Goal: Obtain resource: Obtain resource

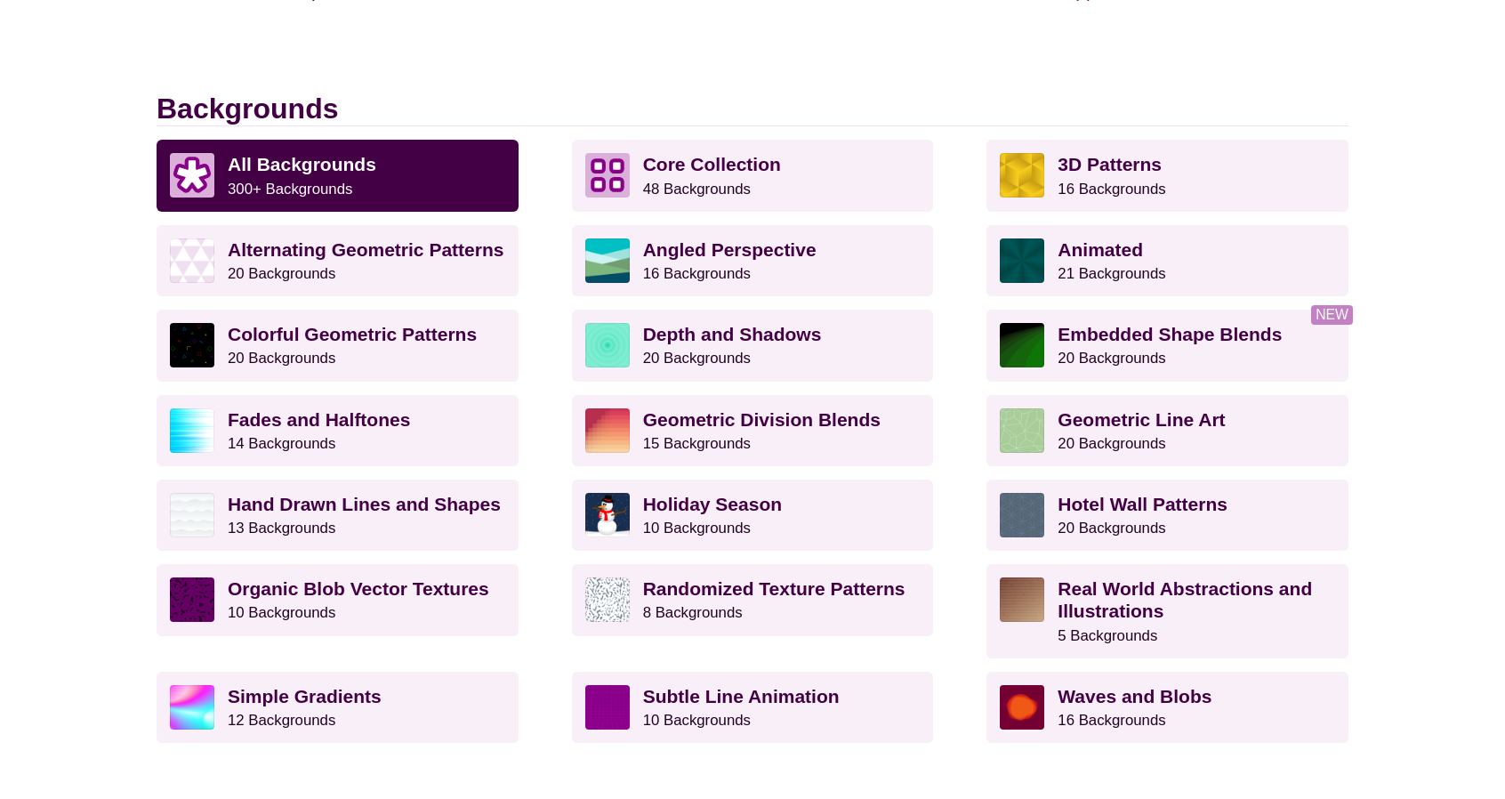
scroll to position [445, 0]
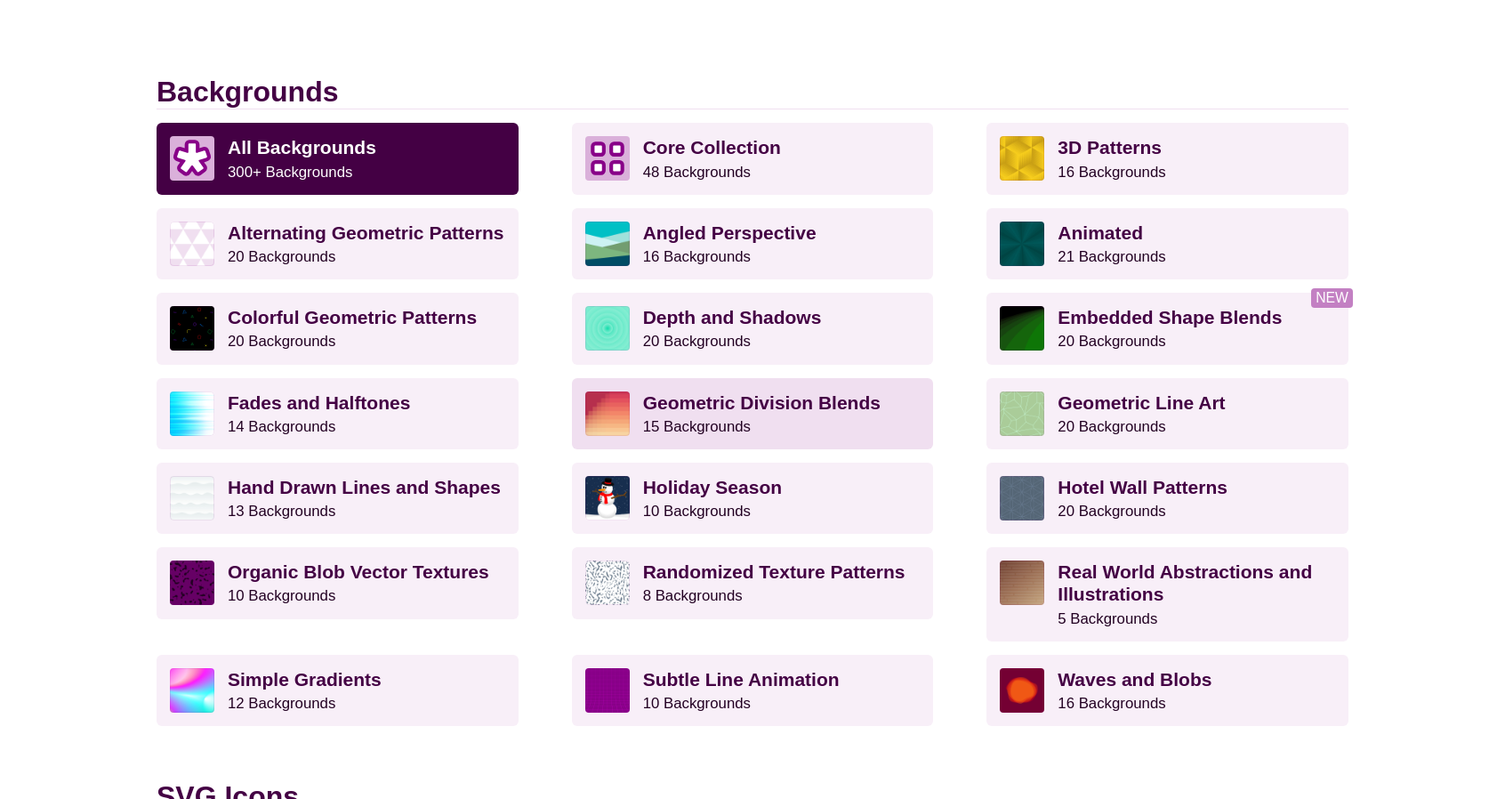
click at [775, 422] on p "Geometric Division Blends 15 Backgrounds" at bounding box center [781, 413] width 277 height 44
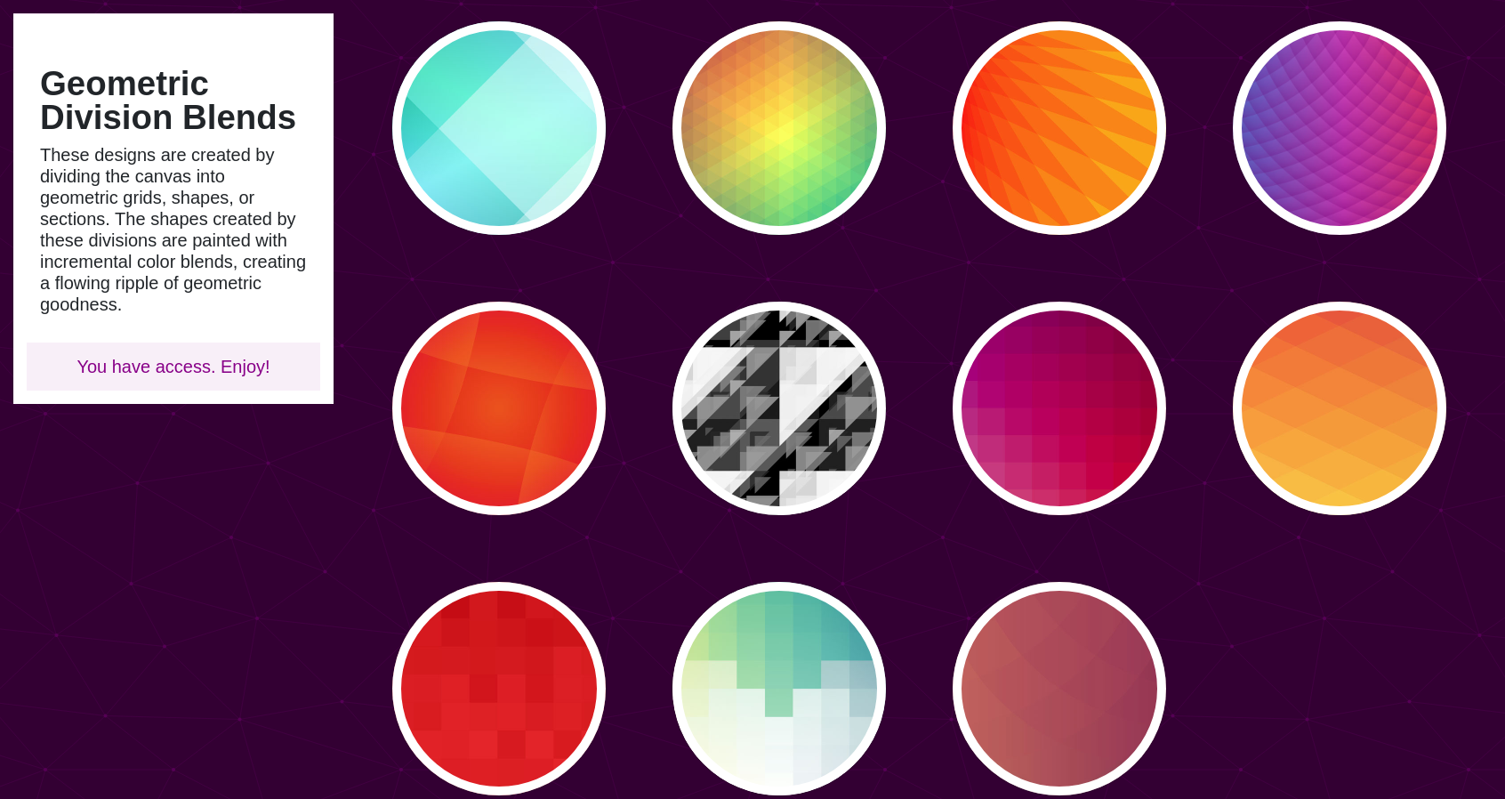
scroll to position [534, 0]
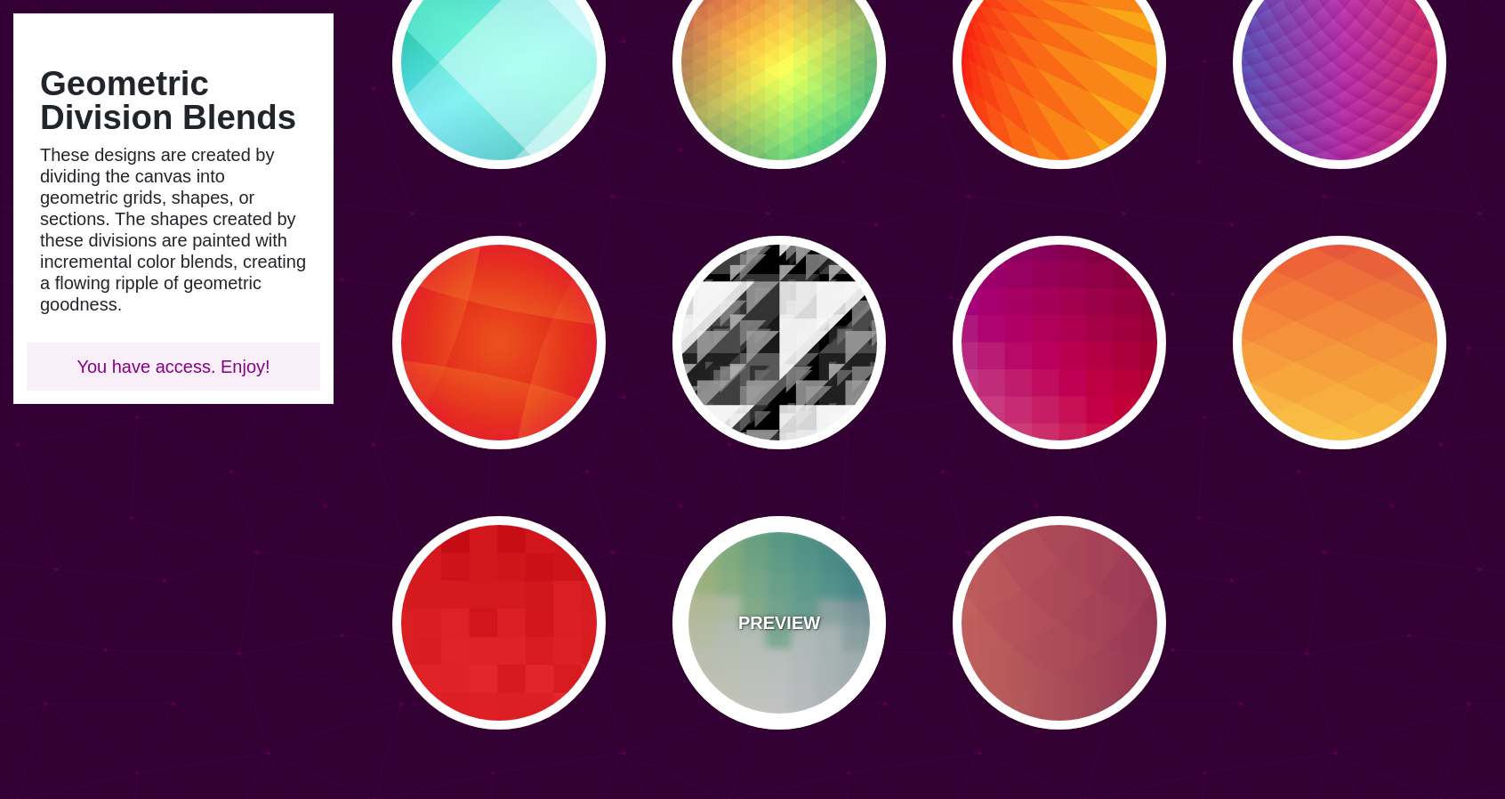
click at [794, 658] on div "PREVIEW" at bounding box center [778, 622] width 213 height 213
type input "#FFEE88"
type input "#2D7A94"
type input "0.5"
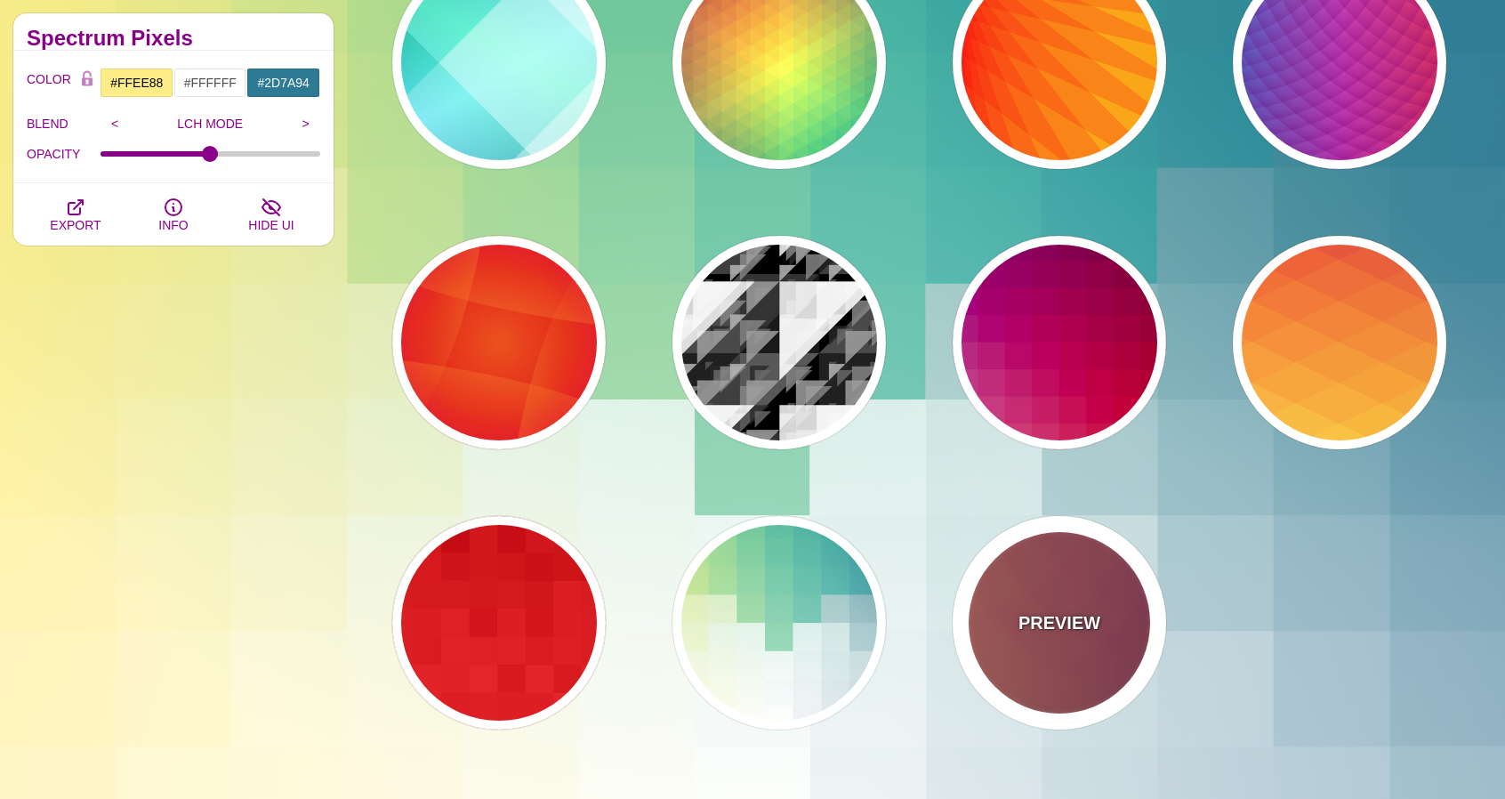
click at [1085, 622] on p "PREVIEW" at bounding box center [1059, 622] width 82 height 27
type input "#FFAA66"
type input "#440044"
type input "0"
type input "0.2"
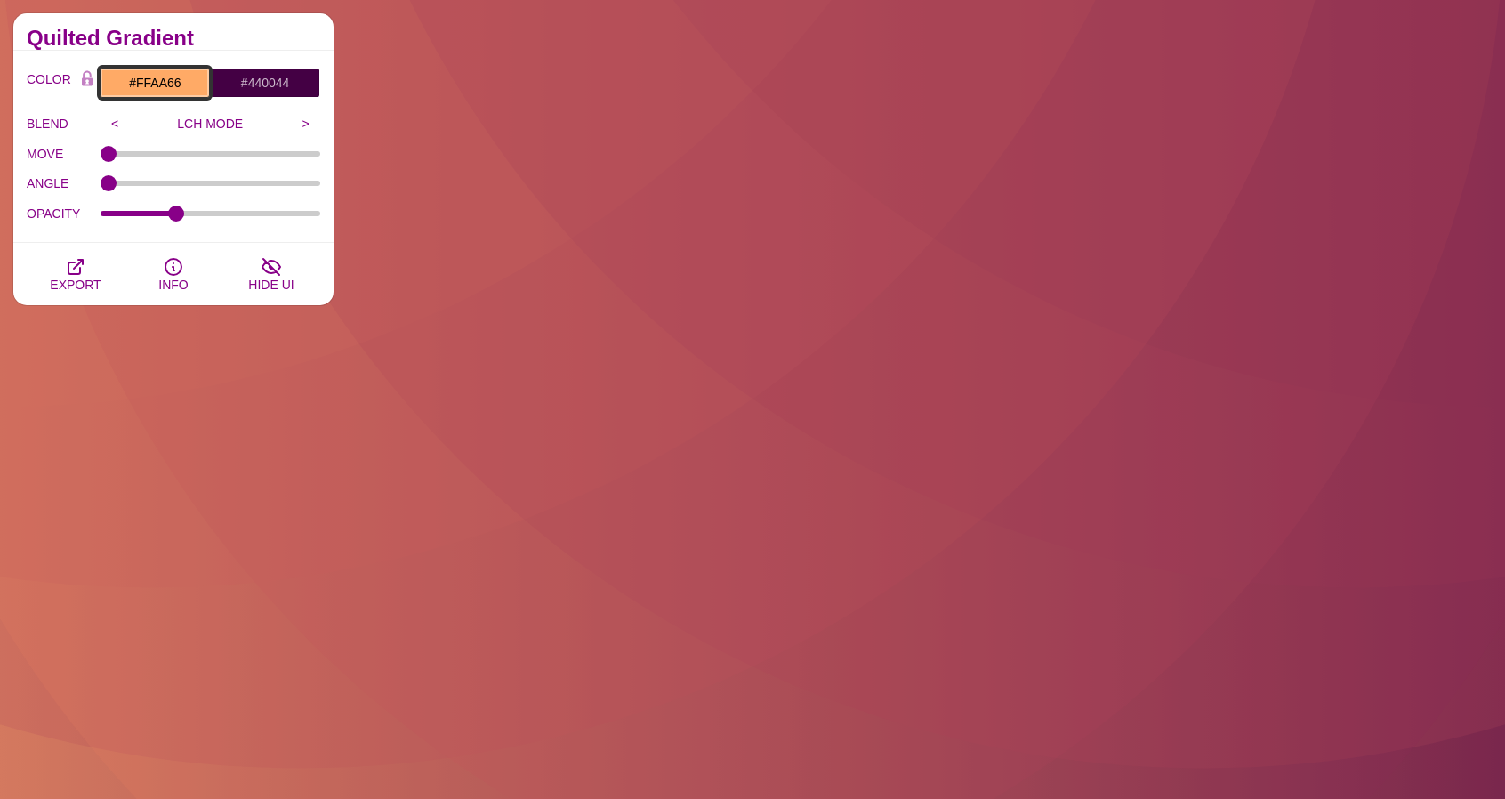
click at [165, 84] on input "#FFAA66" at bounding box center [155, 83] width 110 height 30
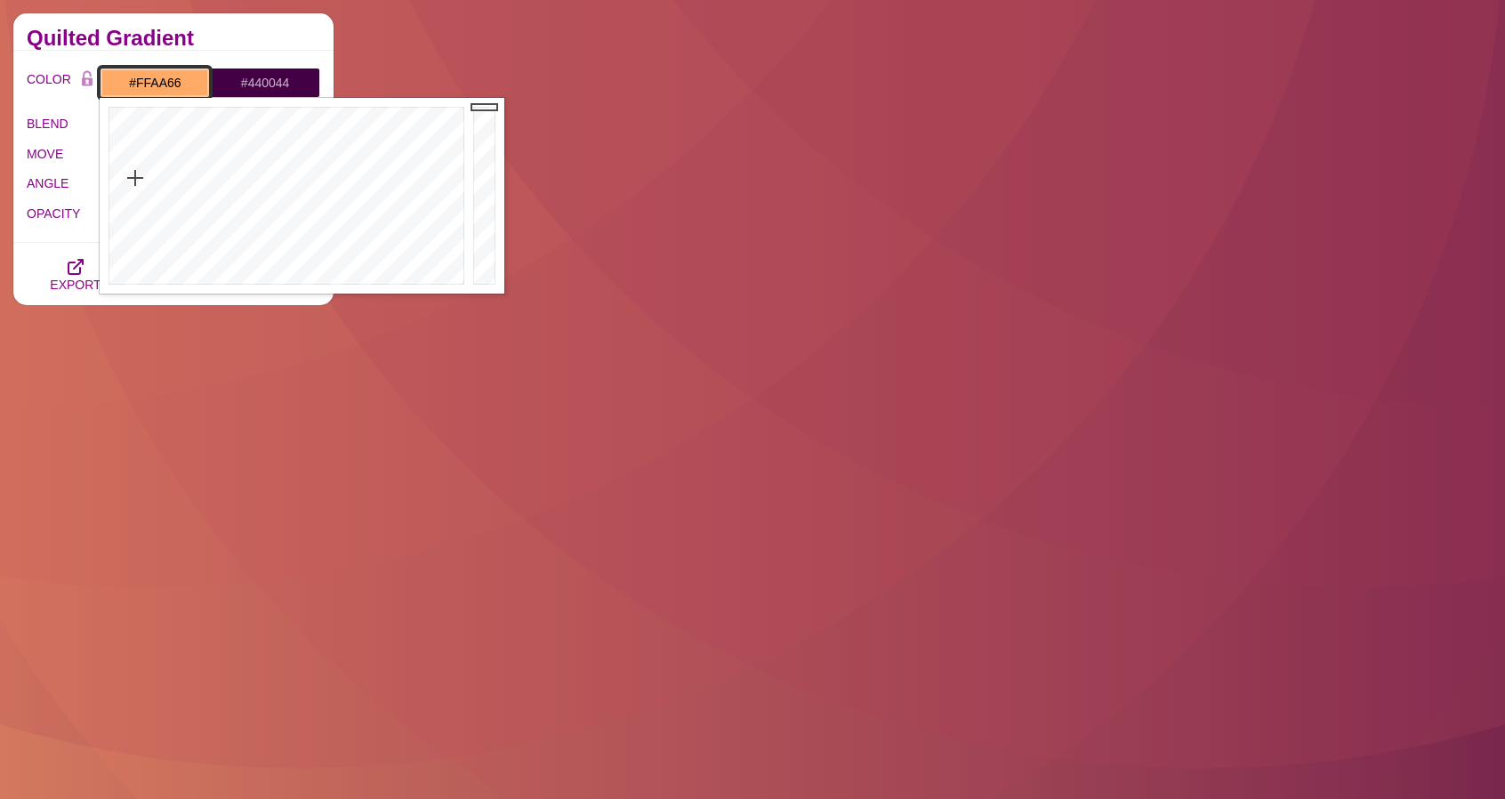
paste input "FFD754"
type input "#FFD754"
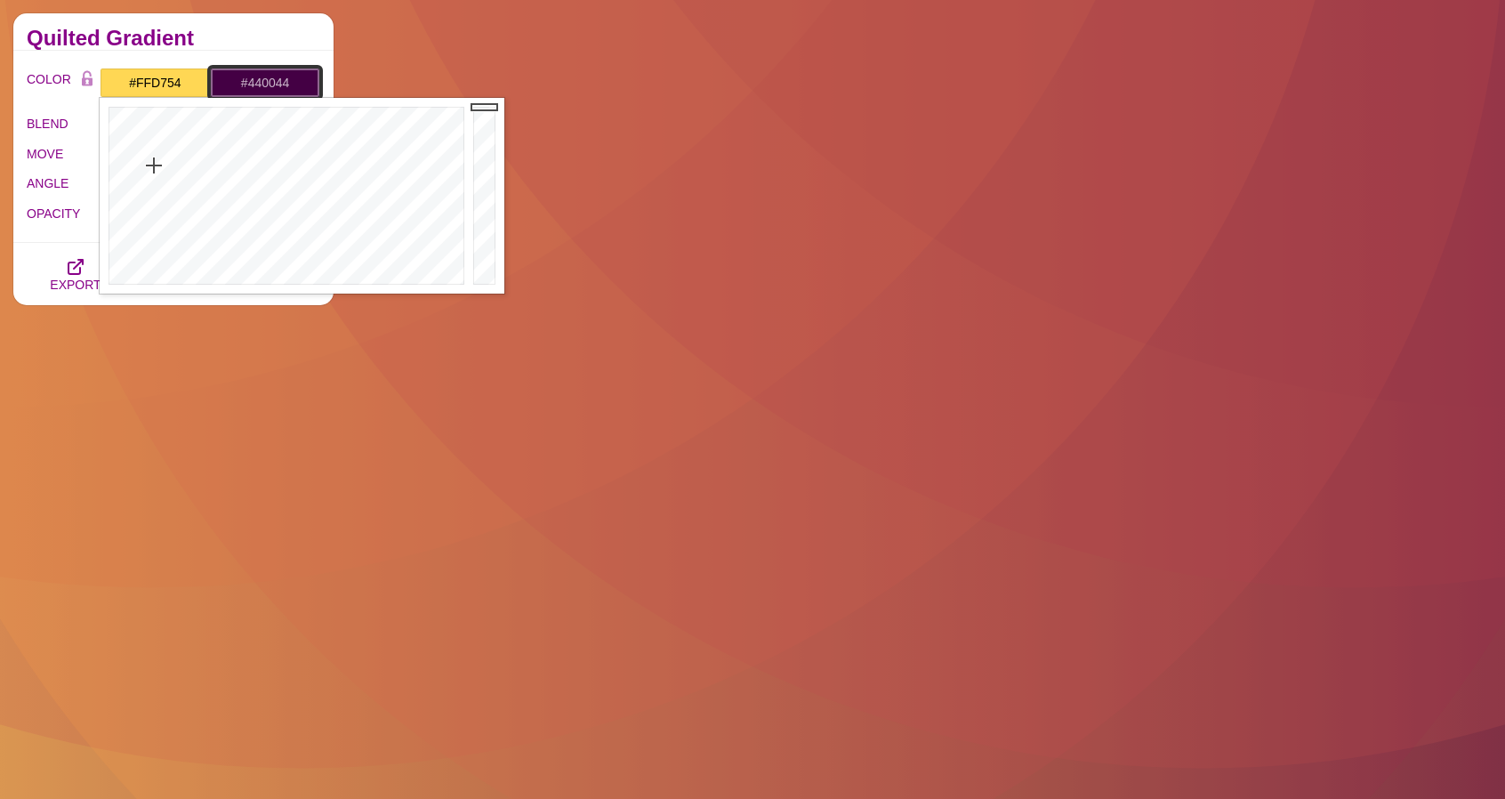
click at [253, 83] on input "#440044" at bounding box center [265, 83] width 110 height 30
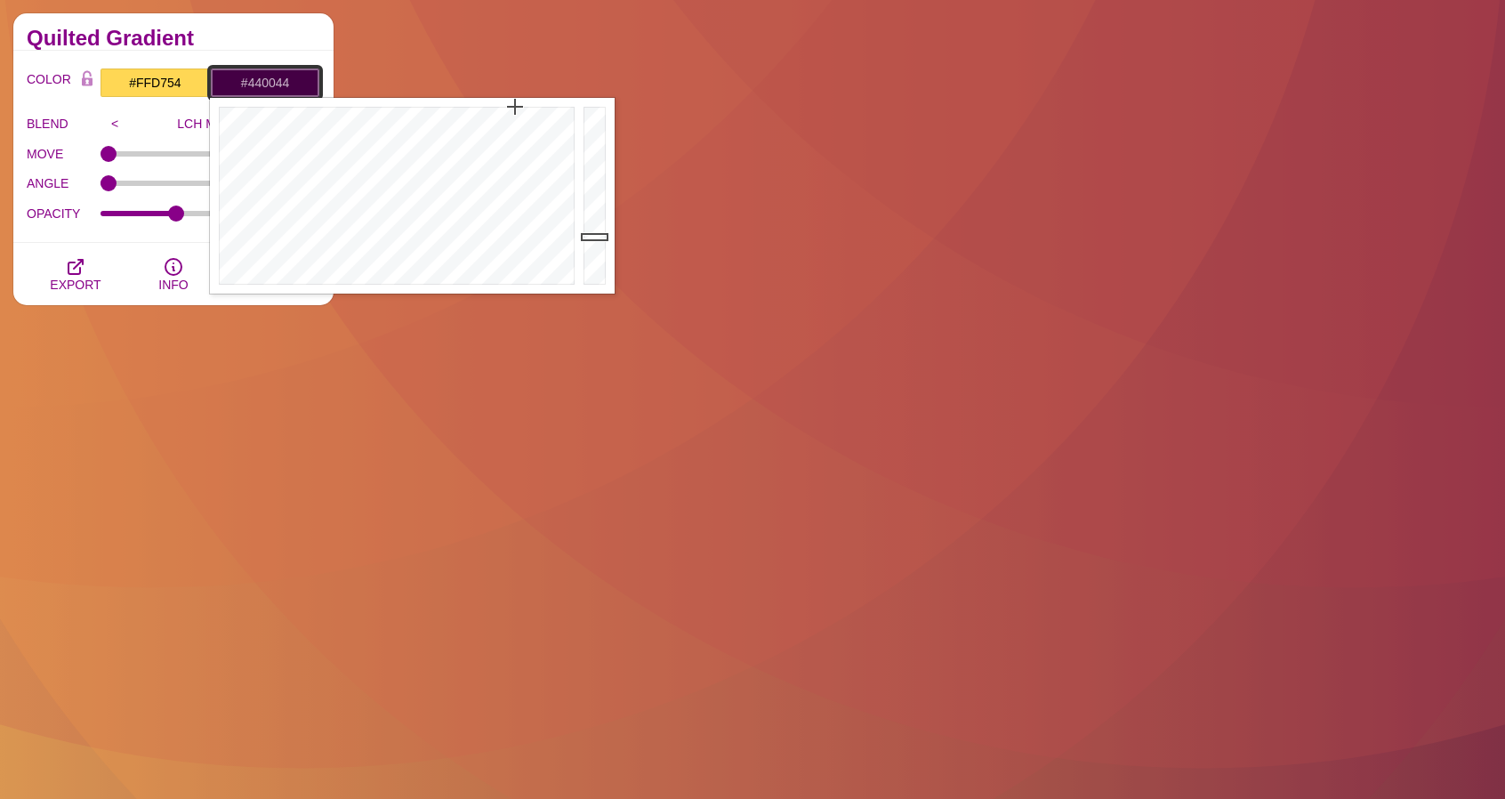
paste input "CBCBCB"
type input "#CBCBCB"
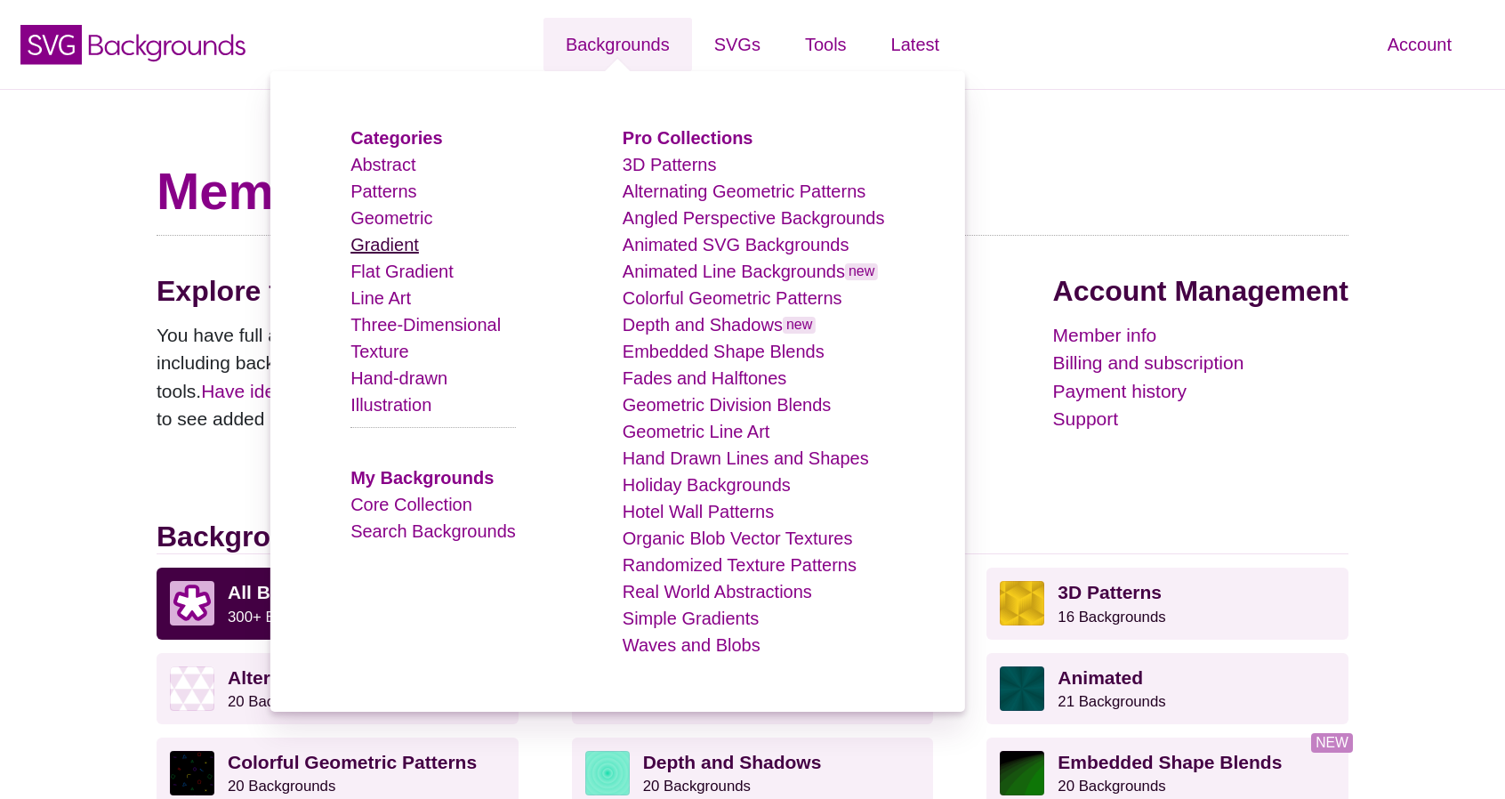
click at [414, 238] on link "Gradient" at bounding box center [384, 245] width 68 height 20
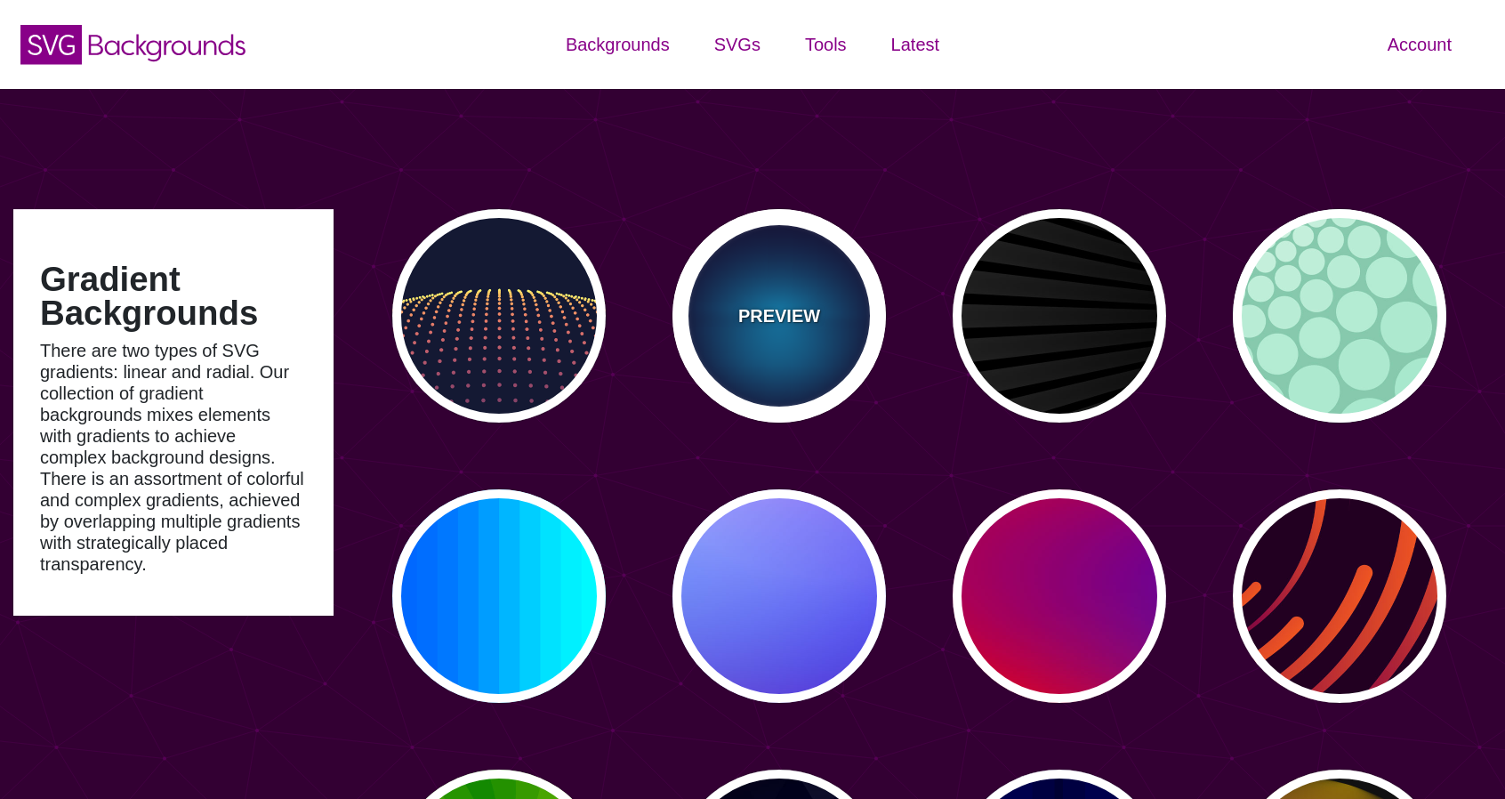
click at [785, 355] on div "PREVIEW" at bounding box center [778, 315] width 213 height 213
type input "#000033"
type input "#00BBFF"
type input "#000033"
type input "2000"
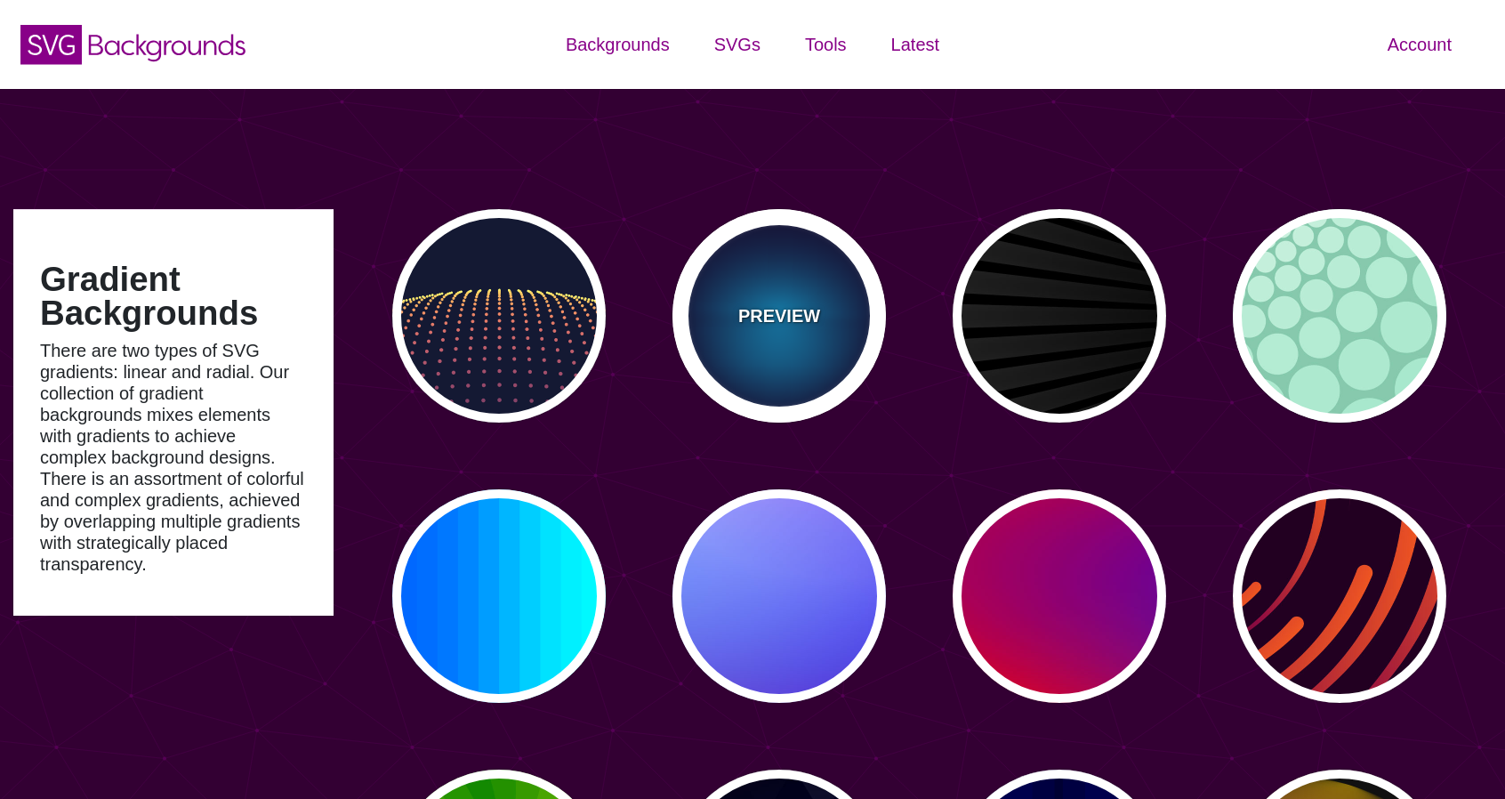
type input "0.5"
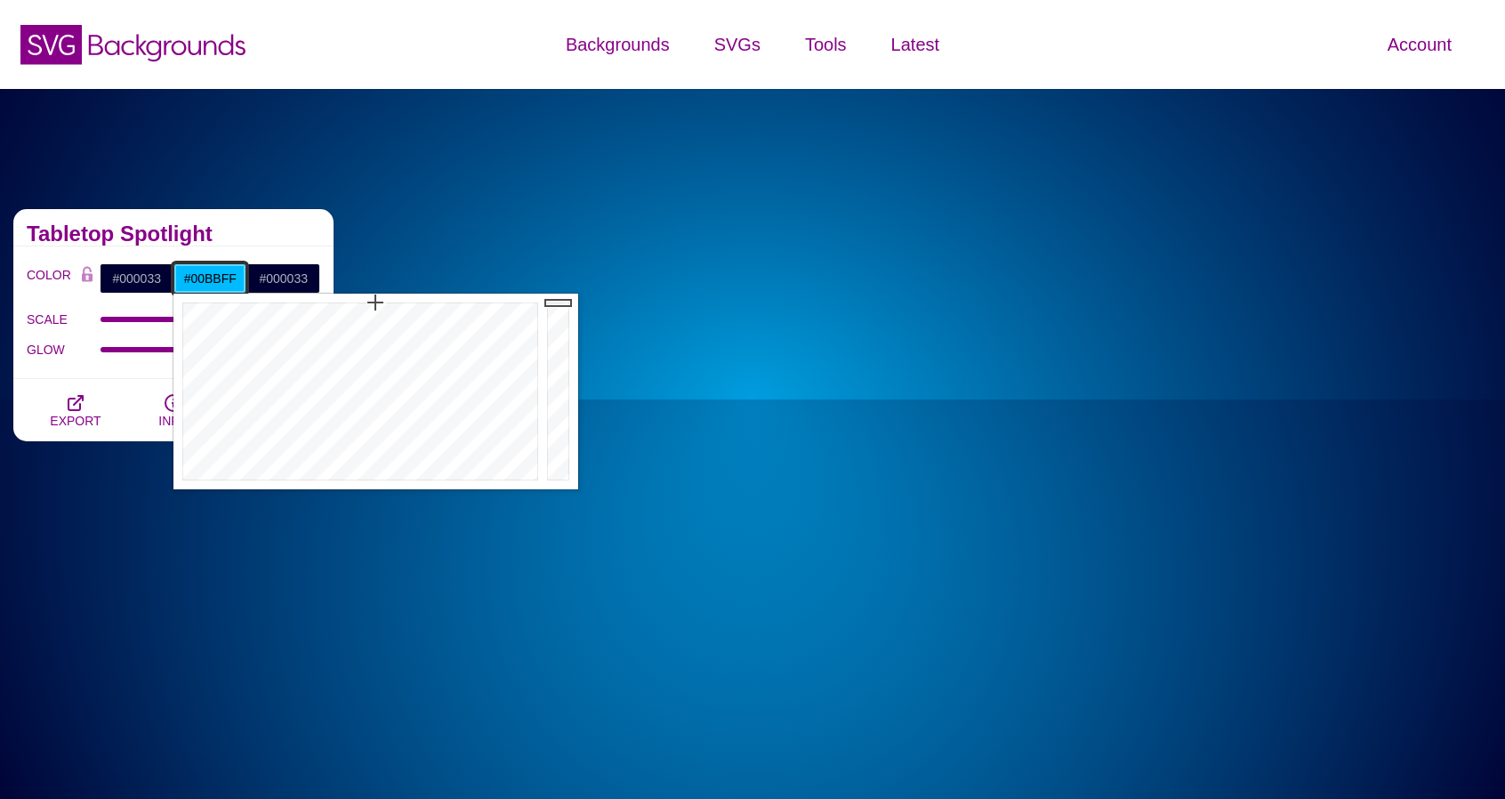
click at [210, 285] on input "#00BBFF" at bounding box center [210, 278] width 74 height 30
paste input "FFE17E"
type input "#FFE17E"
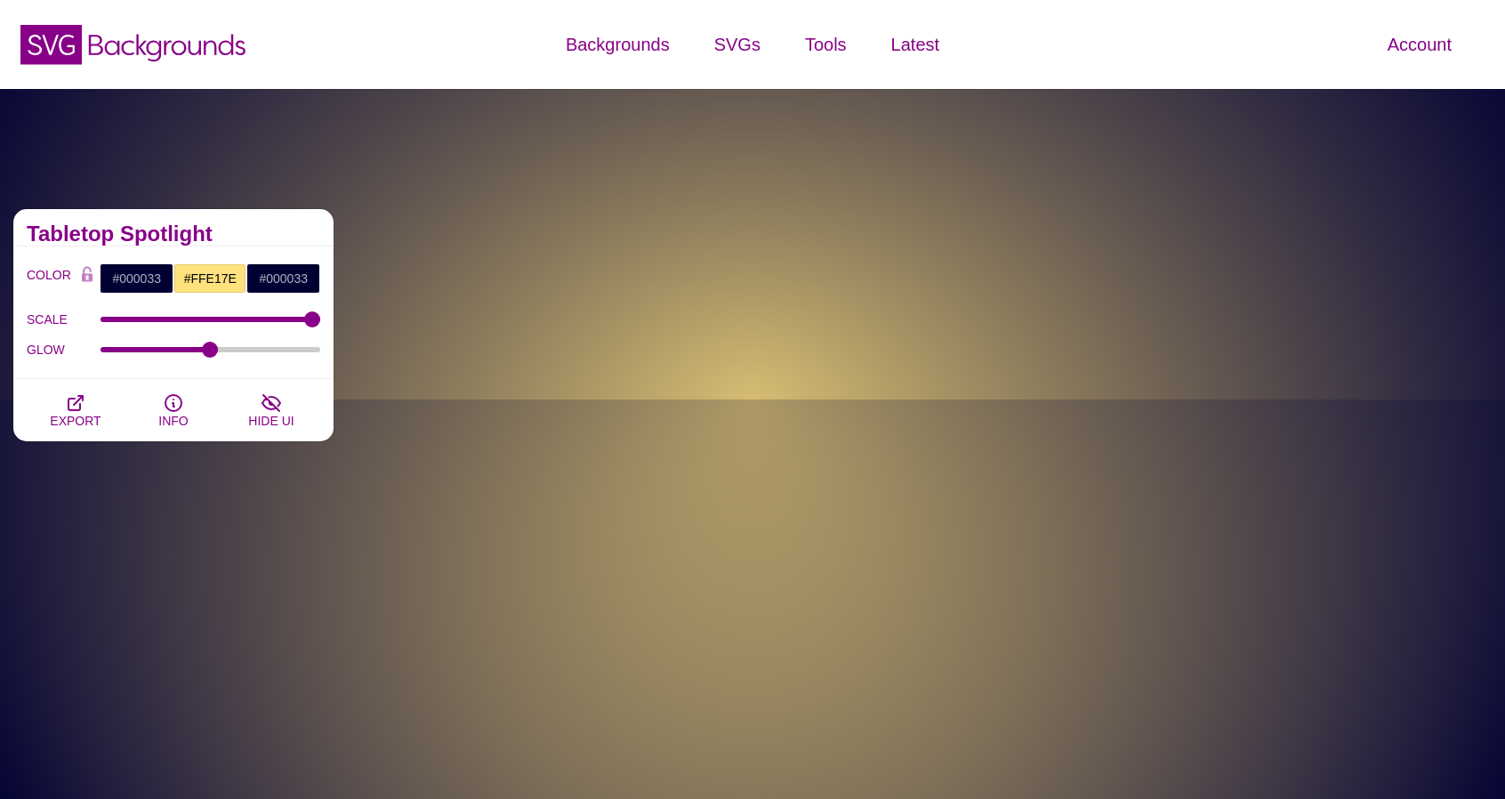
click at [269, 230] on h2 "Tabletop Spotlight" at bounding box center [173, 234] width 293 height 14
click at [146, 283] on input "#000033" at bounding box center [137, 278] width 74 height 30
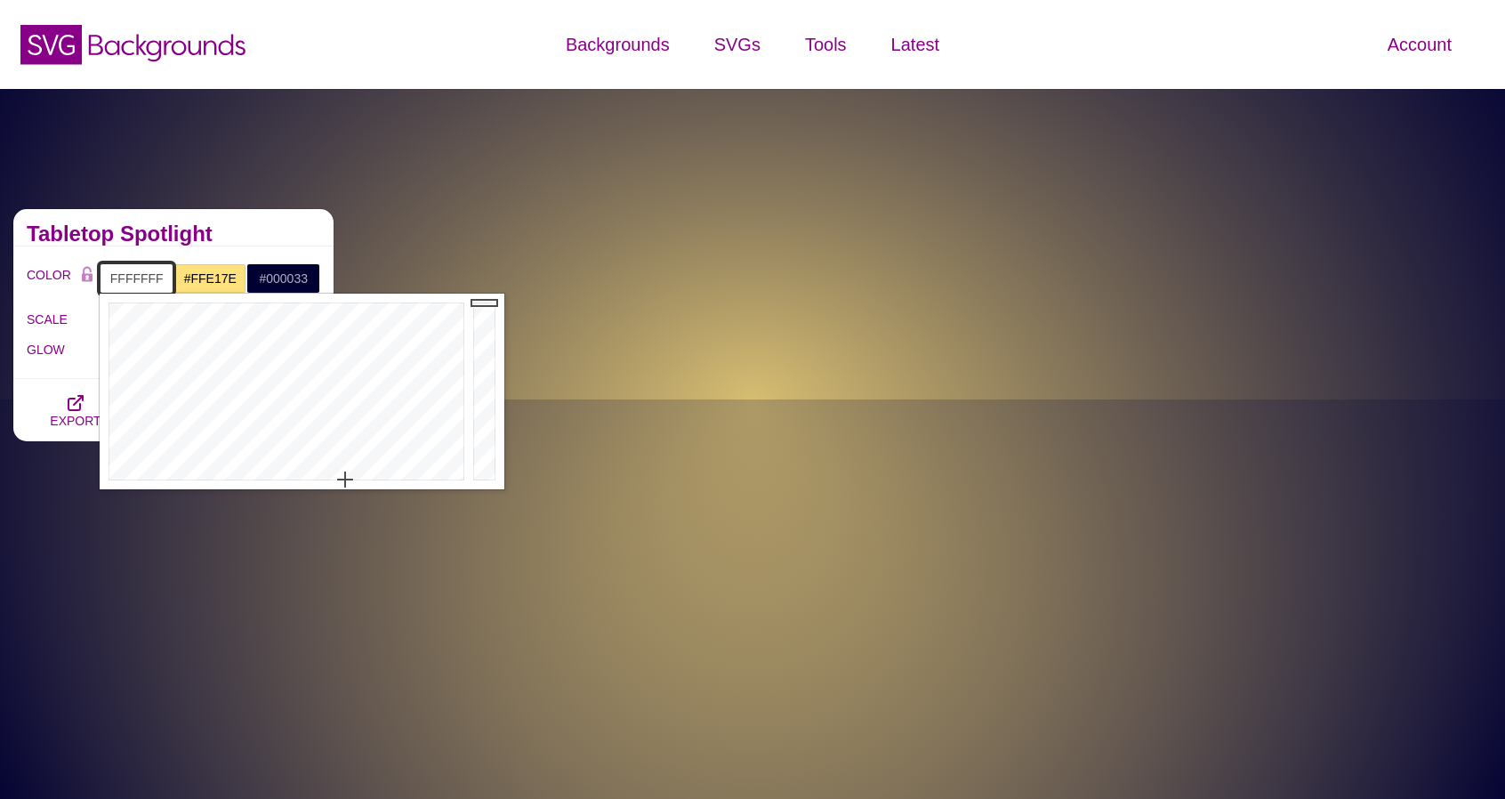
type input "#FFFFFF"
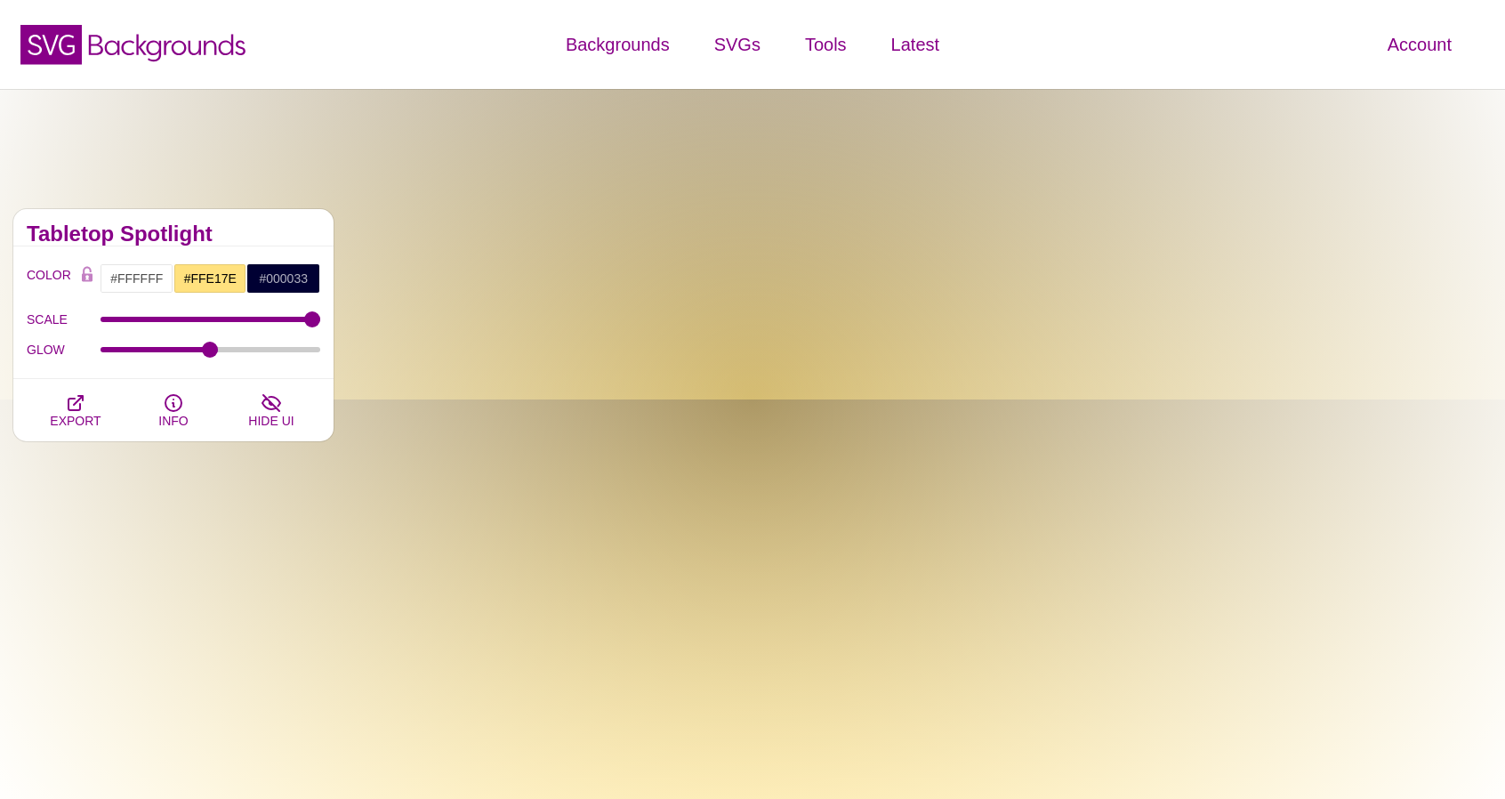
click at [285, 229] on h2 "Tabletop Spotlight" at bounding box center [173, 234] width 293 height 14
click at [146, 277] on input "#FFFFFF" at bounding box center [137, 278] width 74 height 30
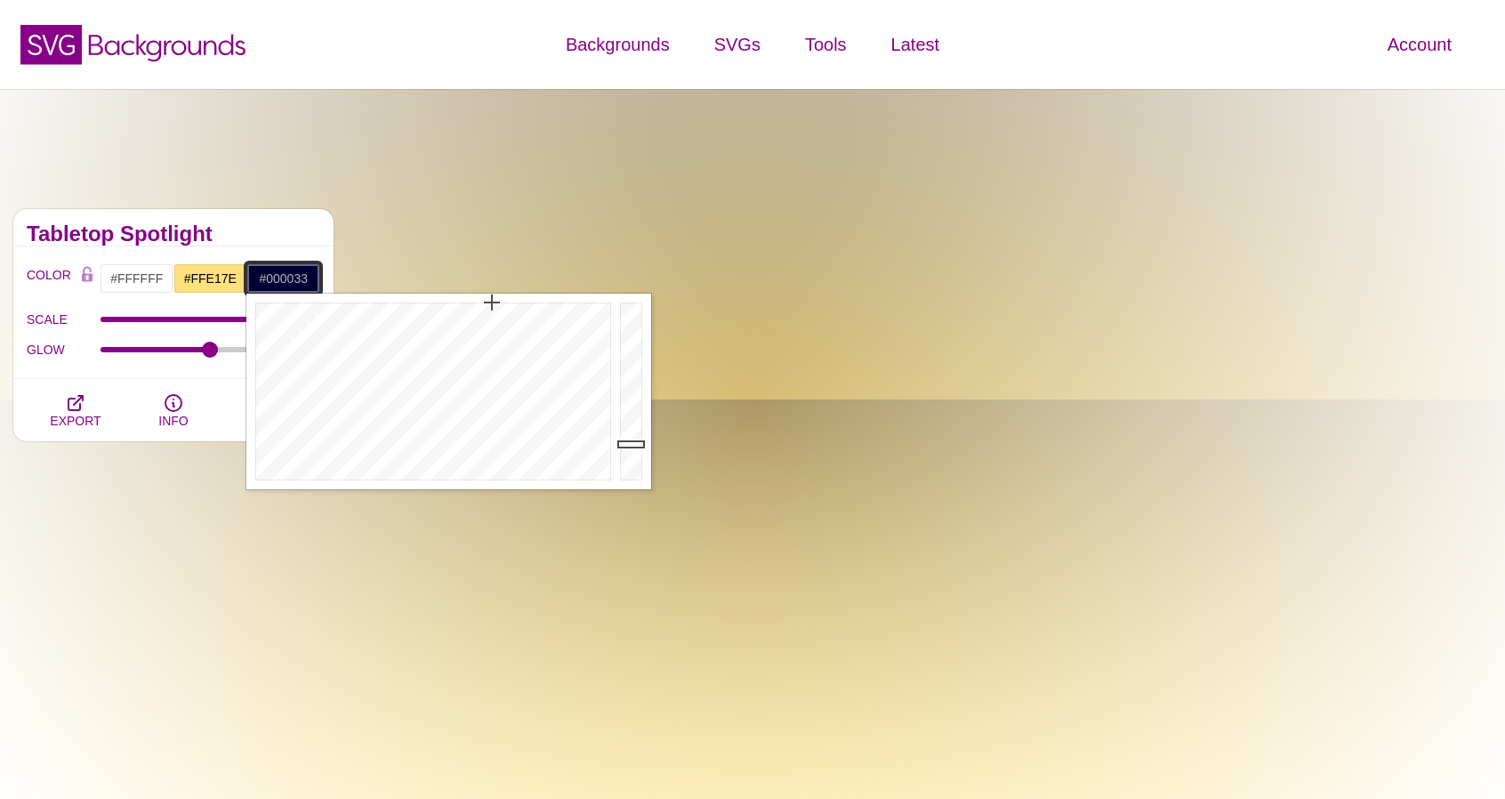
click at [285, 273] on input "#000033" at bounding box center [283, 278] width 74 height 30
paste input "FFFFFF"
type input "#FFFFFF"
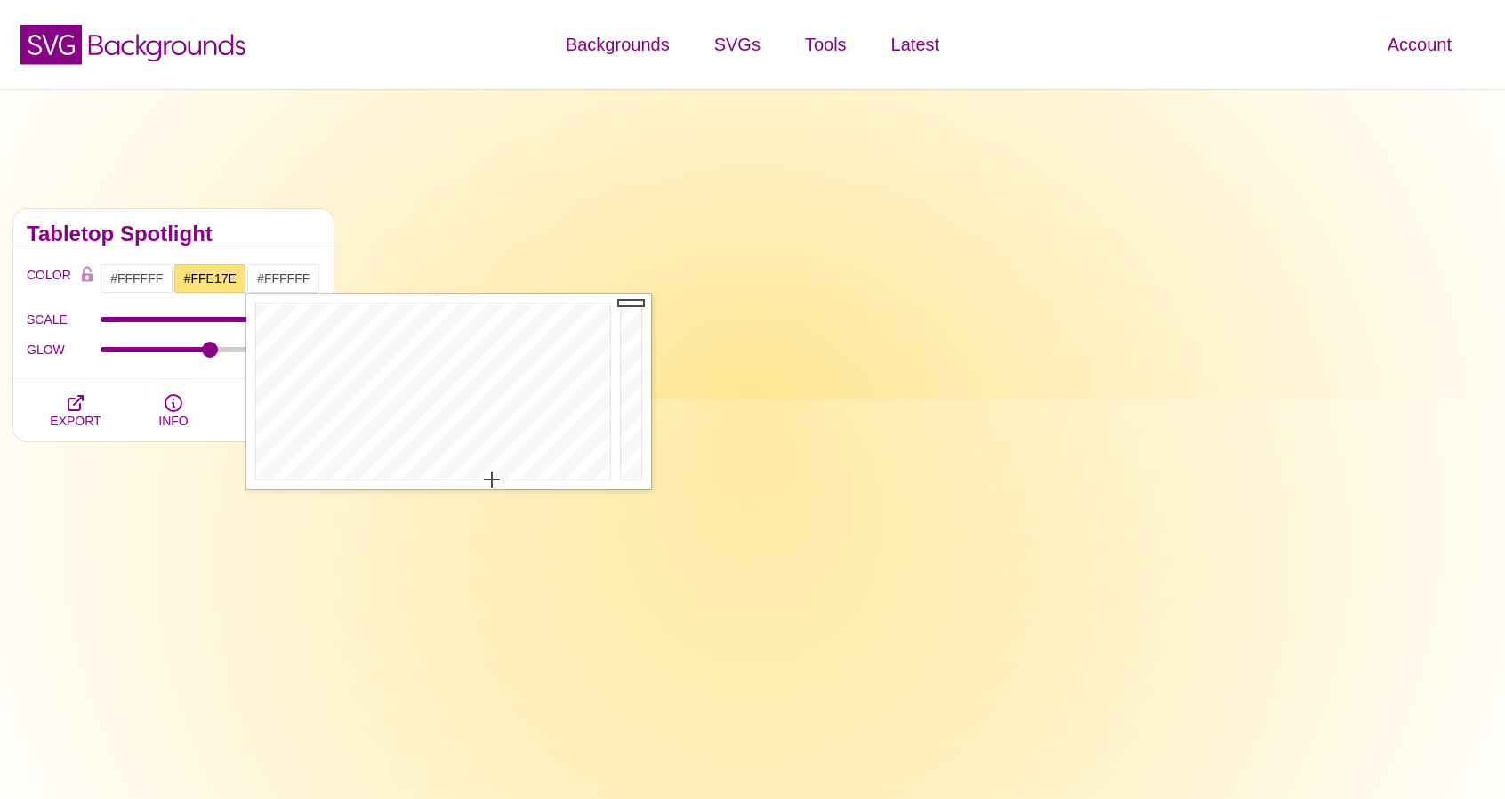
click at [224, 229] on h2 "Tabletop Spotlight" at bounding box center [173, 234] width 293 height 14
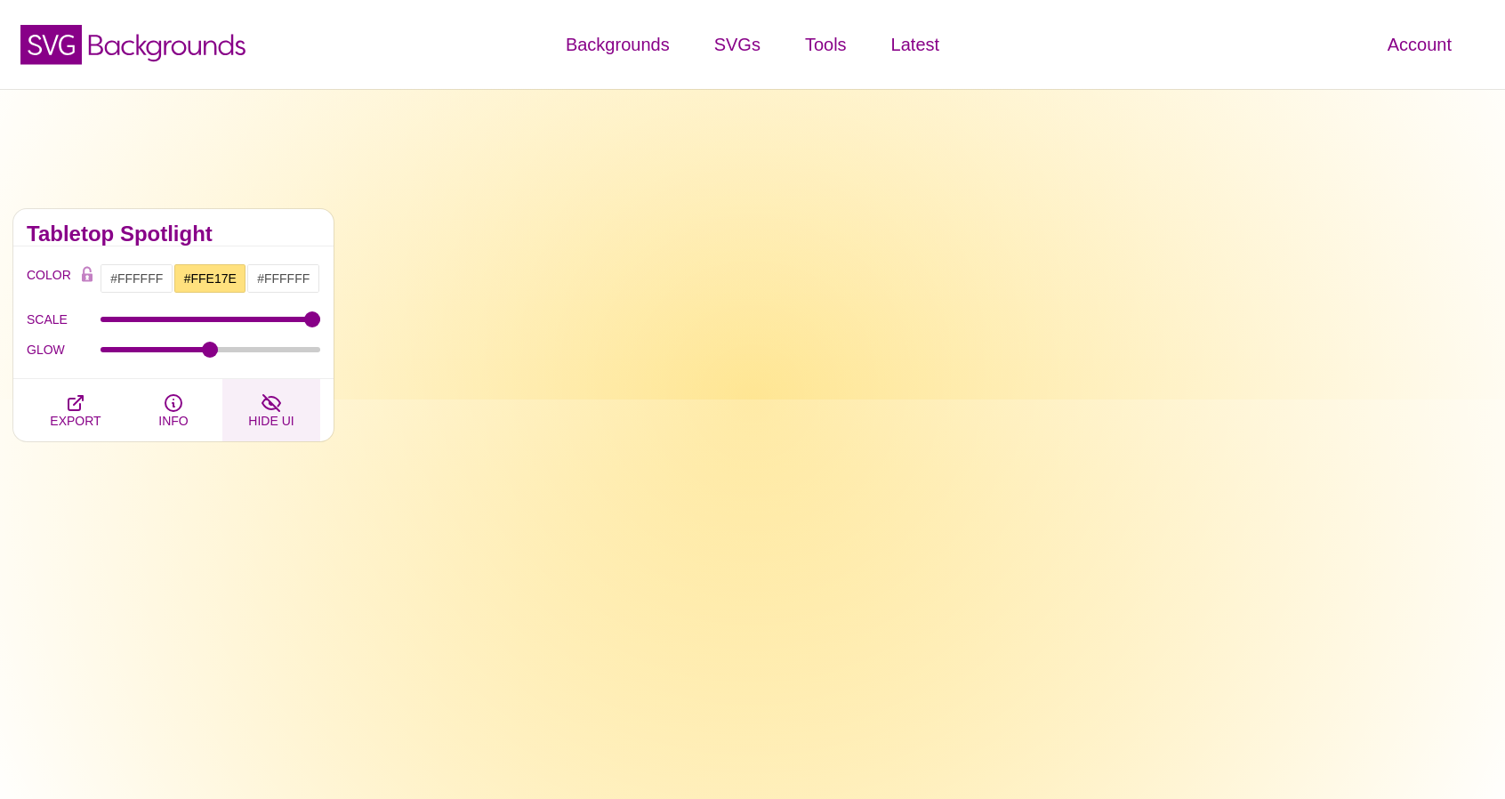
click at [274, 397] on icon "button" at bounding box center [271, 402] width 21 height 21
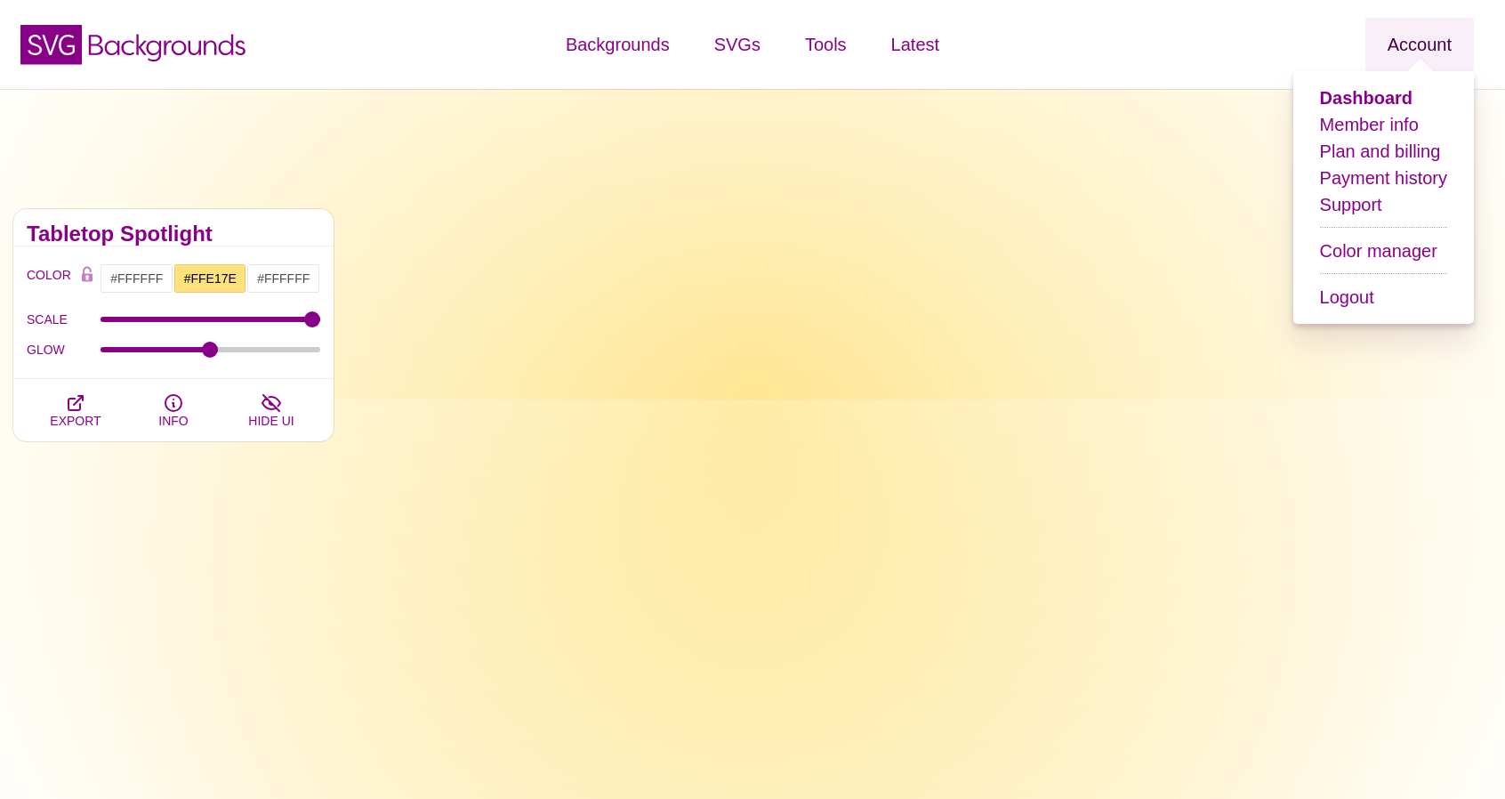
click at [1413, 51] on link "Account" at bounding box center [1419, 44] width 108 height 53
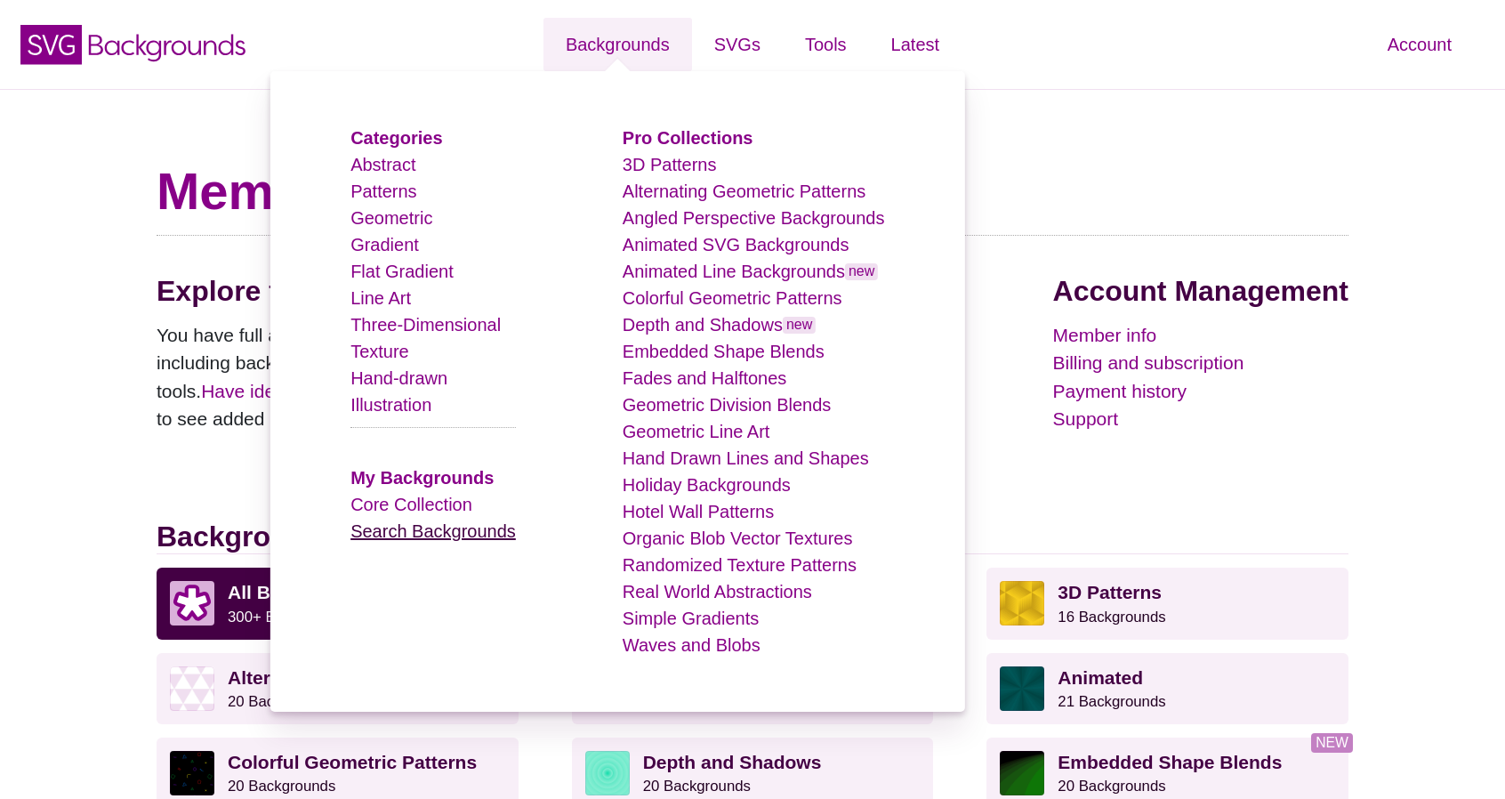
click at [500, 534] on link "Search Backgrounds" at bounding box center [432, 531] width 165 height 20
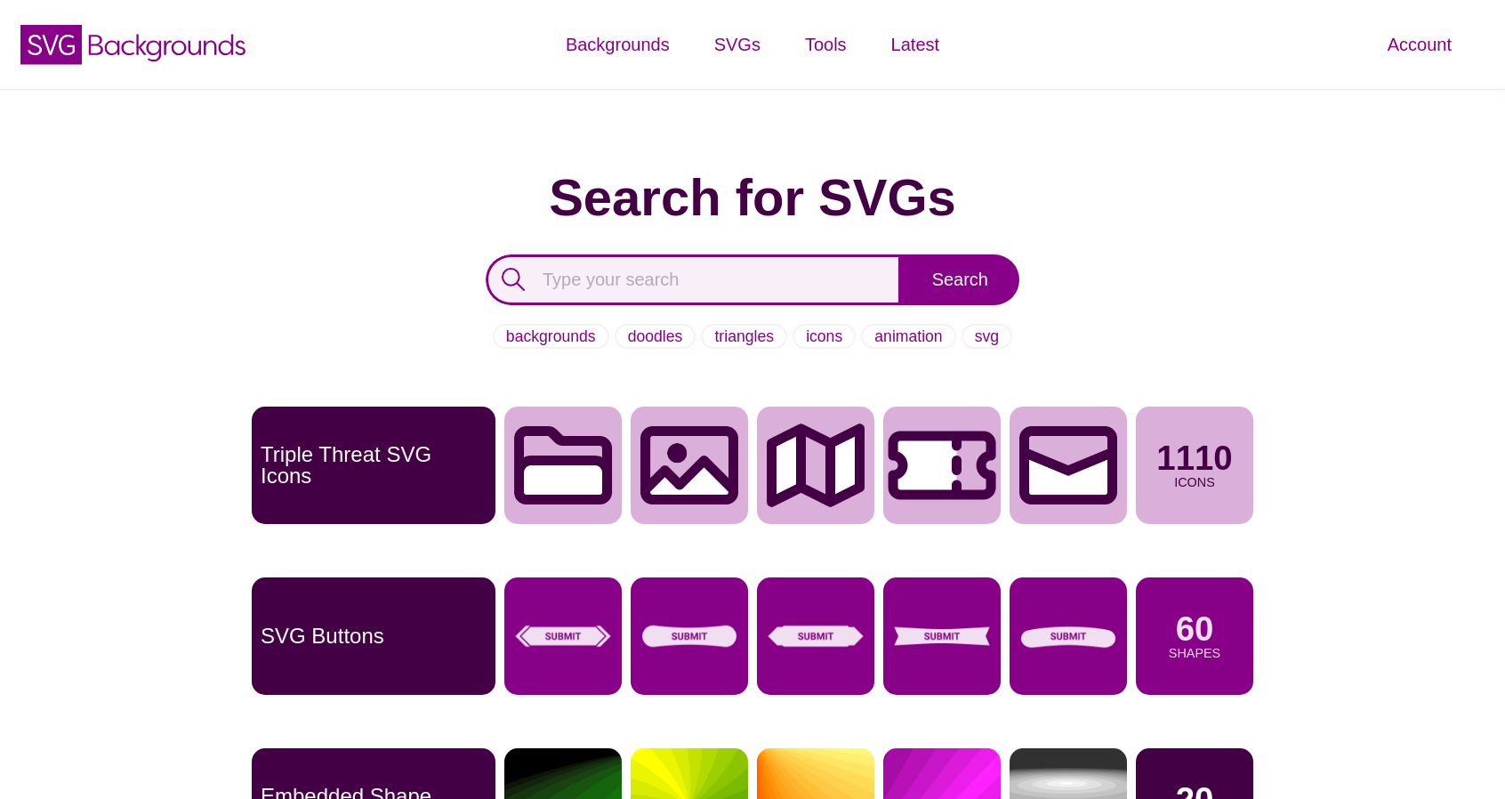
click at [637, 278] on input "text" at bounding box center [693, 279] width 415 height 51
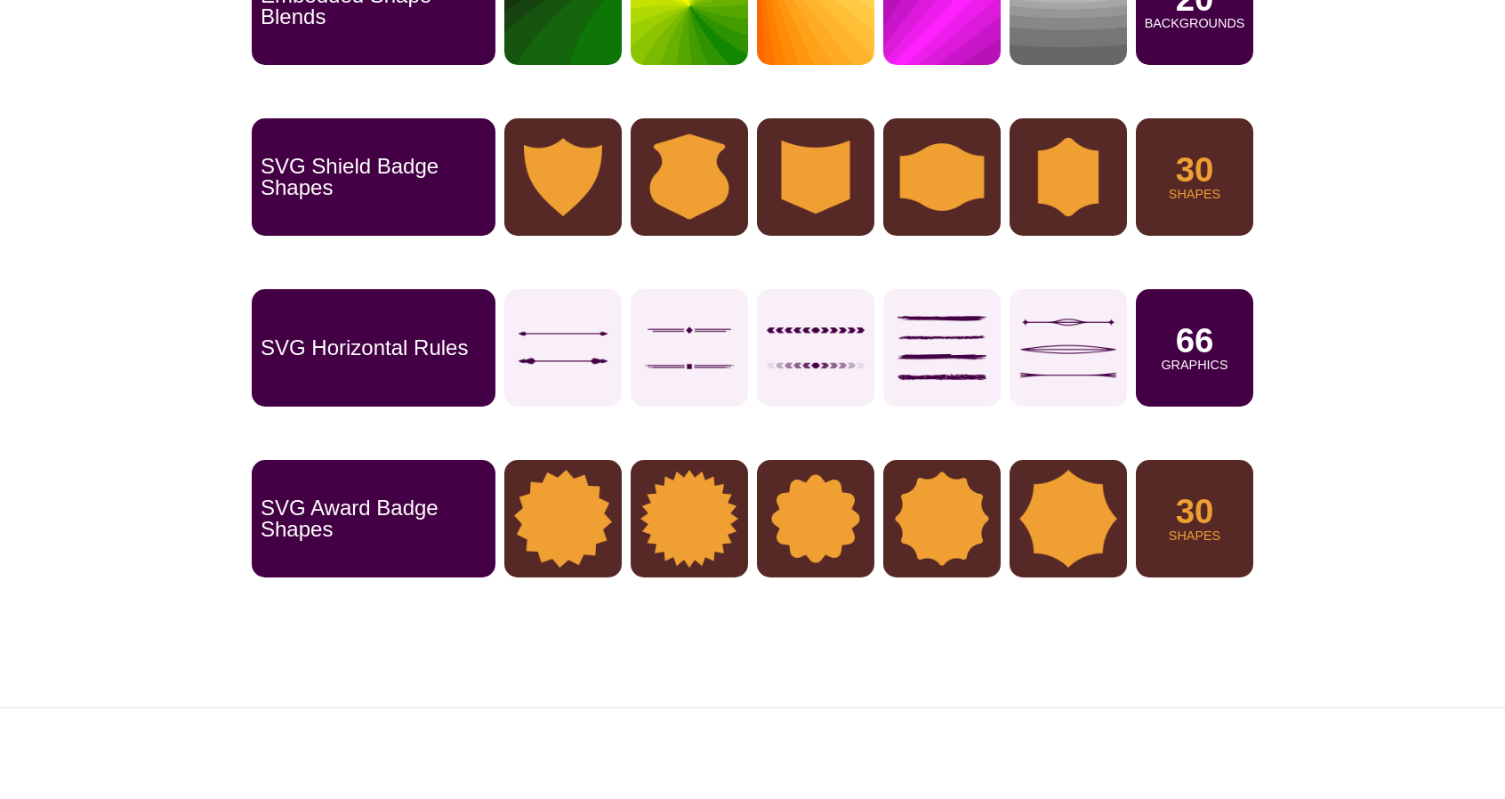
scroll to position [623, 0]
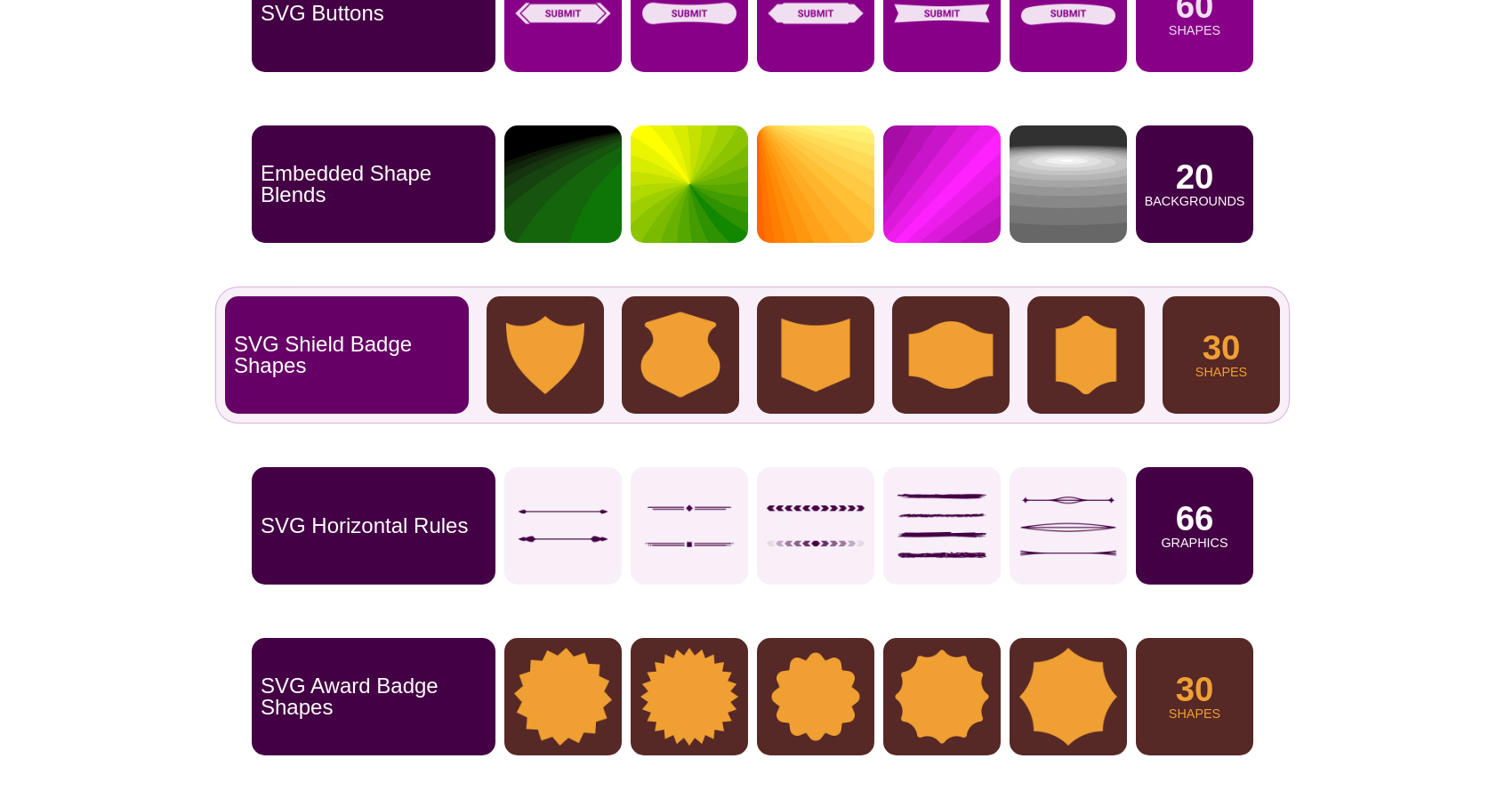
click at [841, 372] on img at bounding box center [815, 354] width 117 height 117
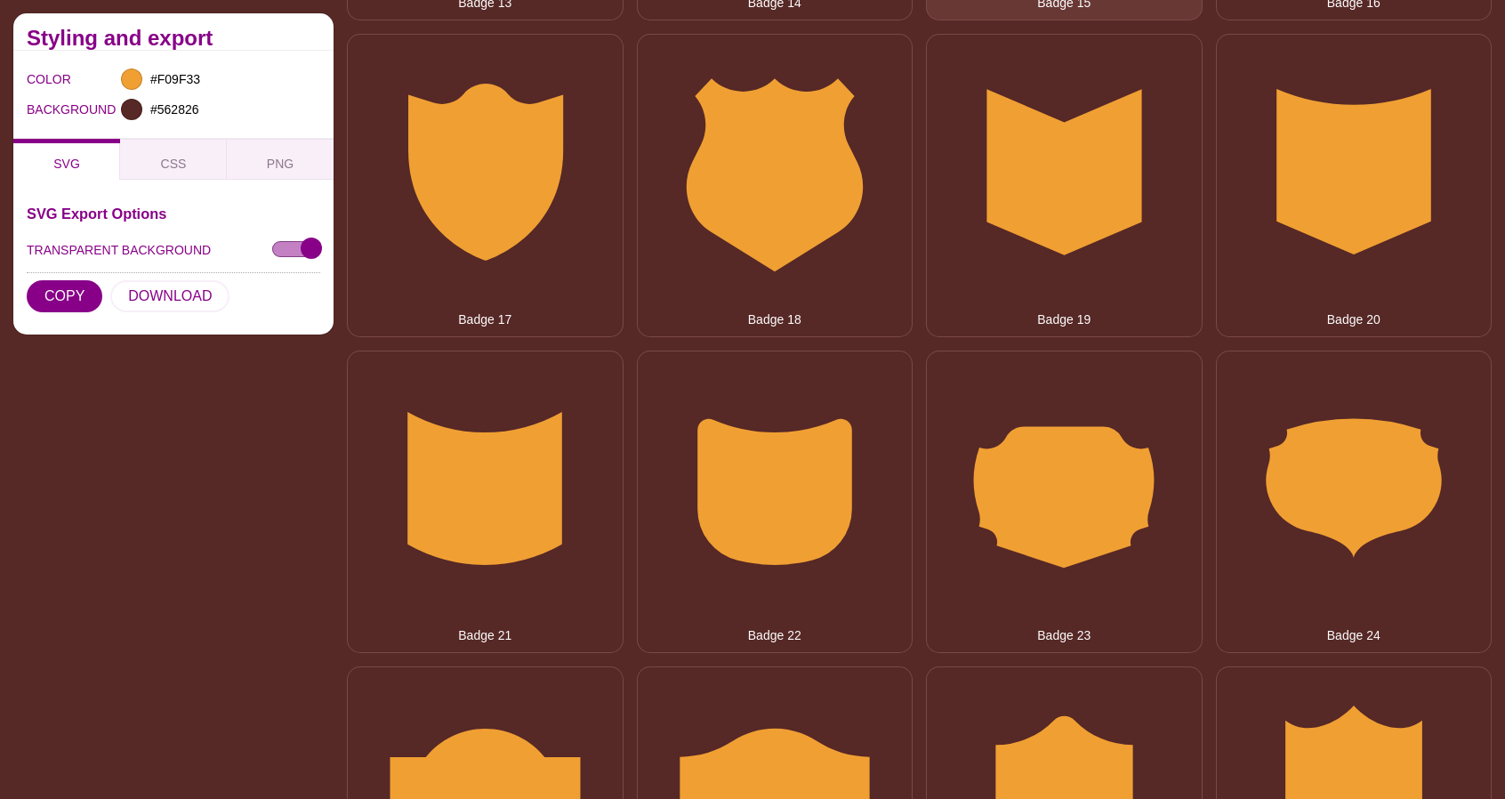
scroll to position [1601, 0]
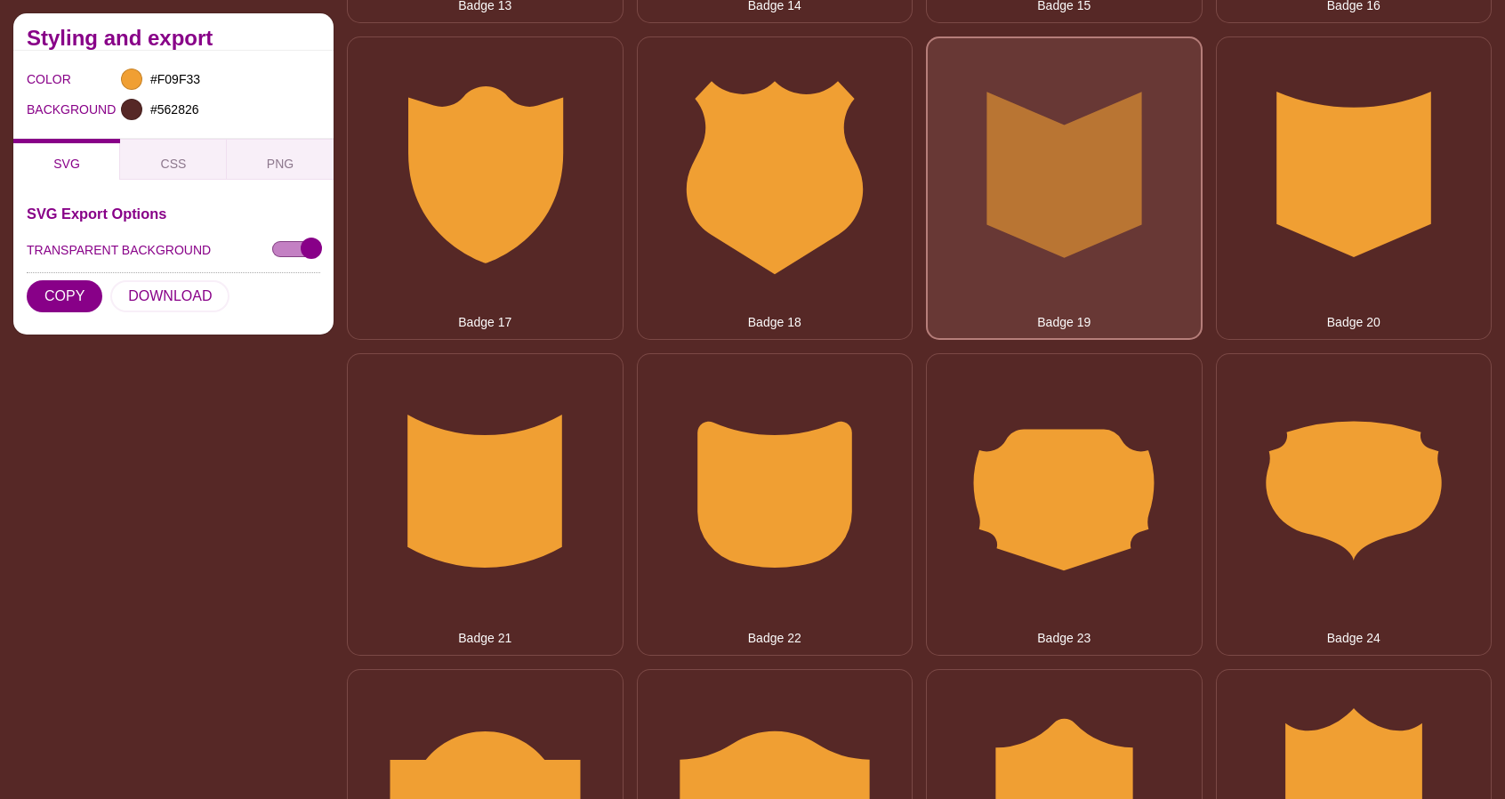
click at [1033, 167] on button "Badge 19" at bounding box center [1064, 187] width 277 height 303
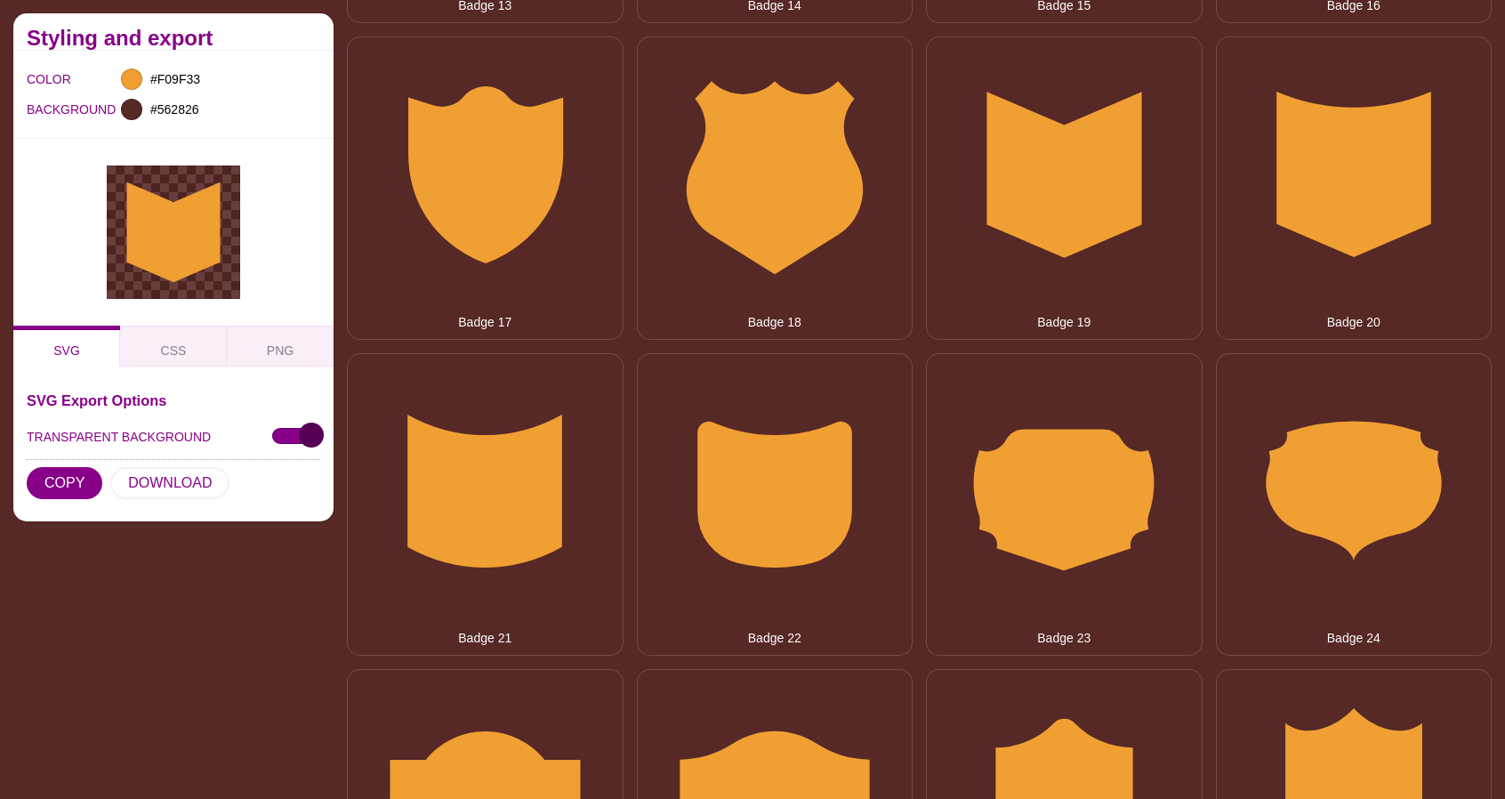
click at [299, 437] on input "TRANSPARENT BACKGROUND" at bounding box center [296, 437] width 48 height 19
checkbox input "false"
click at [149, 76] on input "#F09F33" at bounding box center [180, 79] width 66 height 23
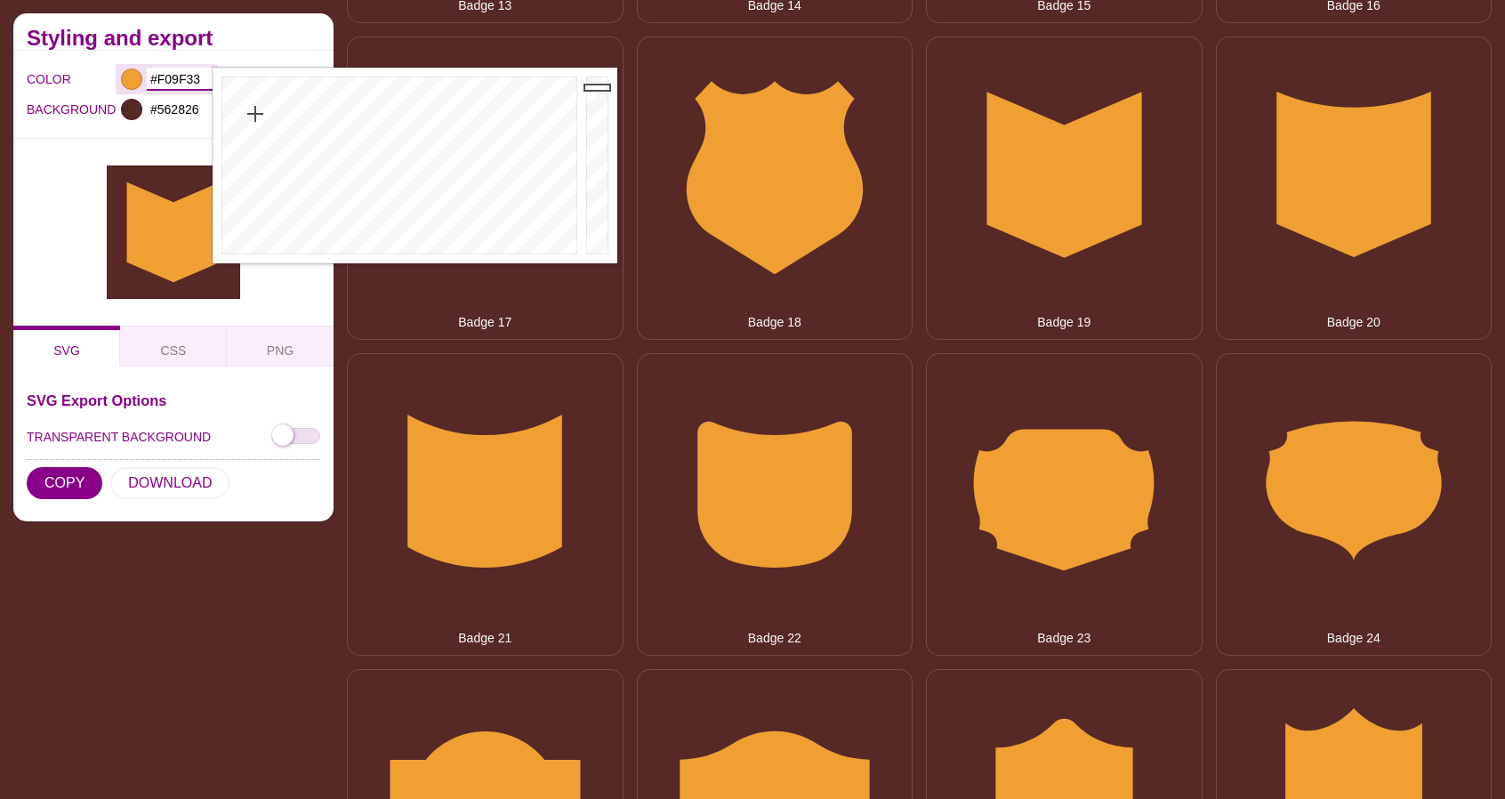
click at [180, 76] on input "#F09F33" at bounding box center [180, 79] width 66 height 23
paste input "FFCD29"
type input "#FFCD29"
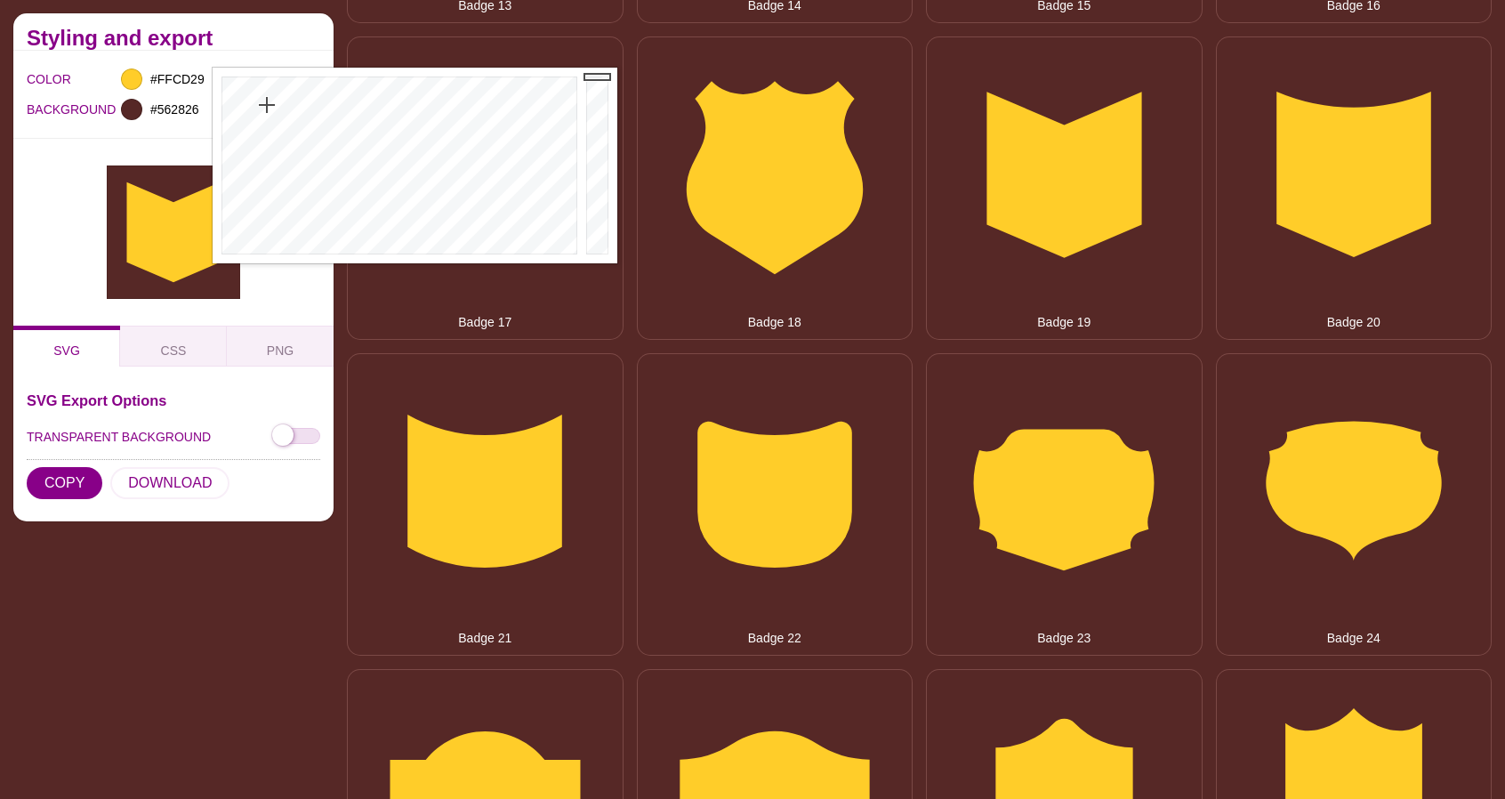
click at [269, 38] on h2 "Styling and export" at bounding box center [173, 38] width 293 height 14
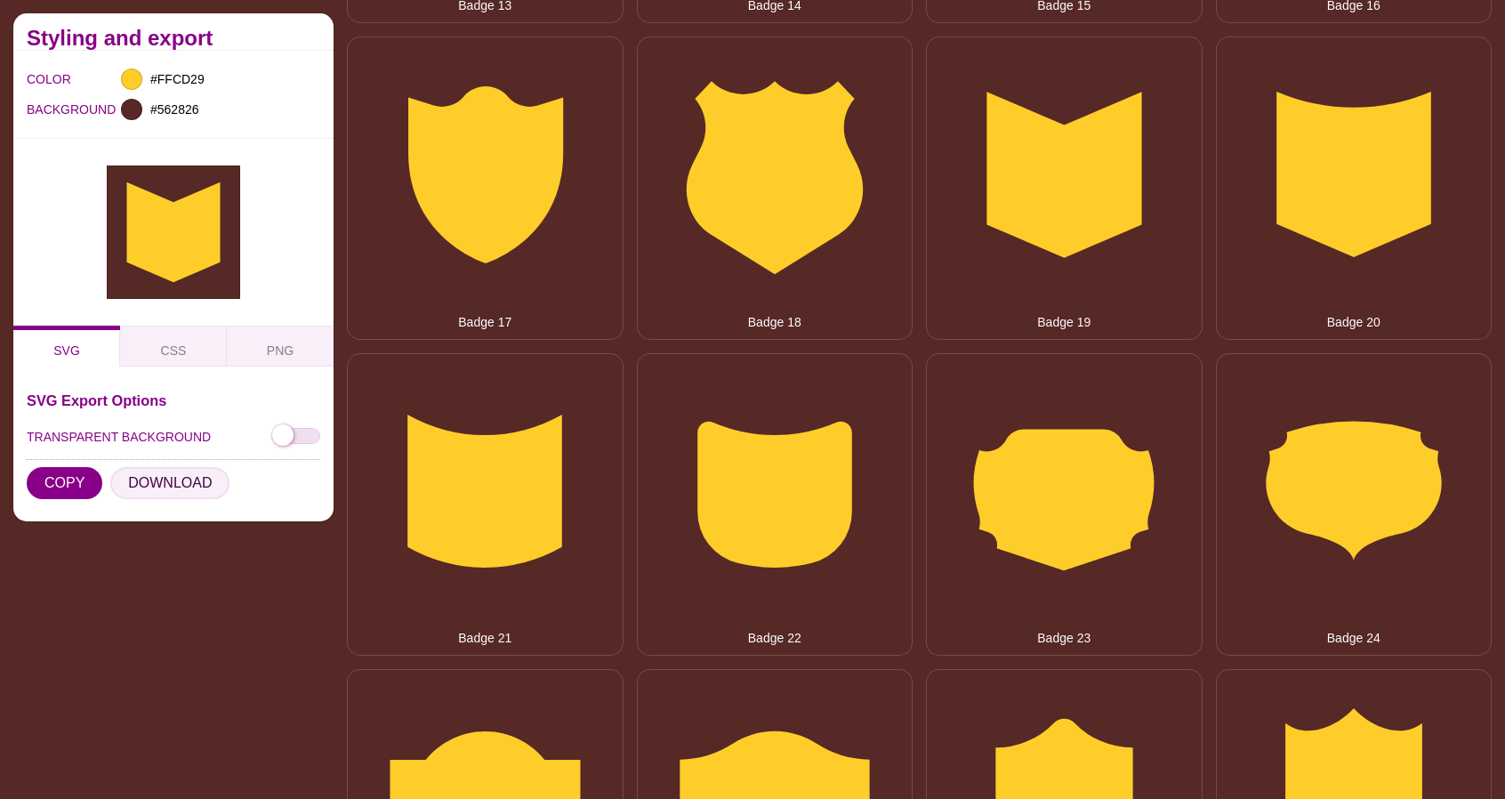
click at [144, 484] on button "DOWNLOAD" at bounding box center [169, 483] width 119 height 32
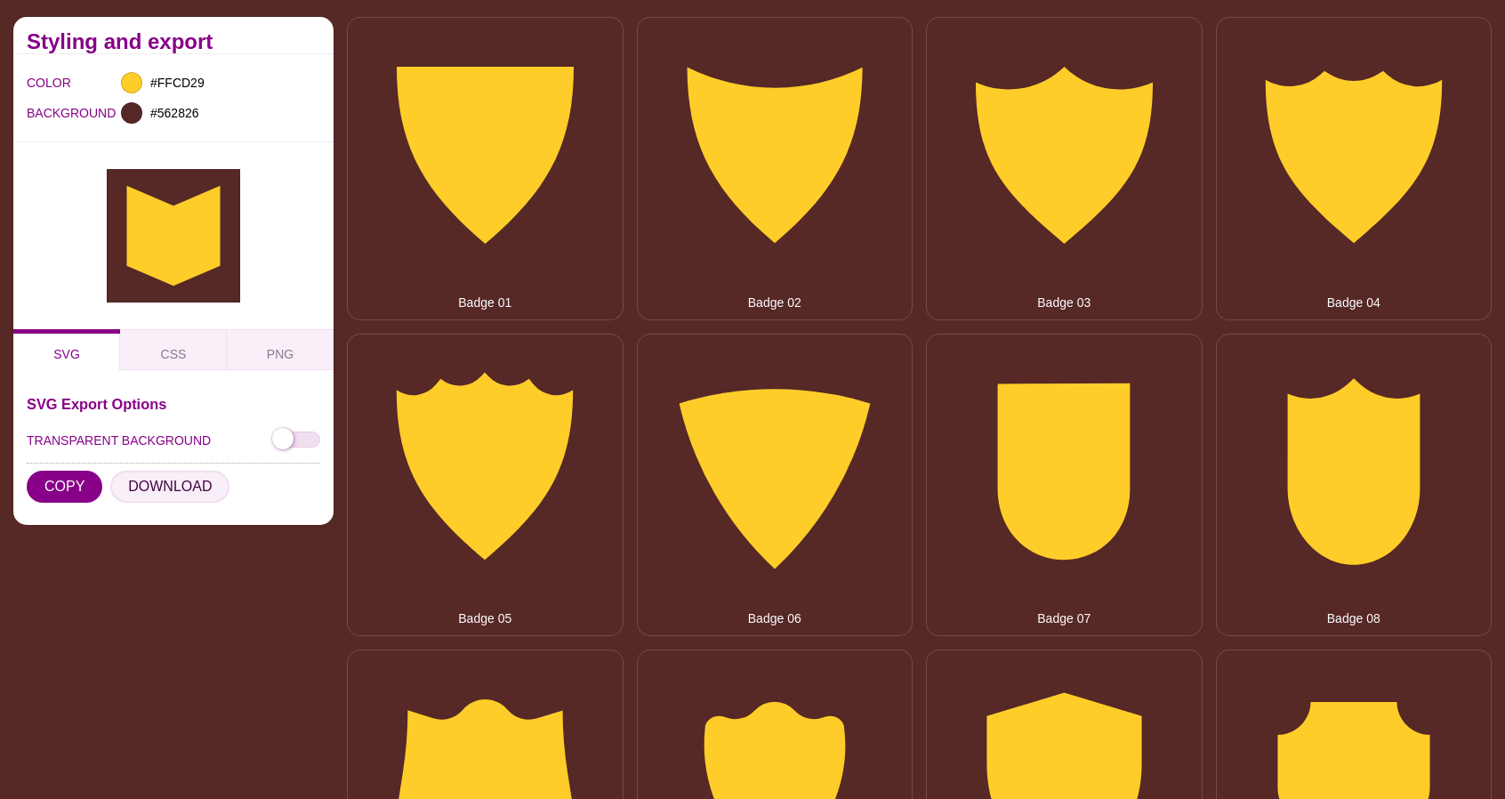
scroll to position [0, 0]
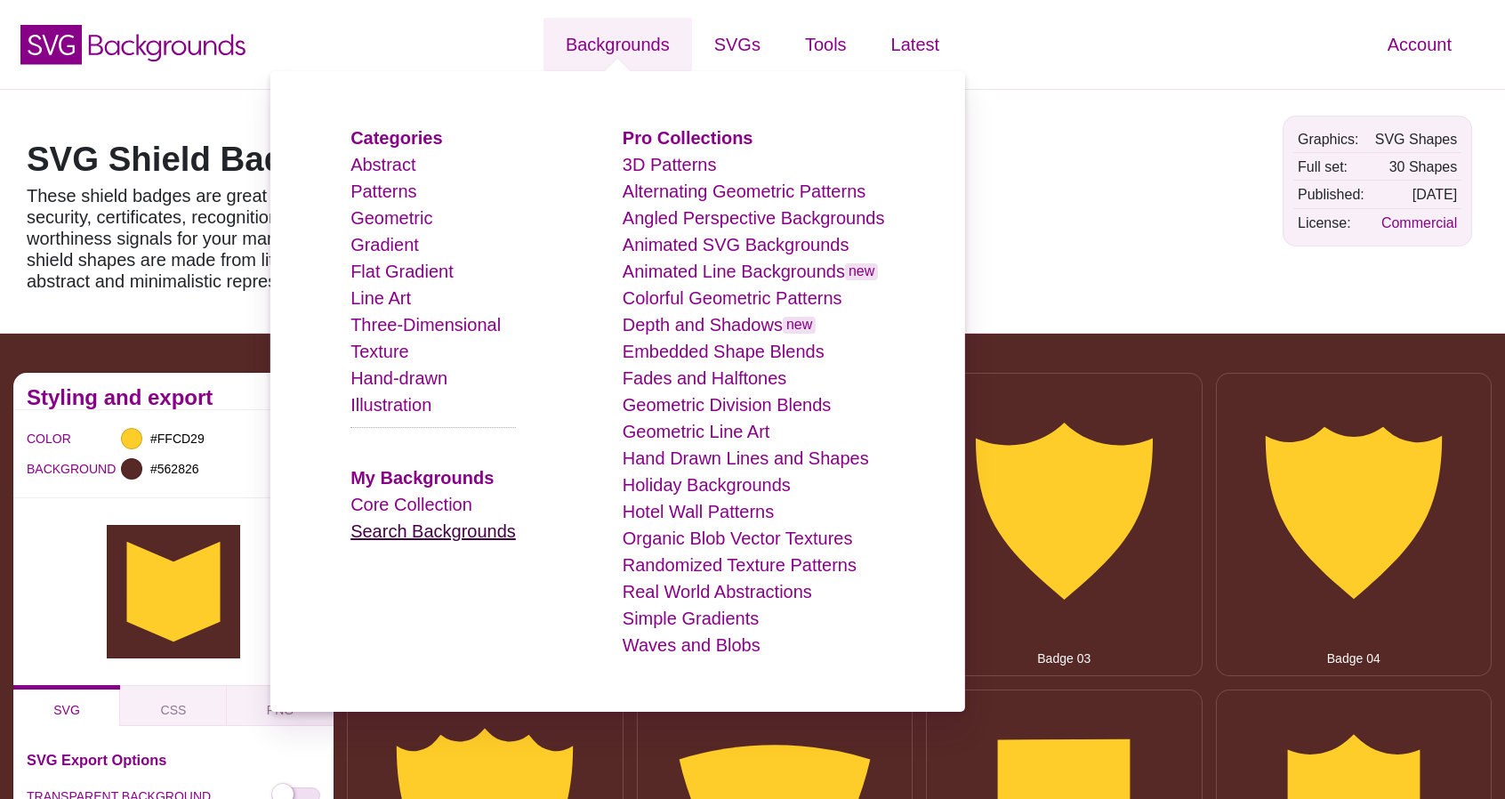
click at [470, 528] on link "Search Backgrounds" at bounding box center [432, 531] width 165 height 20
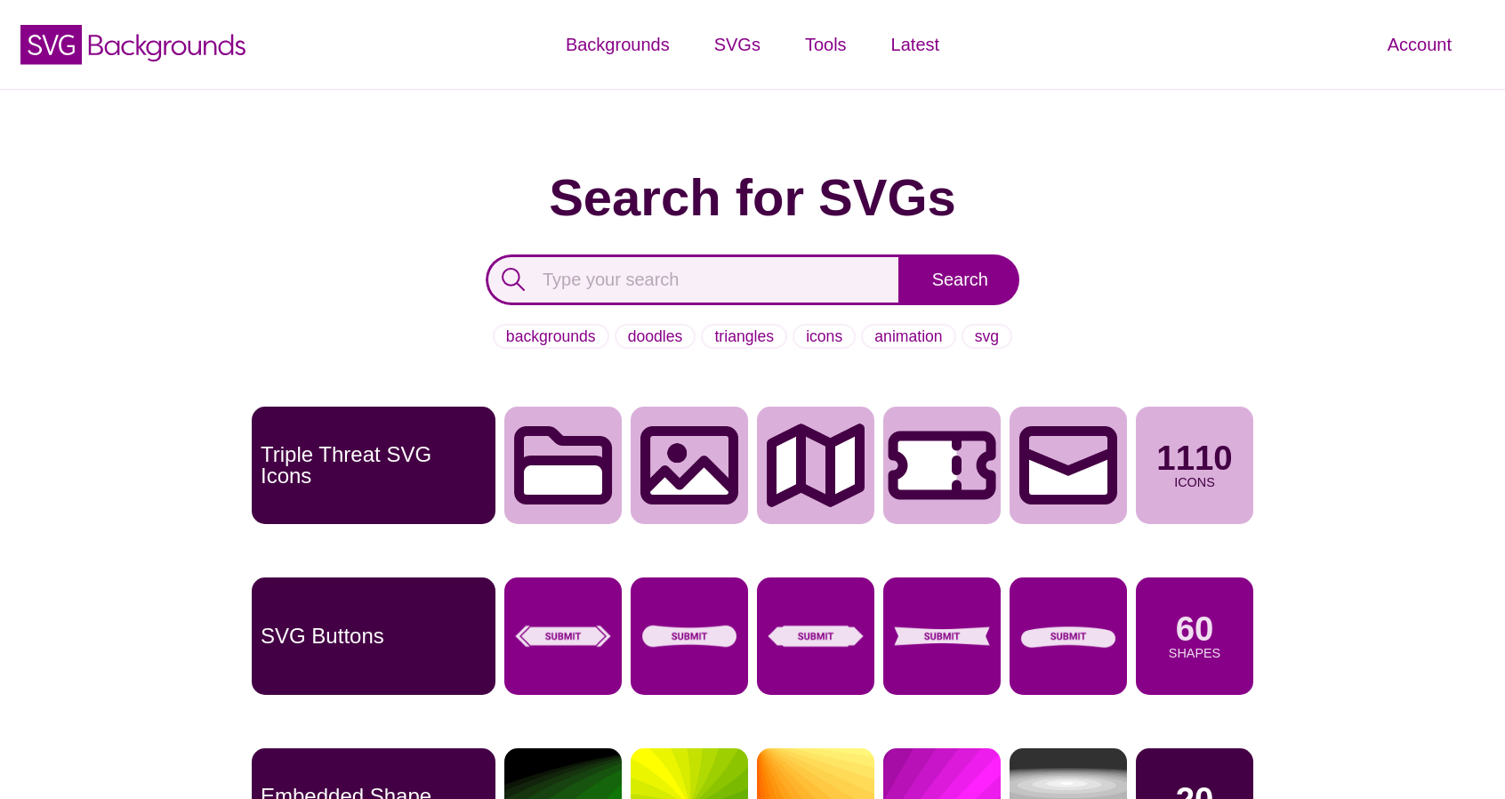
click at [631, 279] on input "text" at bounding box center [693, 279] width 415 height 51
type input "envelope"
click at [901, 254] on input "Search" at bounding box center [960, 279] width 118 height 51
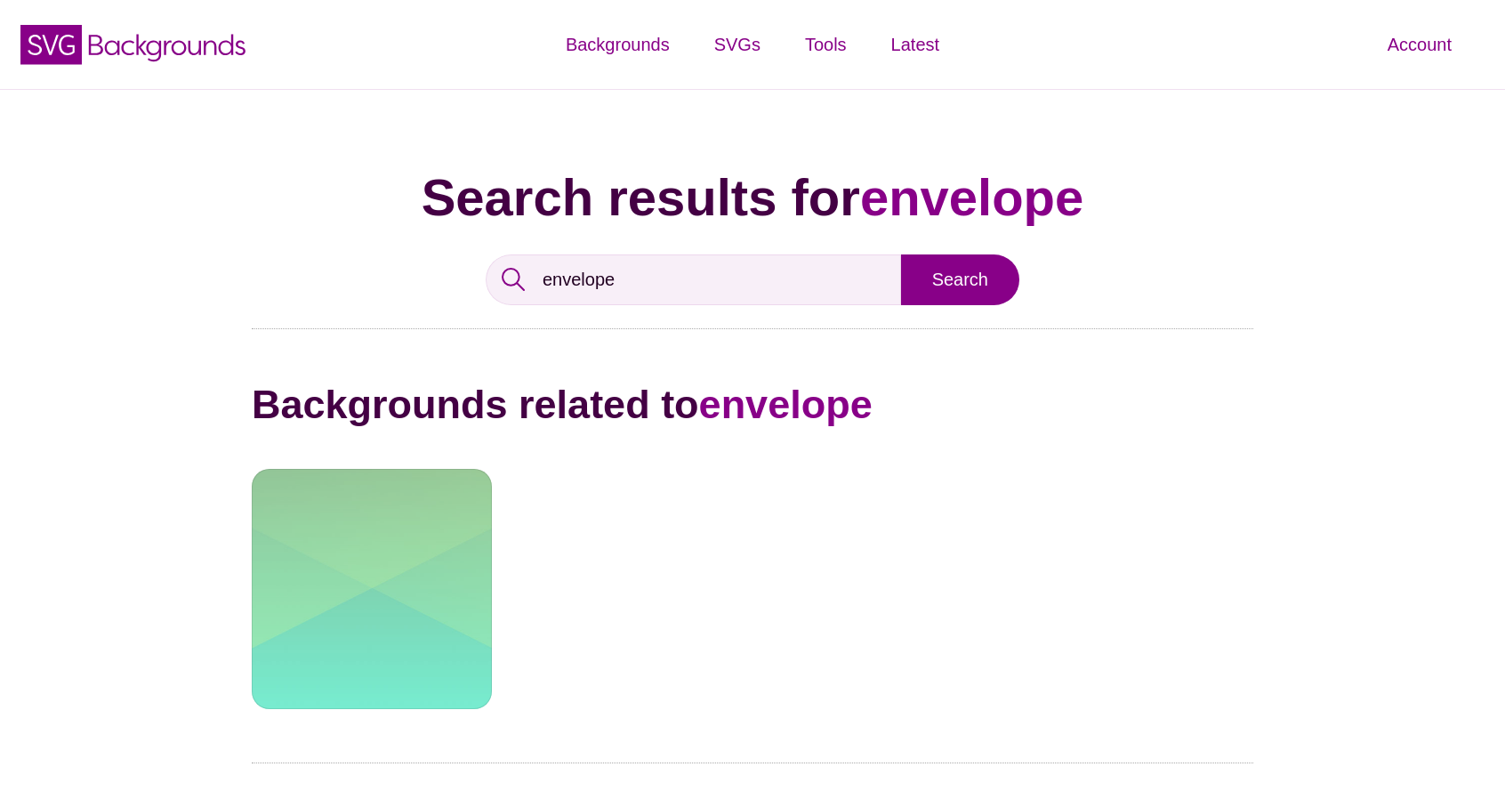
click at [384, 590] on div at bounding box center [372, 589] width 240 height 240
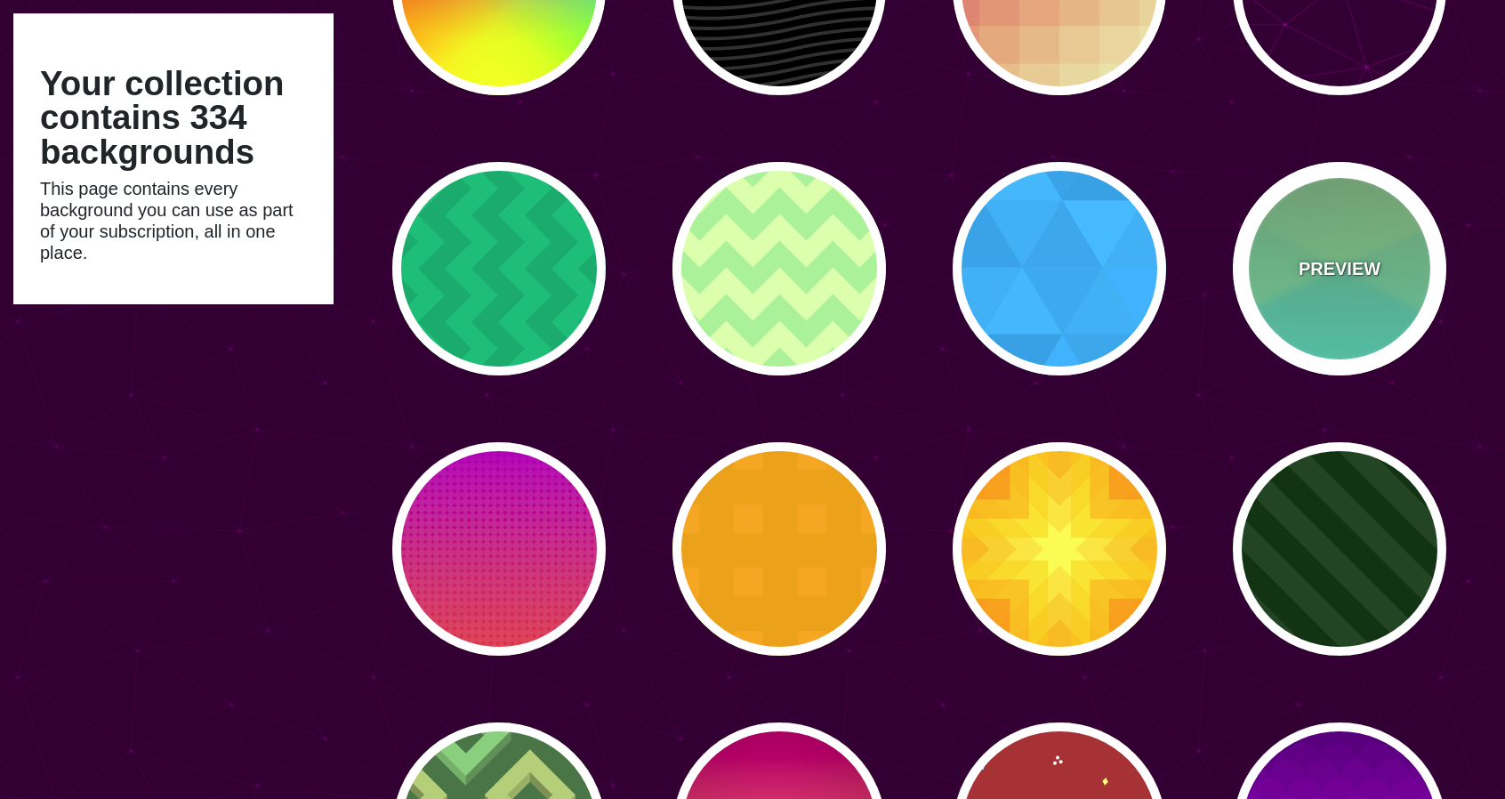
scroll to position [11045, 0]
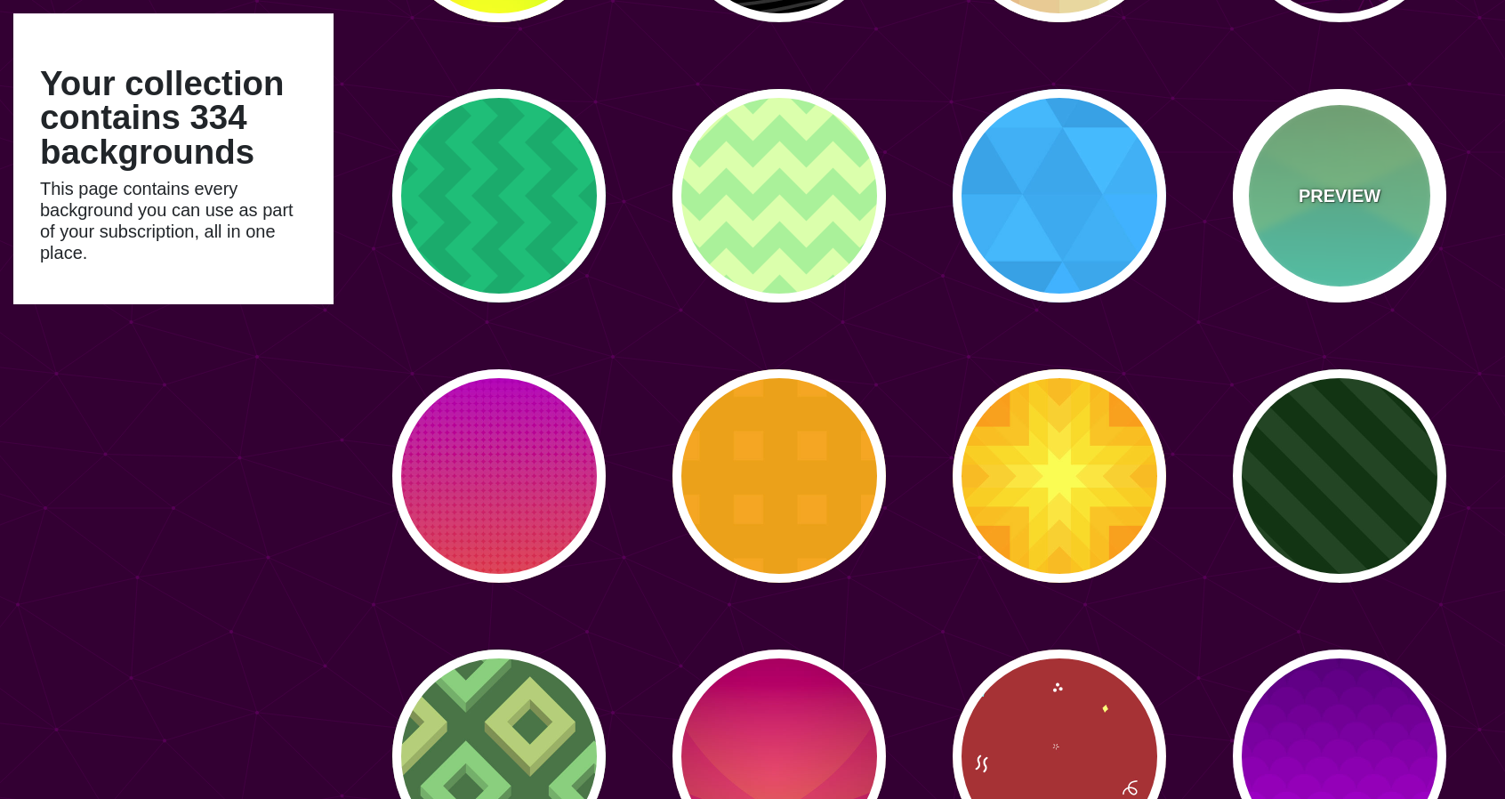
click at [1329, 181] on div "PREVIEW" at bounding box center [1339, 195] width 213 height 213
type input "#77AA77"
type input "#44FFDD"
type input "#CCFF88"
type input "0.5"
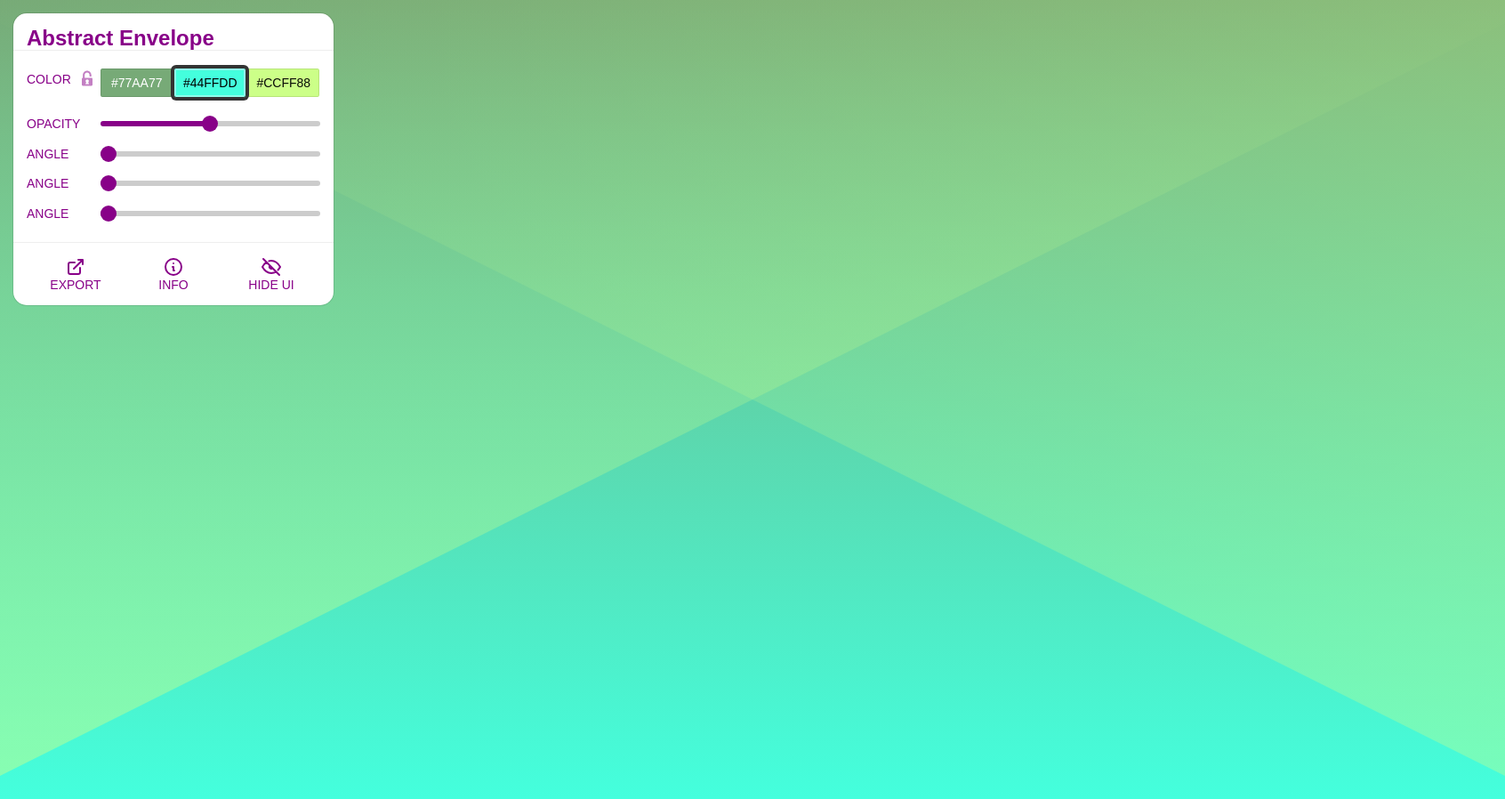
click at [218, 79] on input "#44FFDD" at bounding box center [210, 83] width 74 height 30
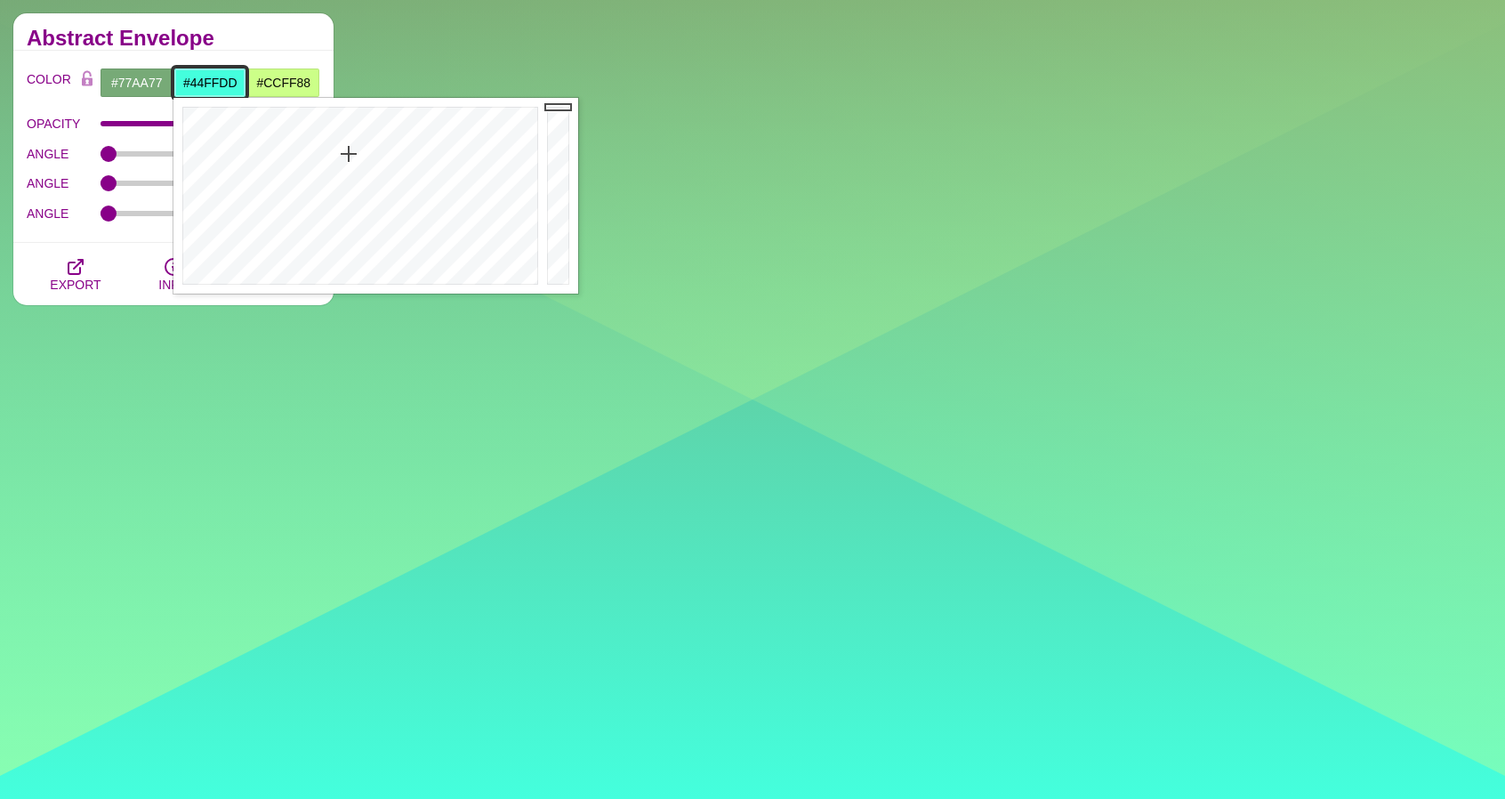
paste input "FFCD29"
type input "#FFCD29"
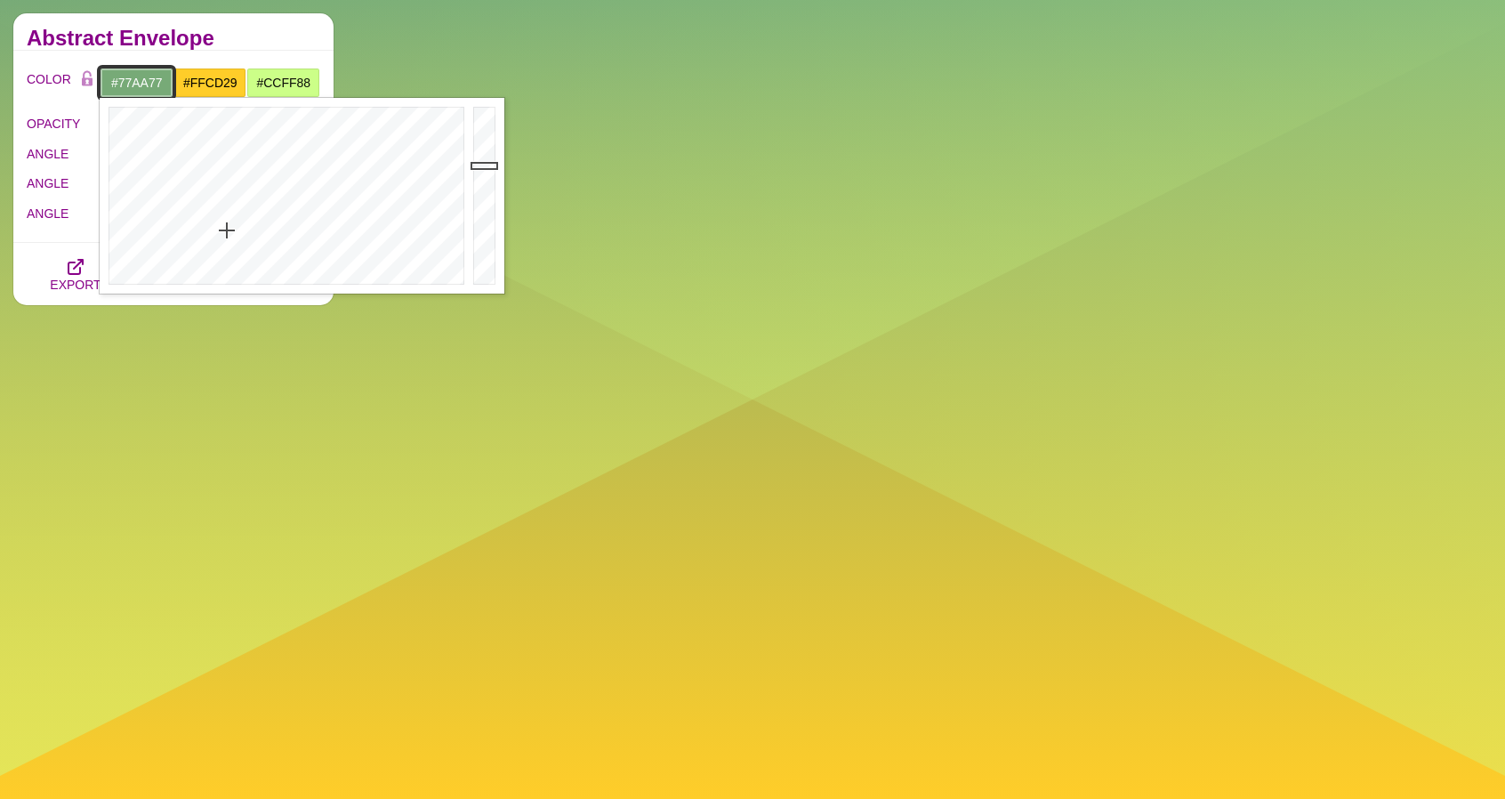
click at [154, 83] on input "#77AA77" at bounding box center [137, 83] width 74 height 30
type input "#FFFFFF"
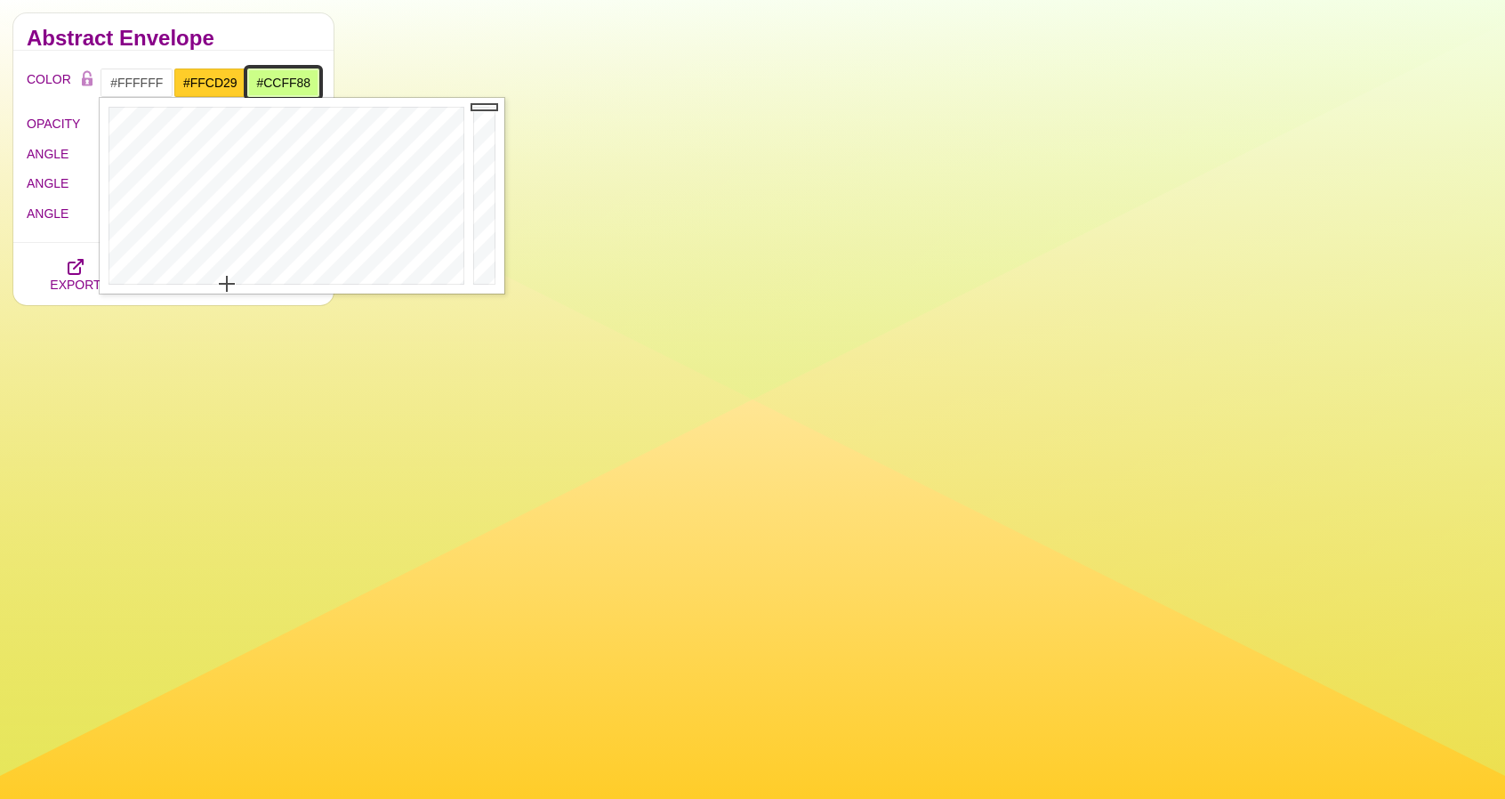
click at [289, 81] on input "#CCFF88" at bounding box center [283, 83] width 74 height 30
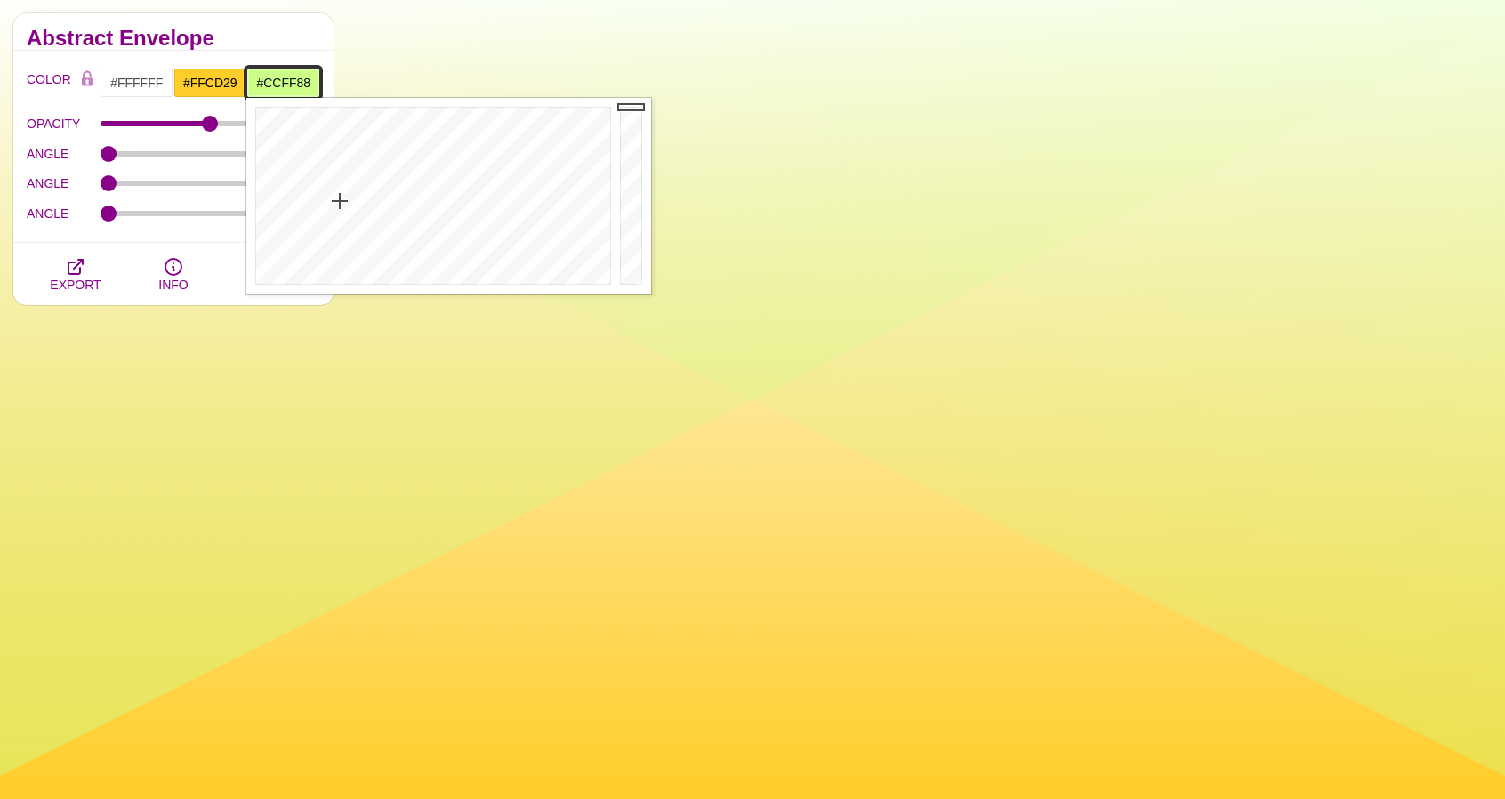
paste input "FFE694"
type input "#FFE694"
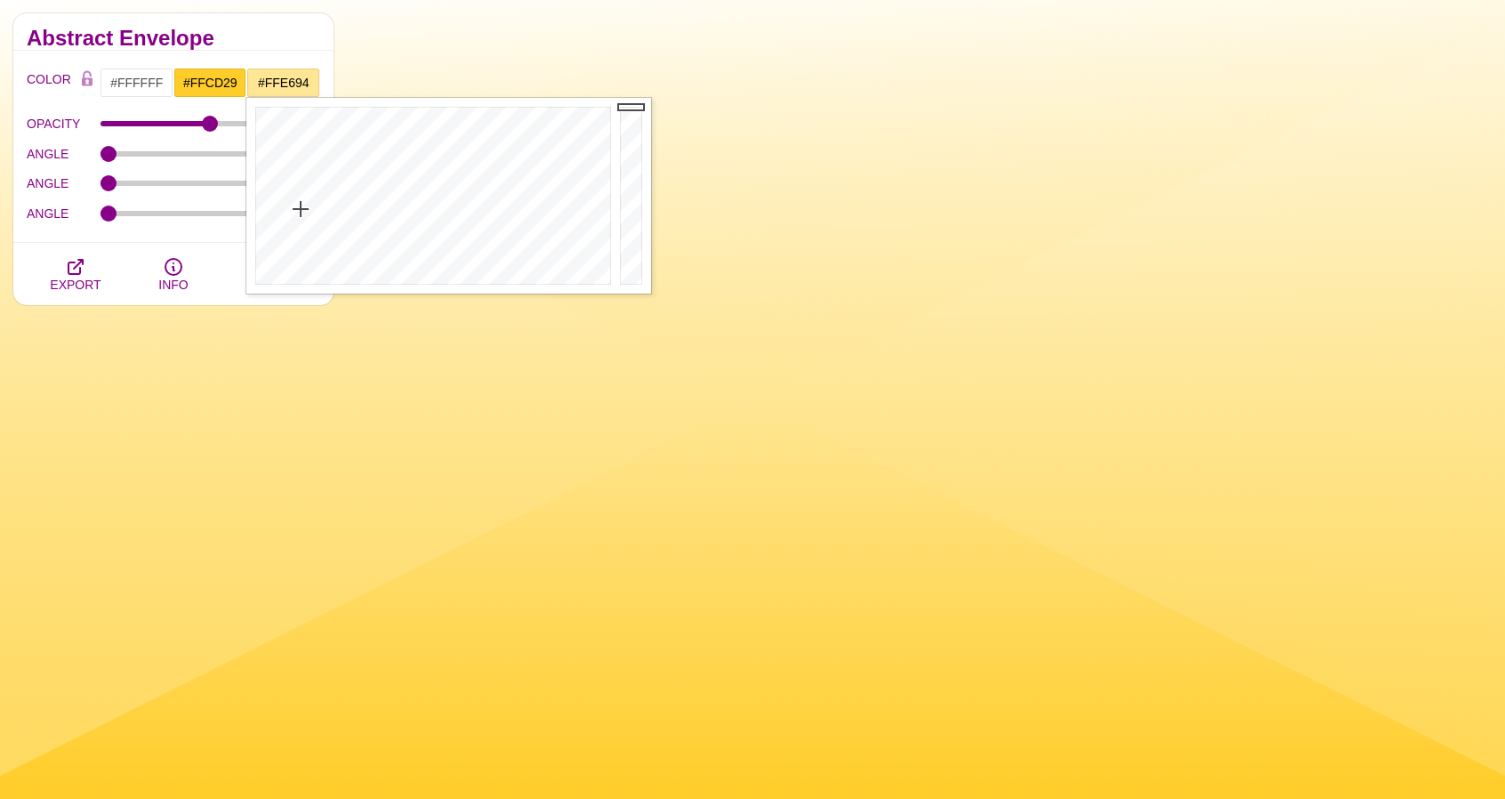
click at [286, 38] on h2 "Abstract Envelope" at bounding box center [173, 38] width 293 height 14
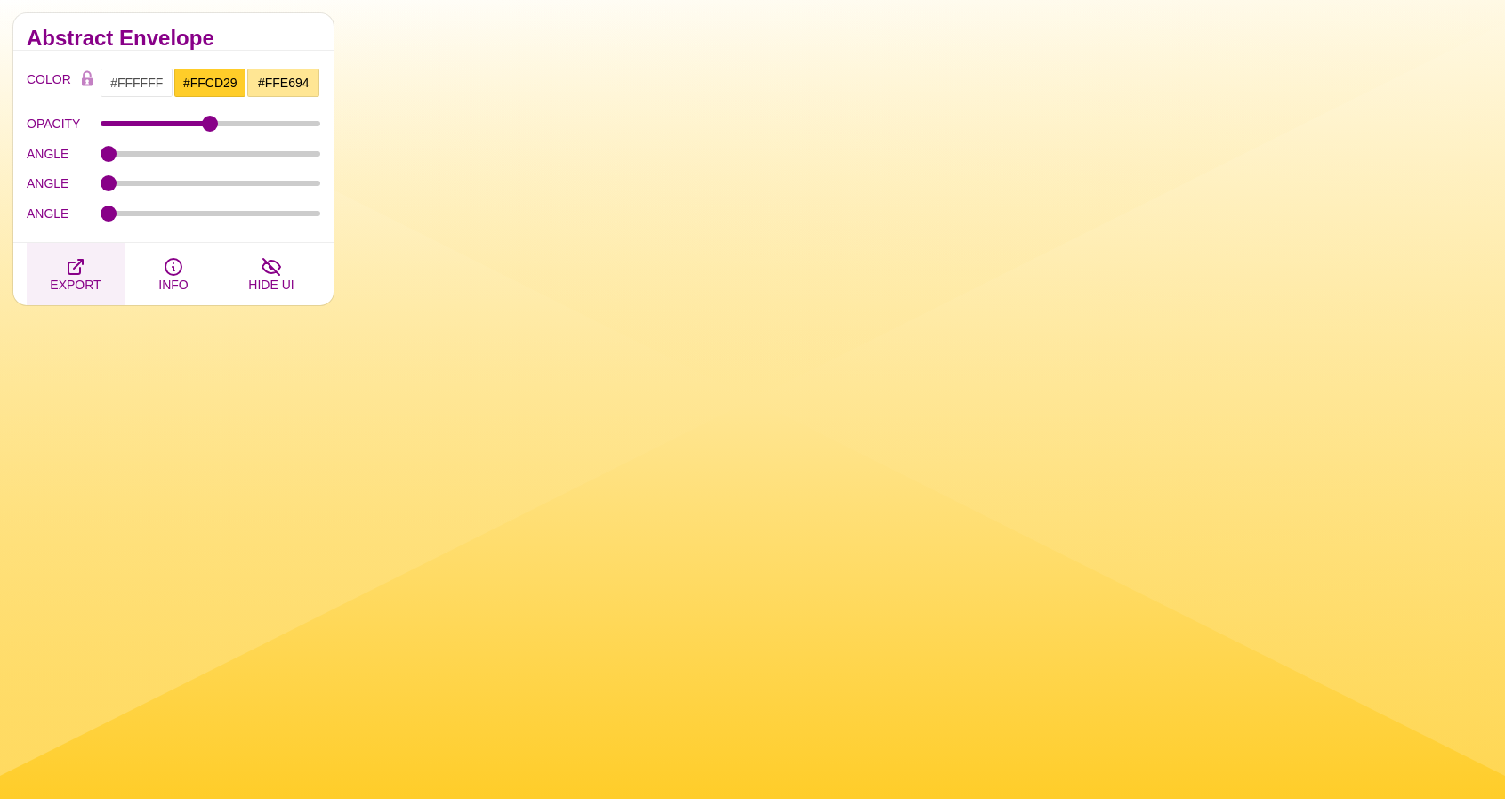
click at [82, 273] on icon "button" at bounding box center [75, 266] width 21 height 21
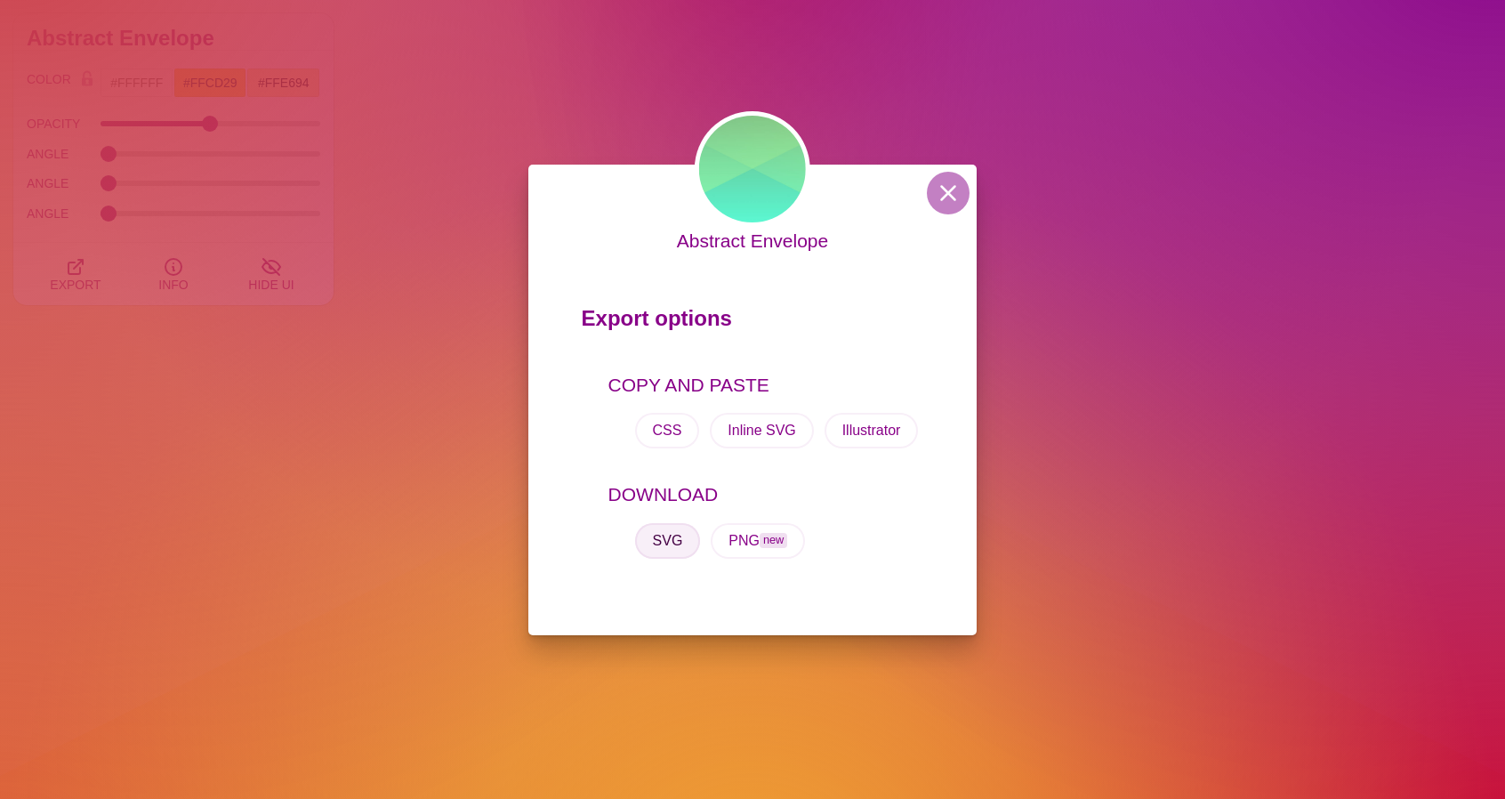
click at [675, 547] on button "SVG" at bounding box center [668, 541] width 66 height 36
click at [955, 198] on button at bounding box center [948, 193] width 43 height 43
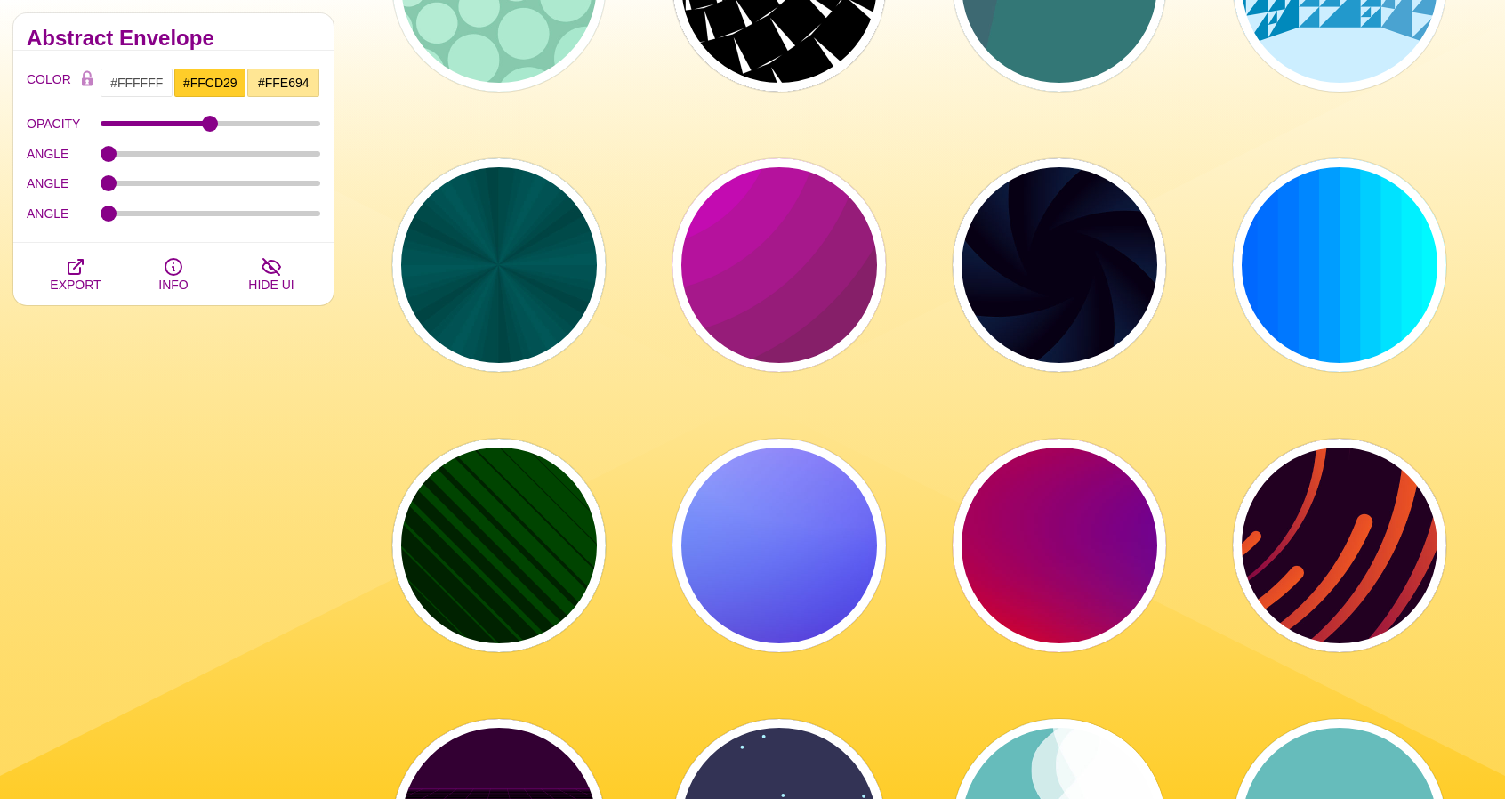
scroll to position [3517, 0]
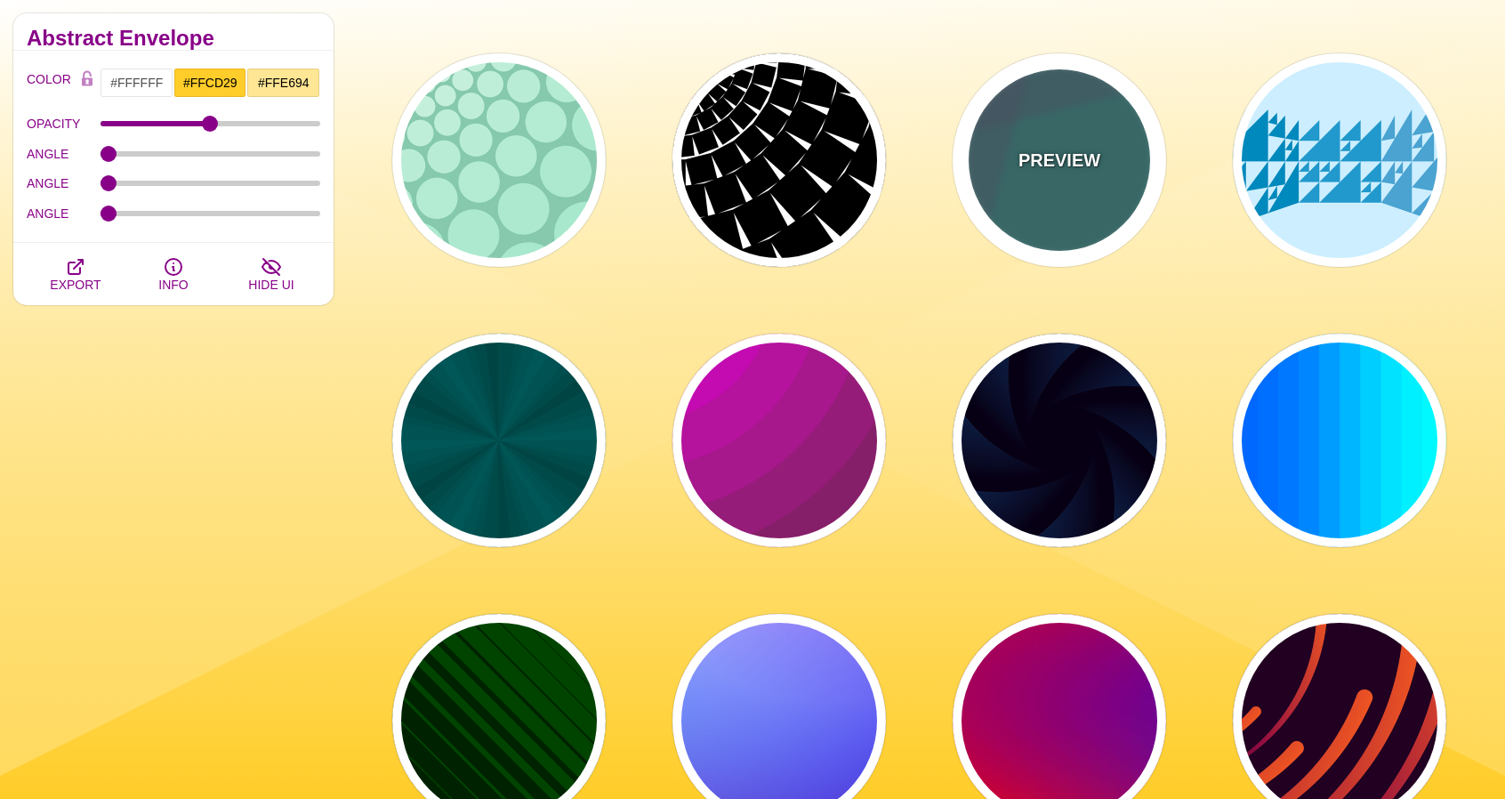
click at [1081, 162] on p "PREVIEW" at bounding box center [1059, 160] width 82 height 27
type input "#337777"
type input "#663366"
type input "#55CC77"
type input "0.2"
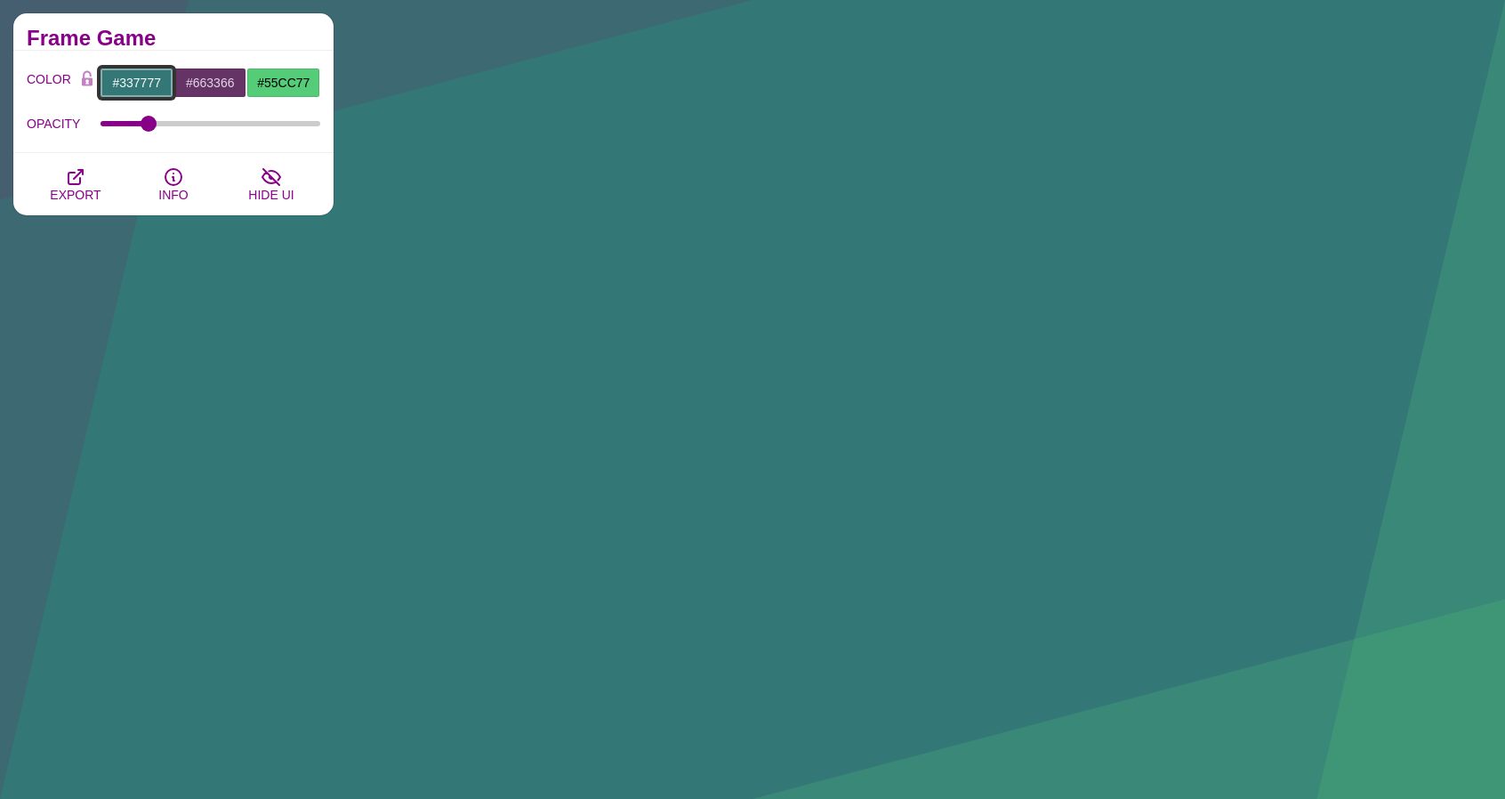
click at [147, 75] on input "#337777" at bounding box center [137, 83] width 74 height 30
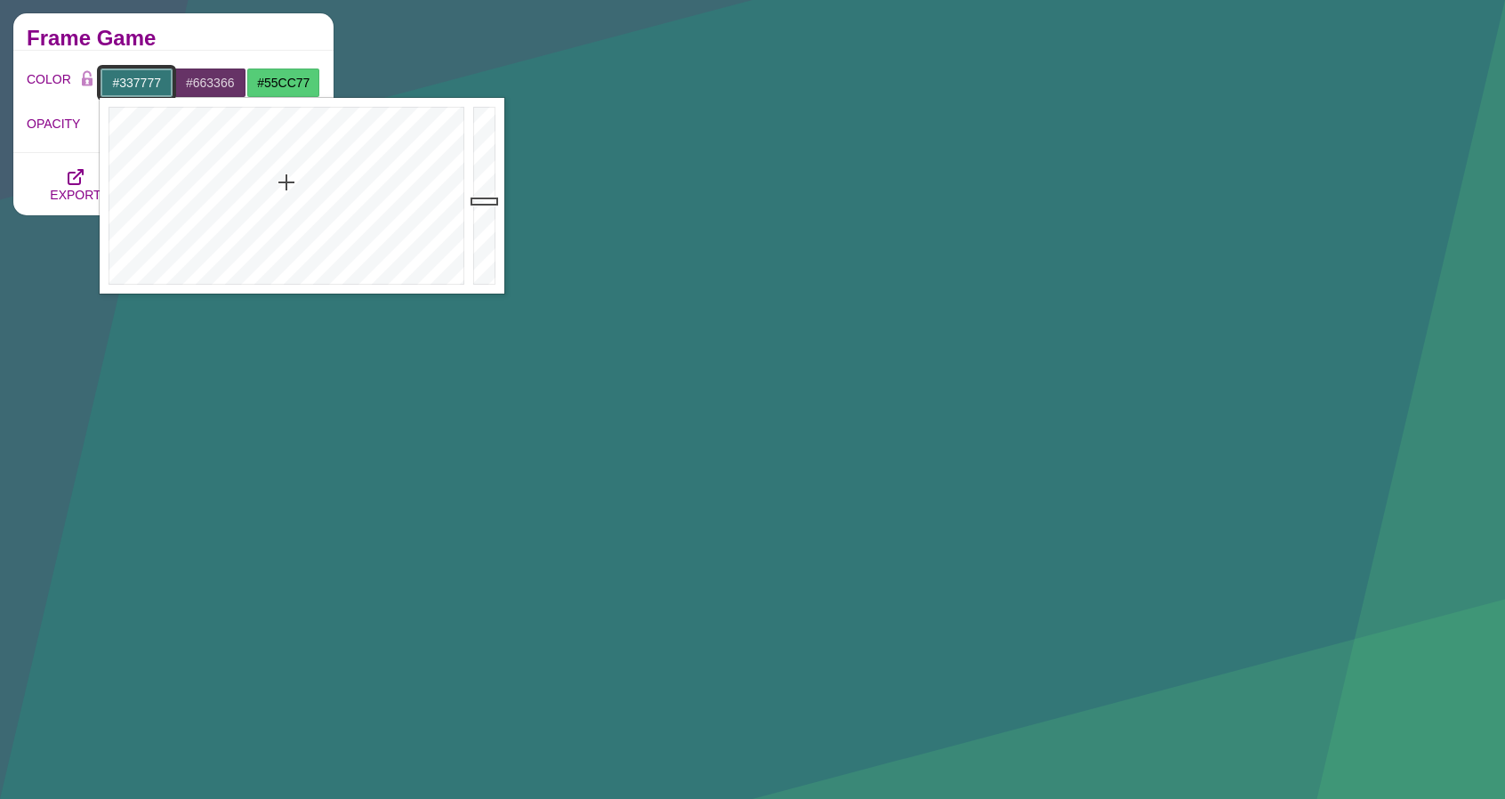
paste input "FFE694"
type input "#FFE694"
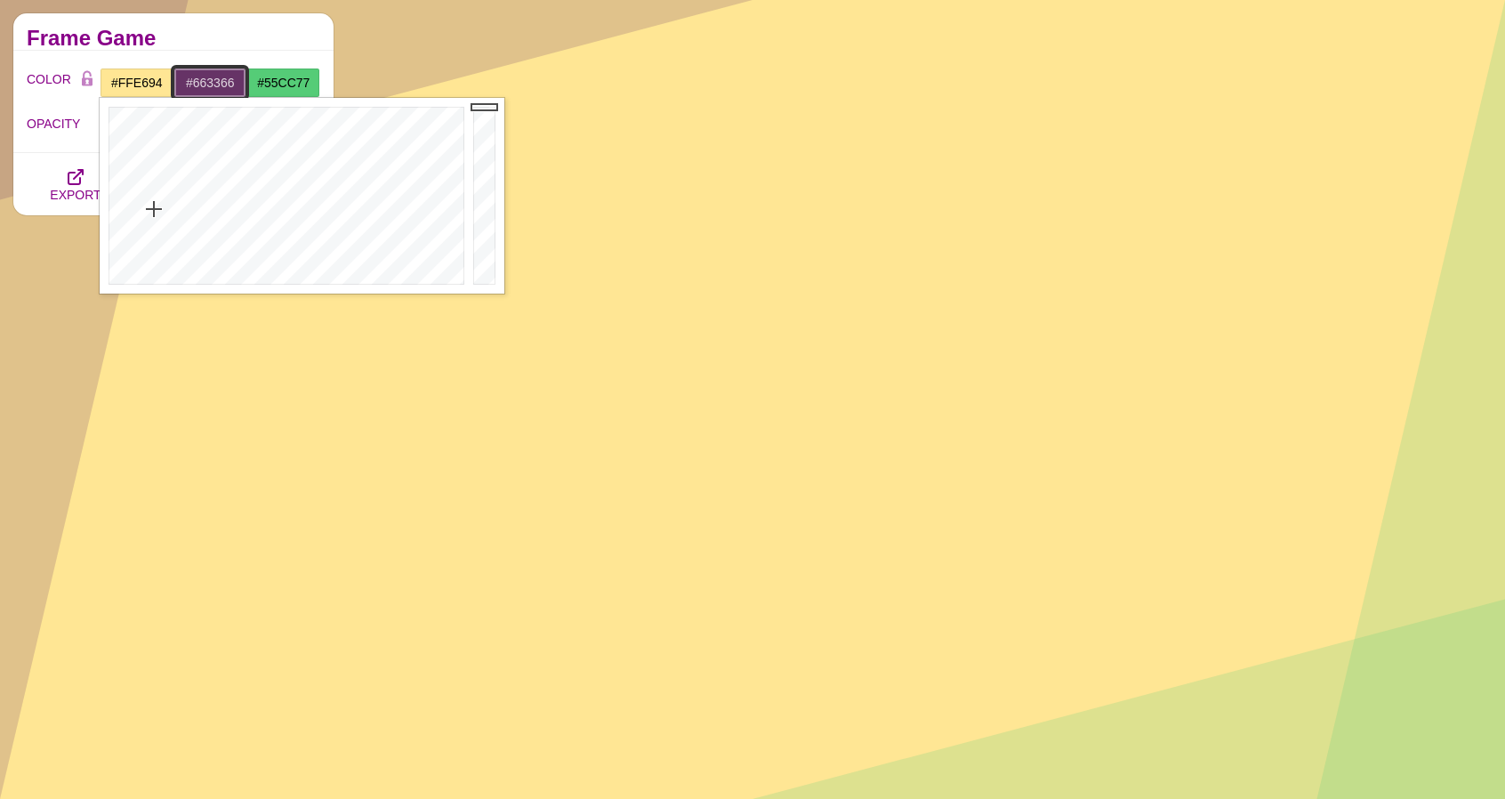
click at [210, 75] on input "#663366" at bounding box center [210, 83] width 74 height 30
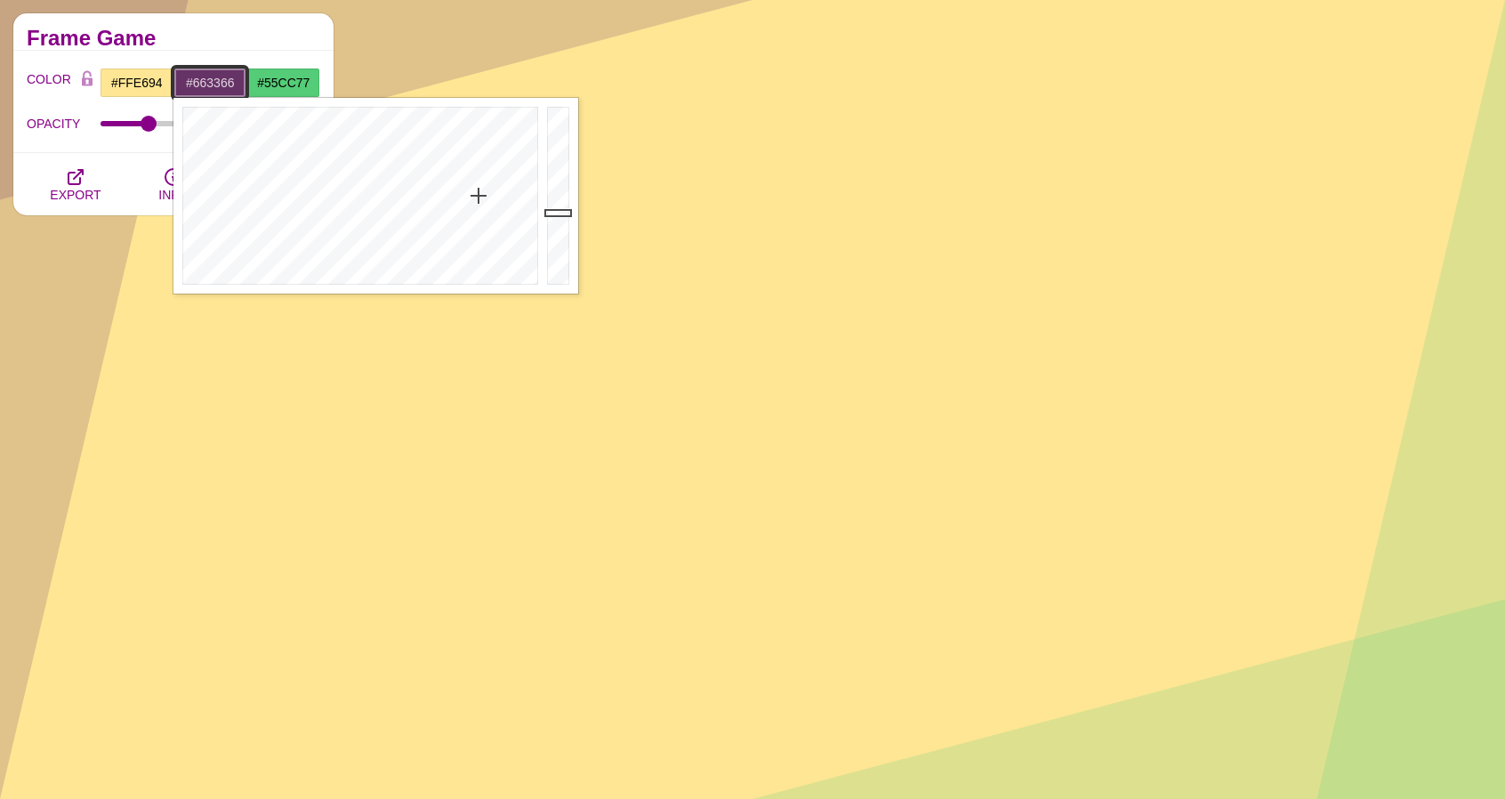
paste input "FFCD29"
type input "#FFCD29"
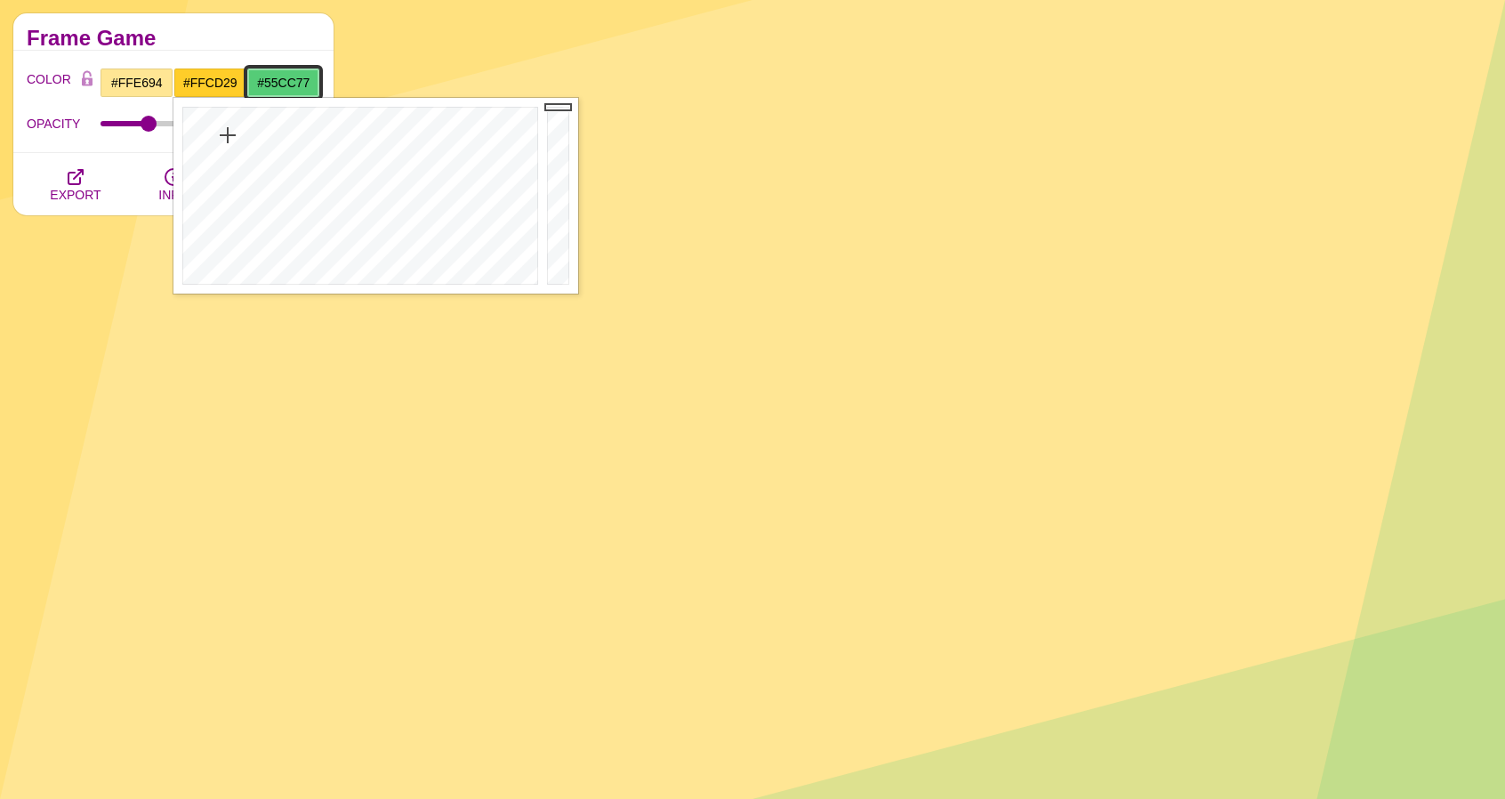
click at [292, 81] on input "#55CC77" at bounding box center [283, 83] width 74 height 30
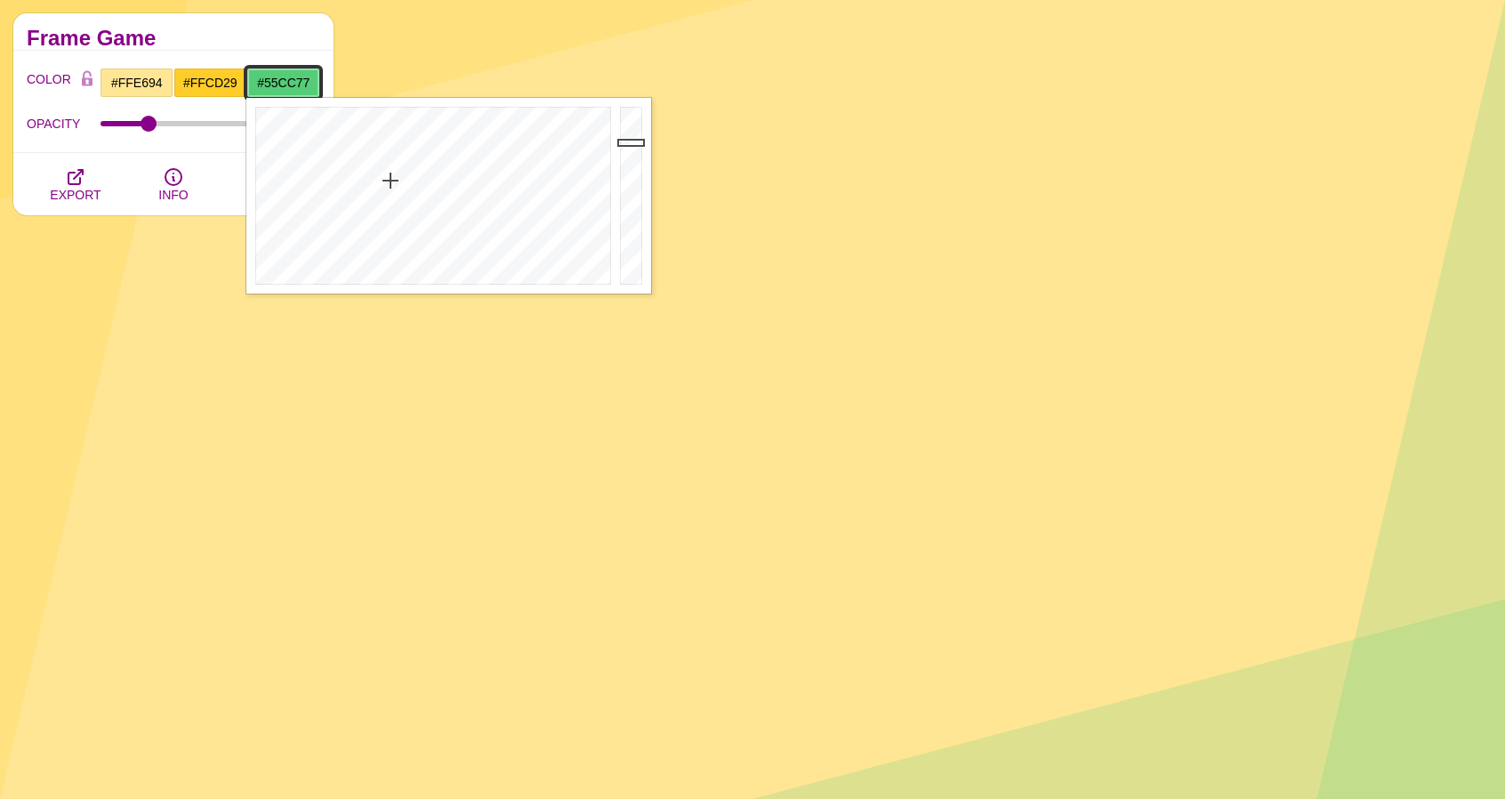
paste input "D8D8D8"
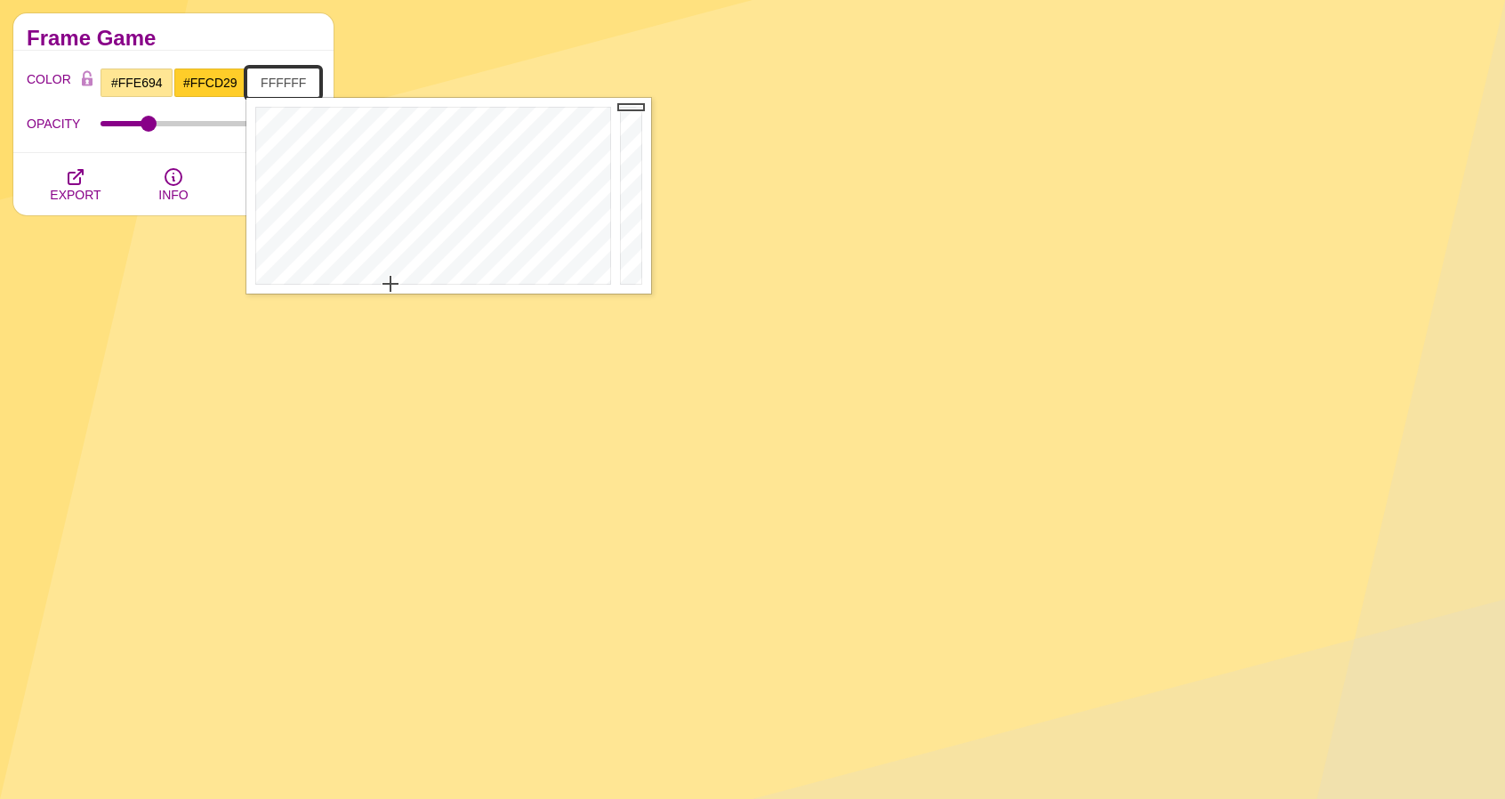
type input "#FFFFFF"
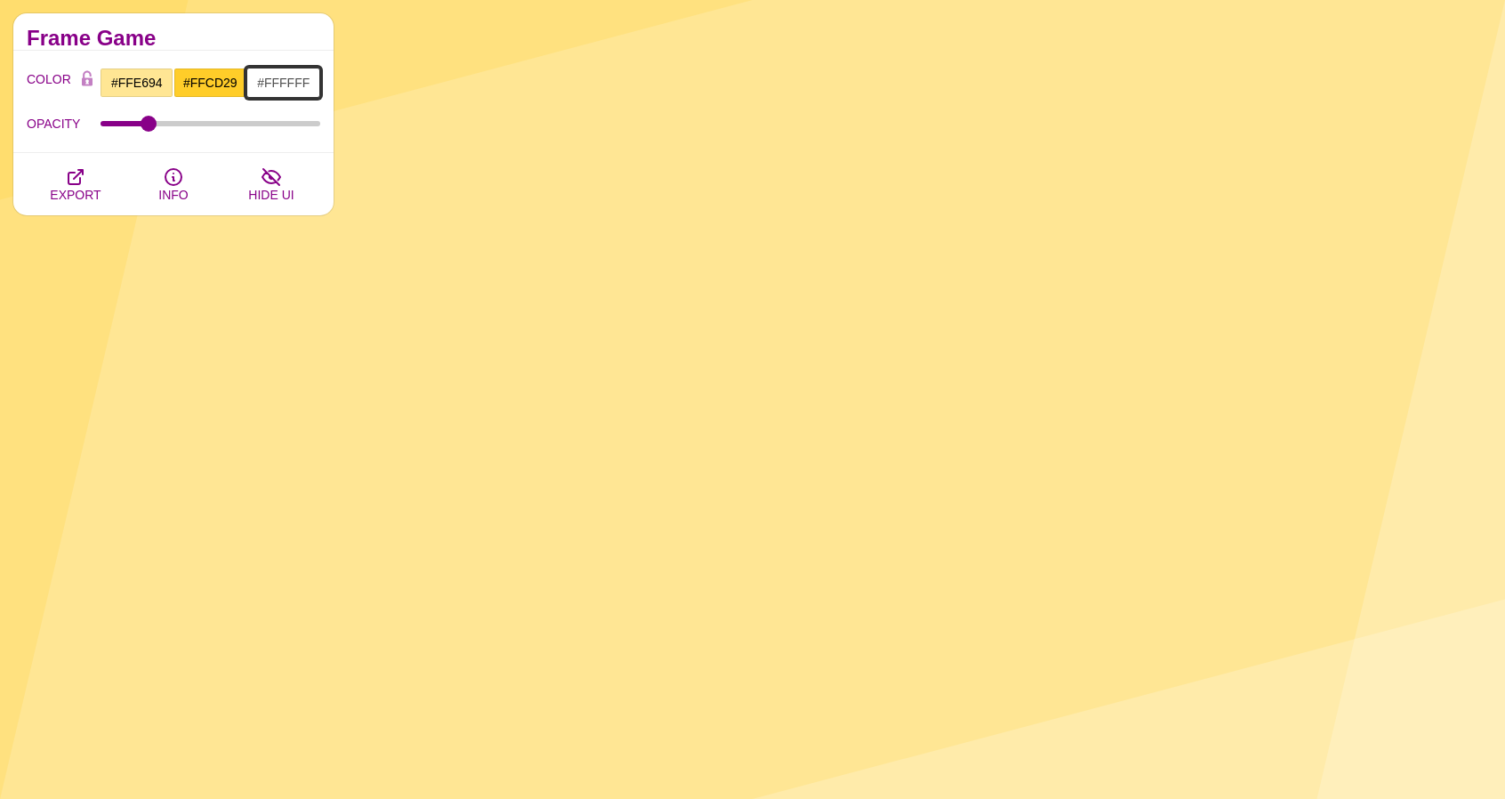
click at [237, 76] on div "#FFE694 #FFCD29 #FFFFFF #444444 #555555 #666666 #777777 #888888 #999999" at bounding box center [210, 83] width 221 height 30
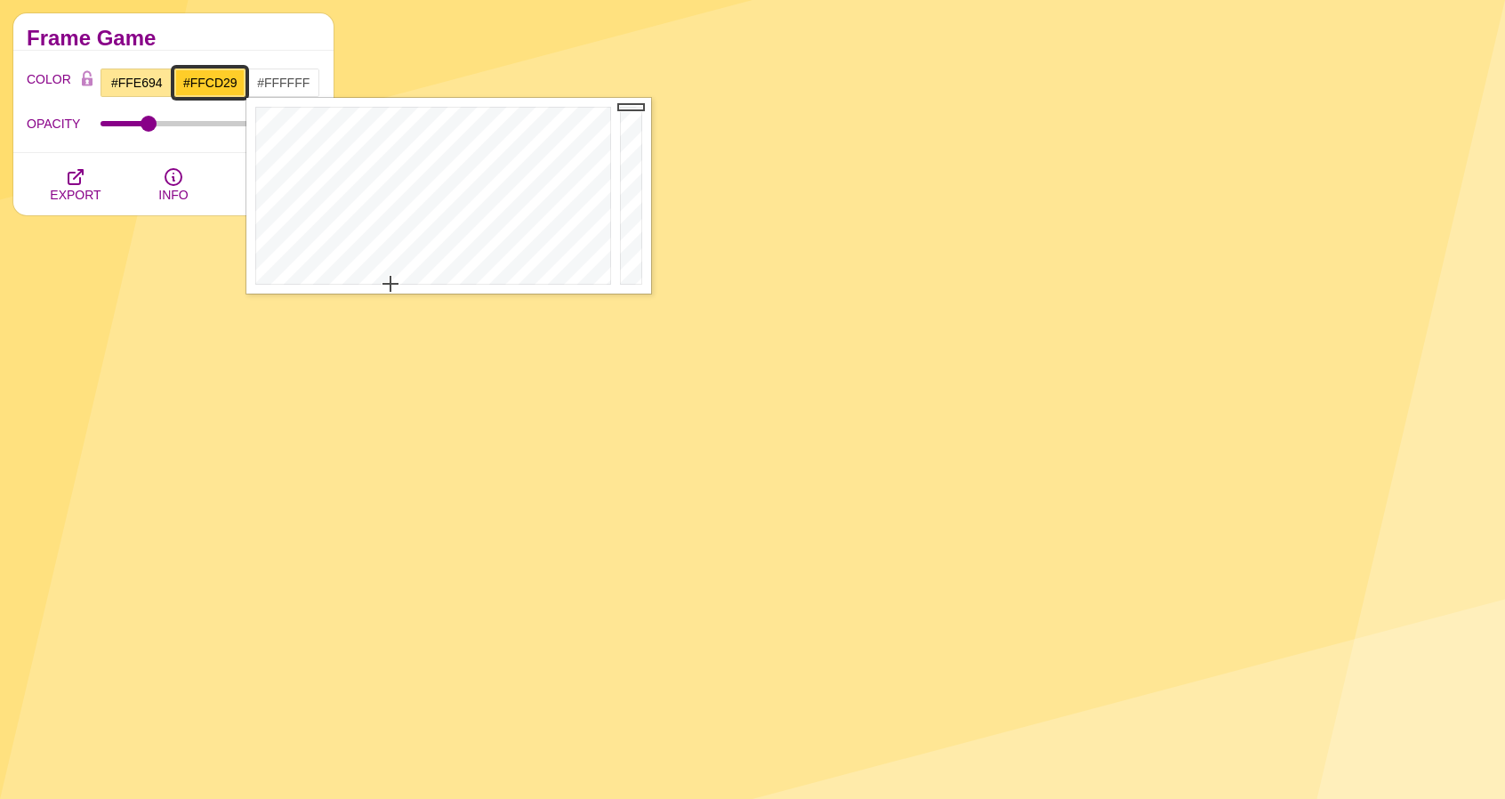
click at [208, 84] on input "#FFCD29" at bounding box center [210, 83] width 74 height 30
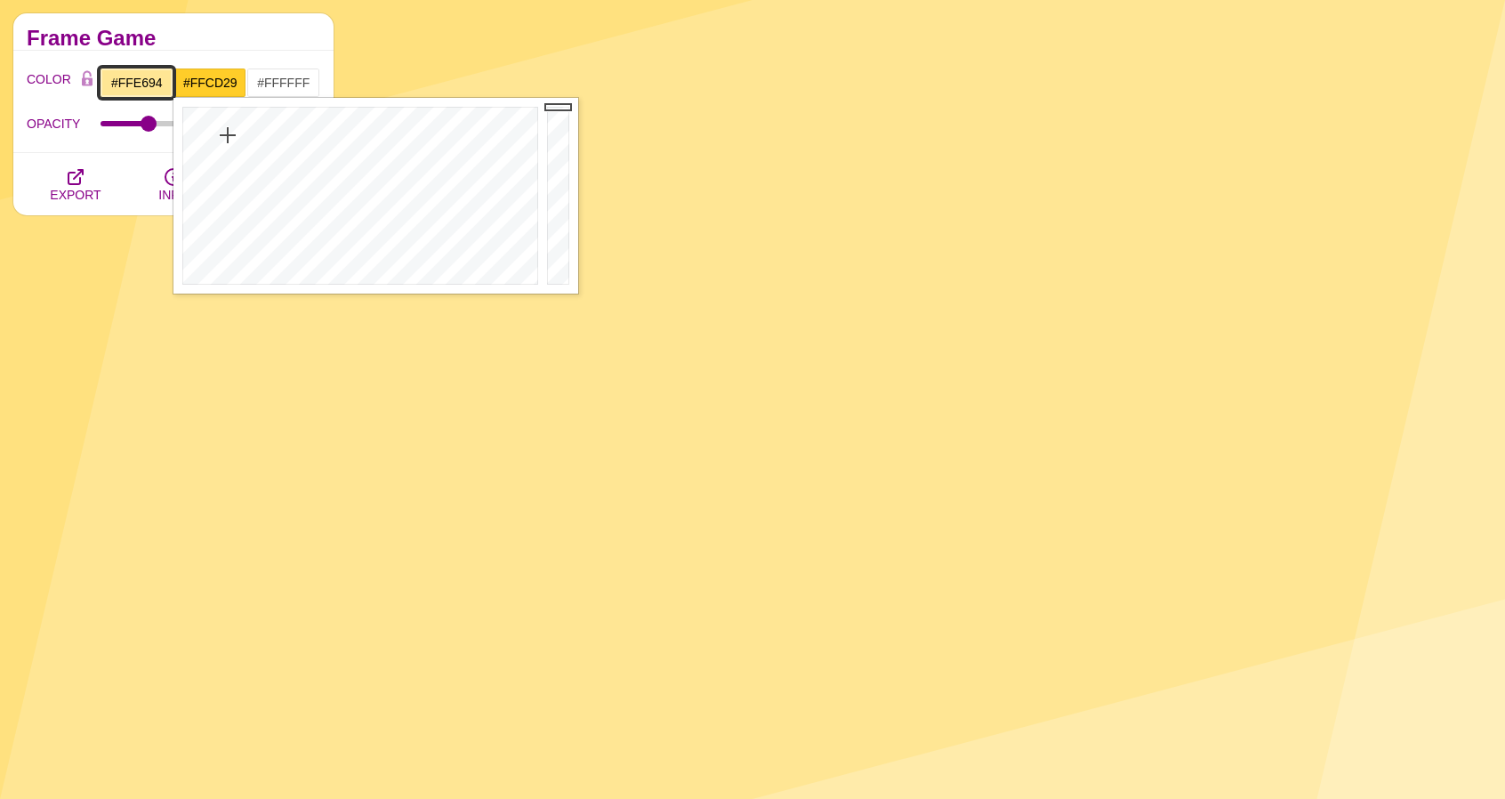
click at [141, 76] on input "#FFE694" at bounding box center [137, 83] width 74 height 30
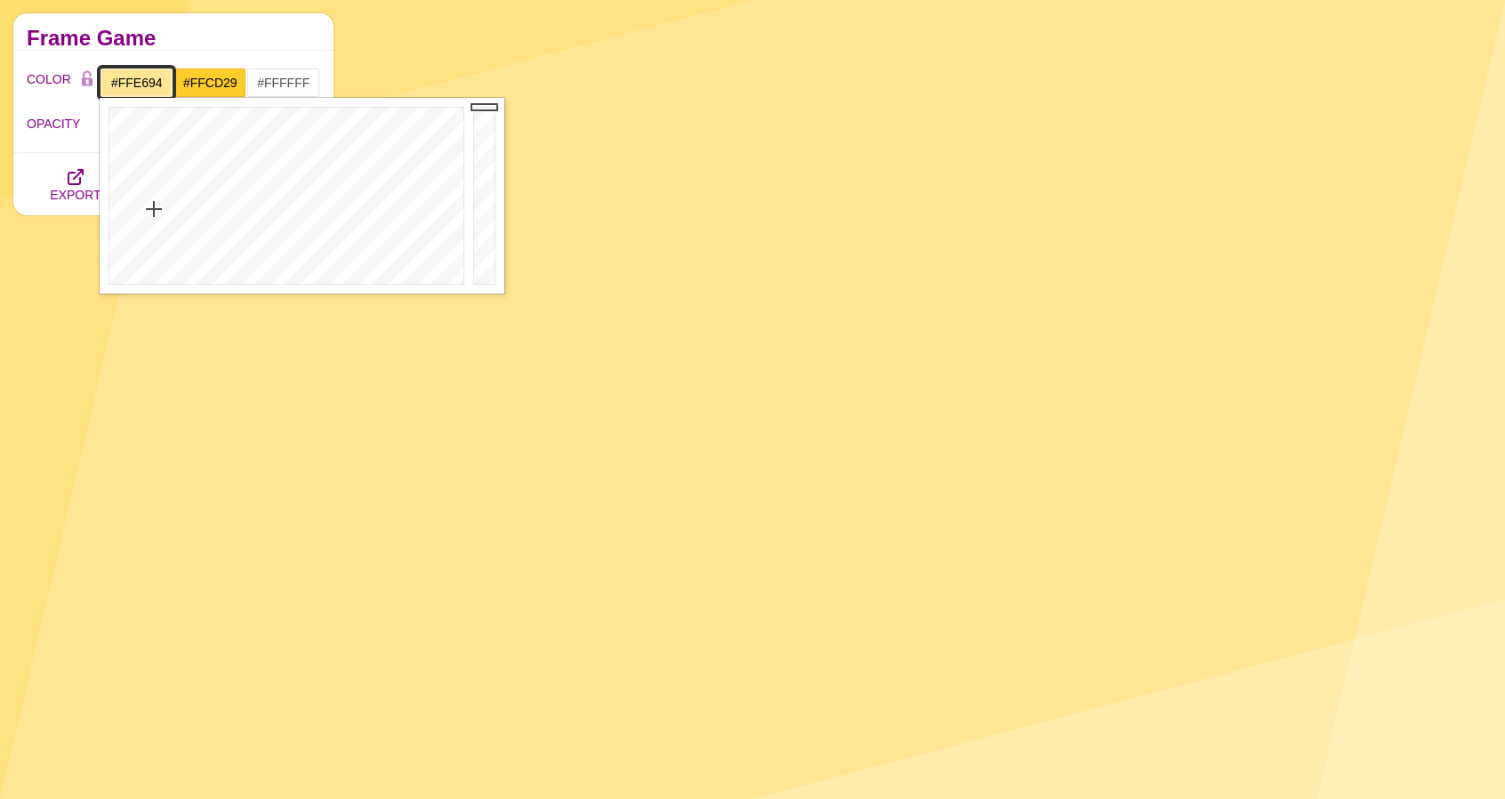
paste input "CD29"
type input "#FFCD29"
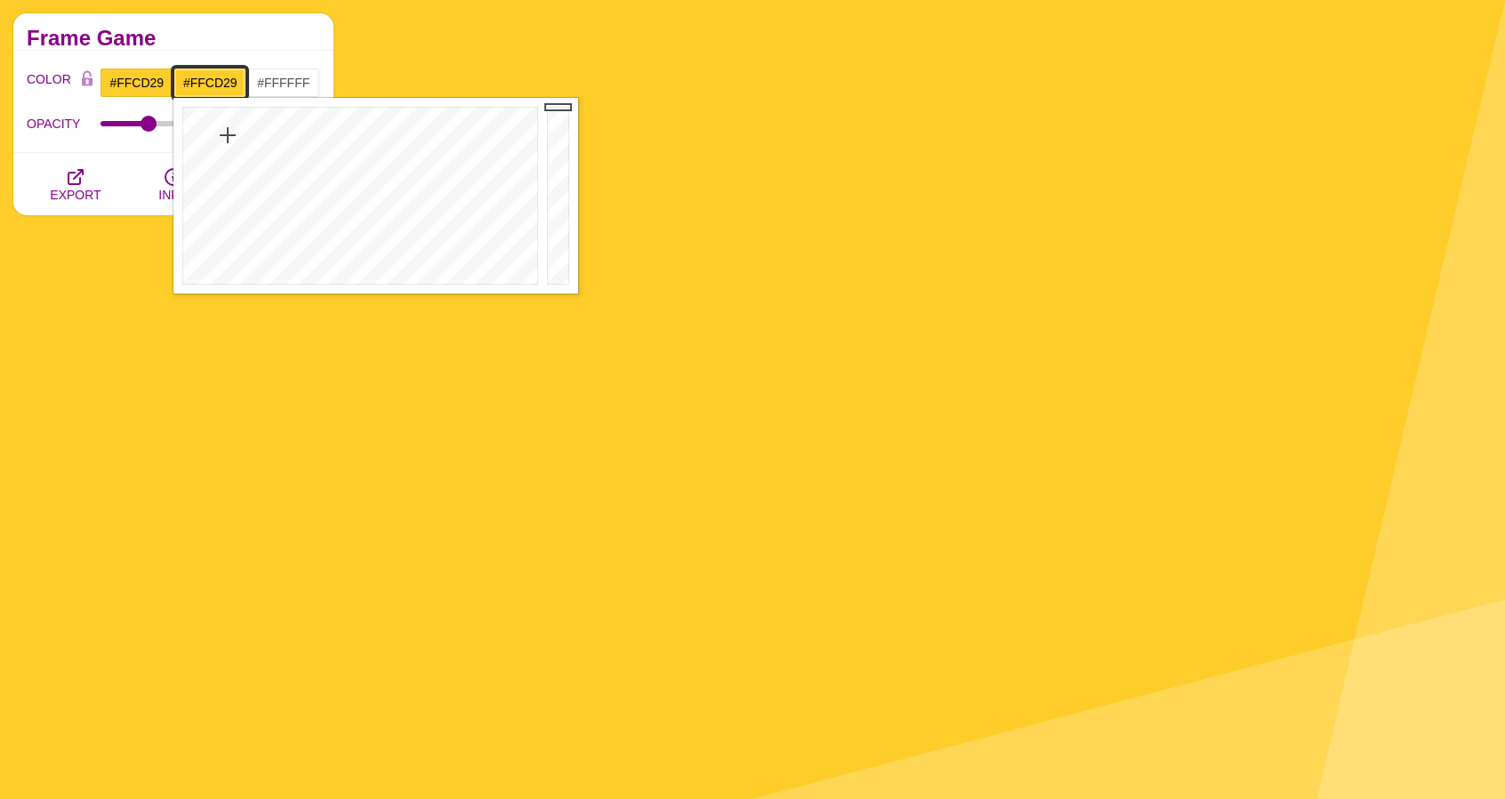
click at [212, 83] on input "#FFCD29" at bounding box center [210, 83] width 74 height 30
paste input "FFE694"
type input "#FFE694"
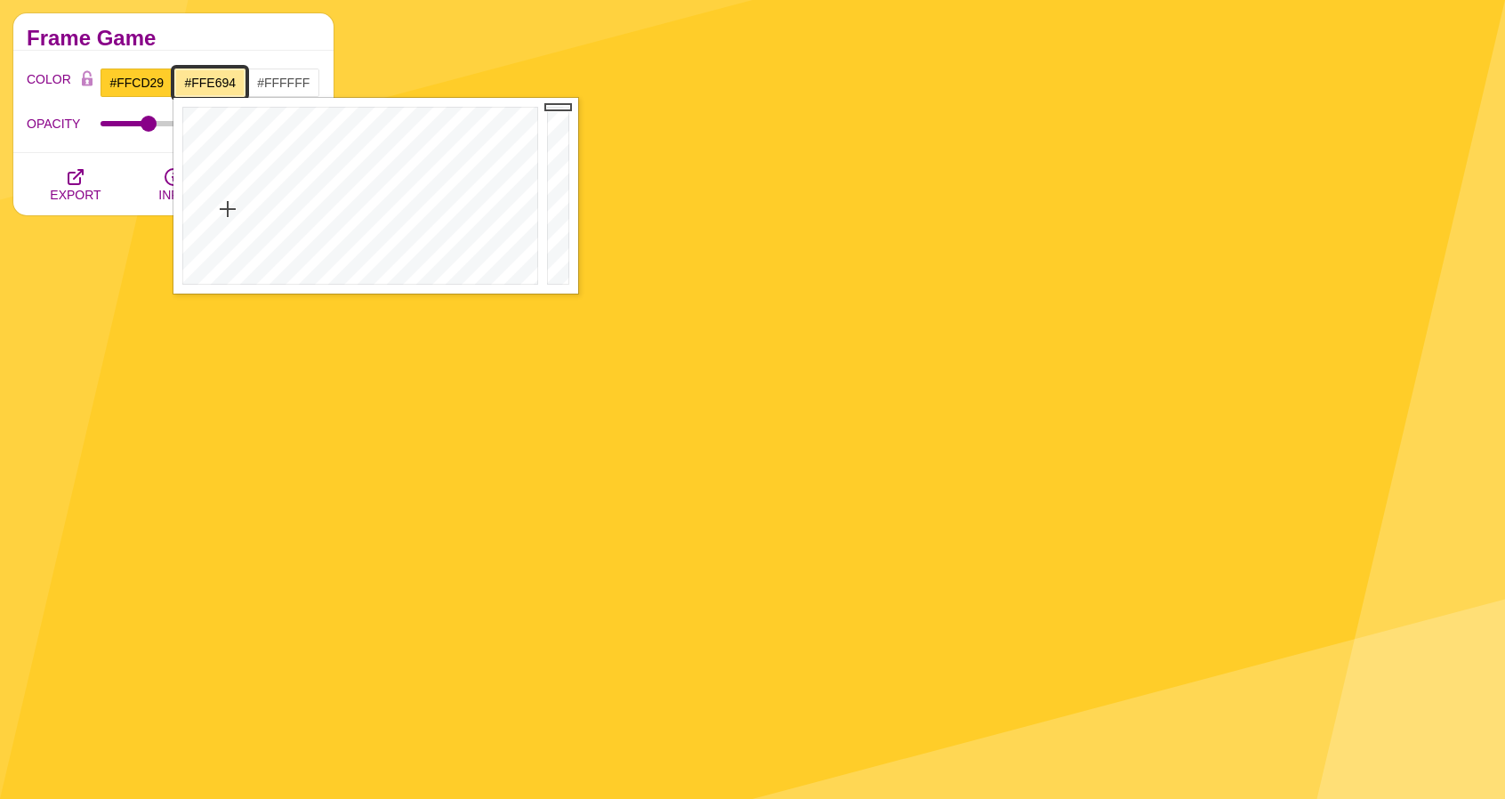
click at [212, 83] on input "#FFE694" at bounding box center [210, 83] width 74 height 30
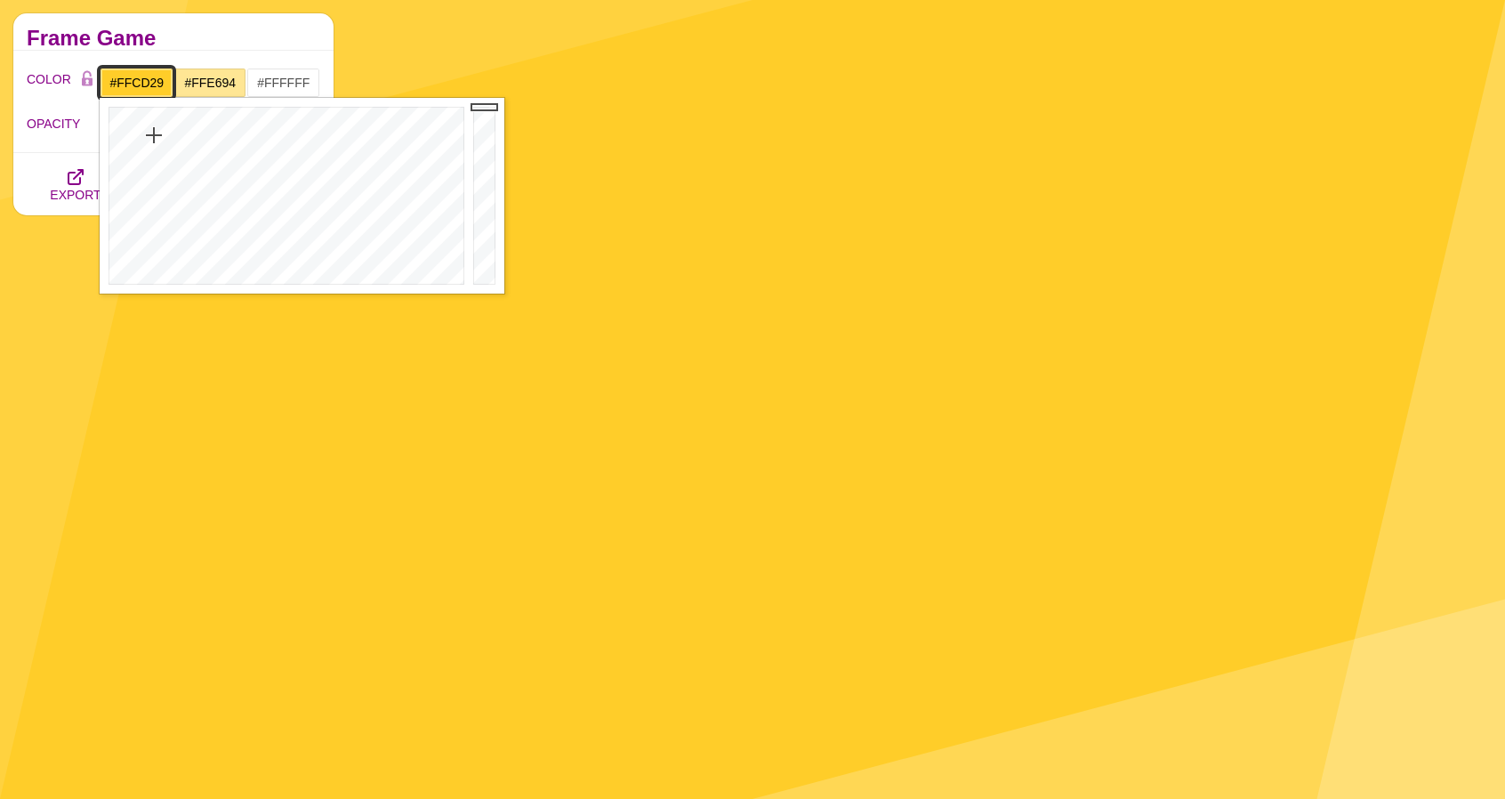
click at [135, 74] on input "#FFCD29" at bounding box center [137, 83] width 74 height 30
paste input "E694"
type input "#FFE694"
click at [234, 88] on input "#FFE694" at bounding box center [210, 83] width 74 height 30
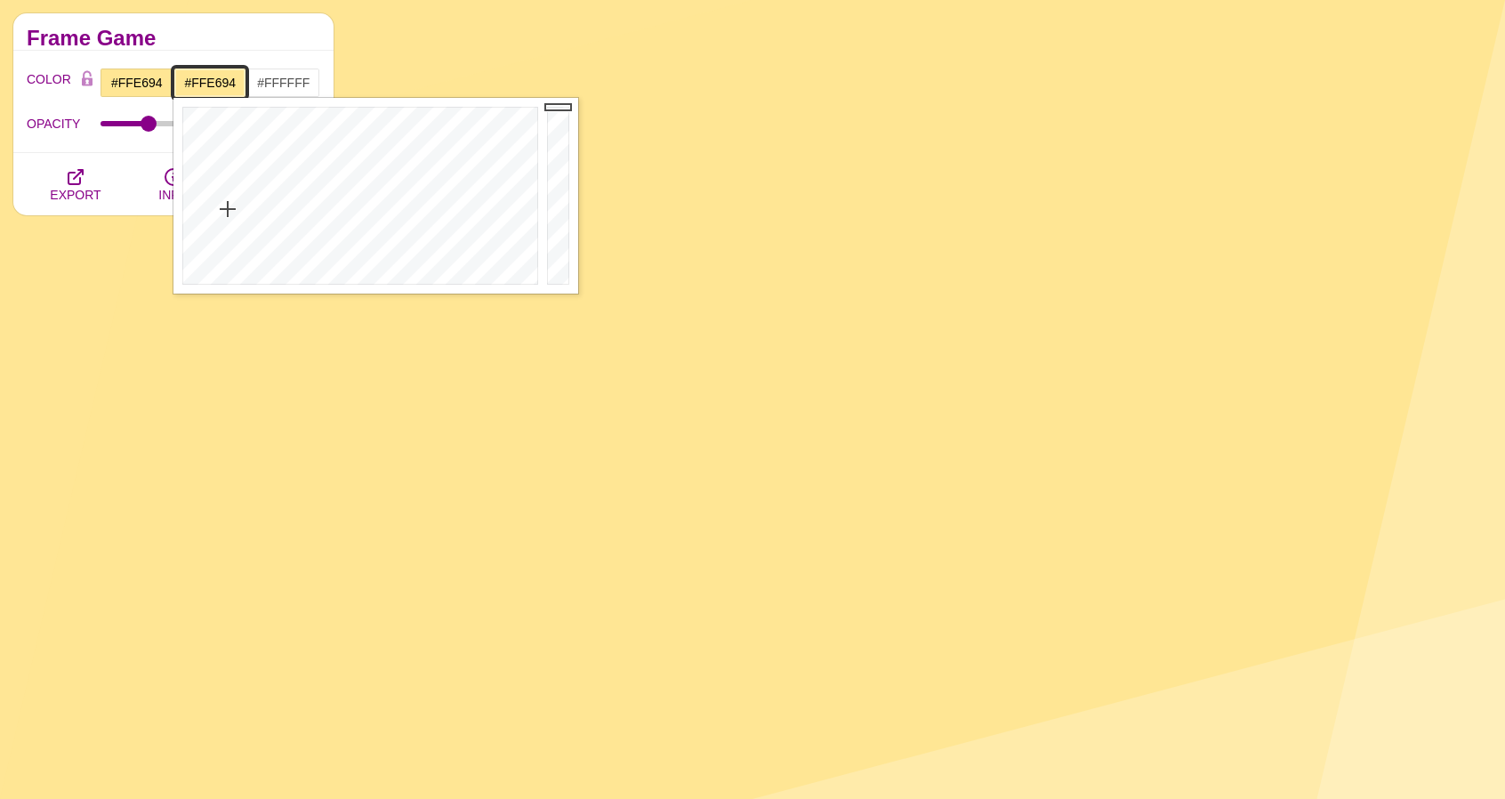
paste input "FFD75"
type input "#FFD754"
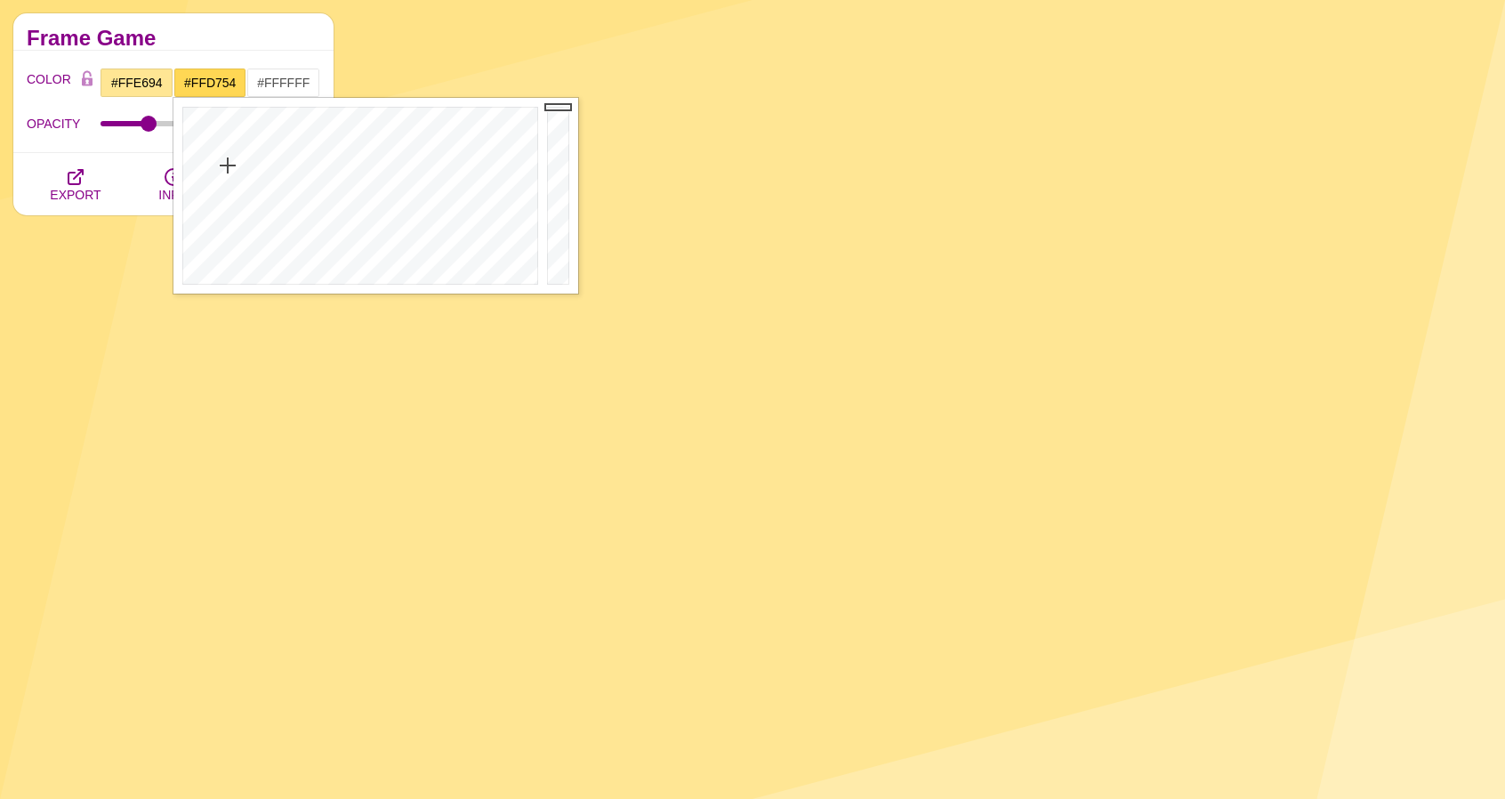
click at [283, 30] on div "Frame Game" at bounding box center [173, 31] width 320 height 37
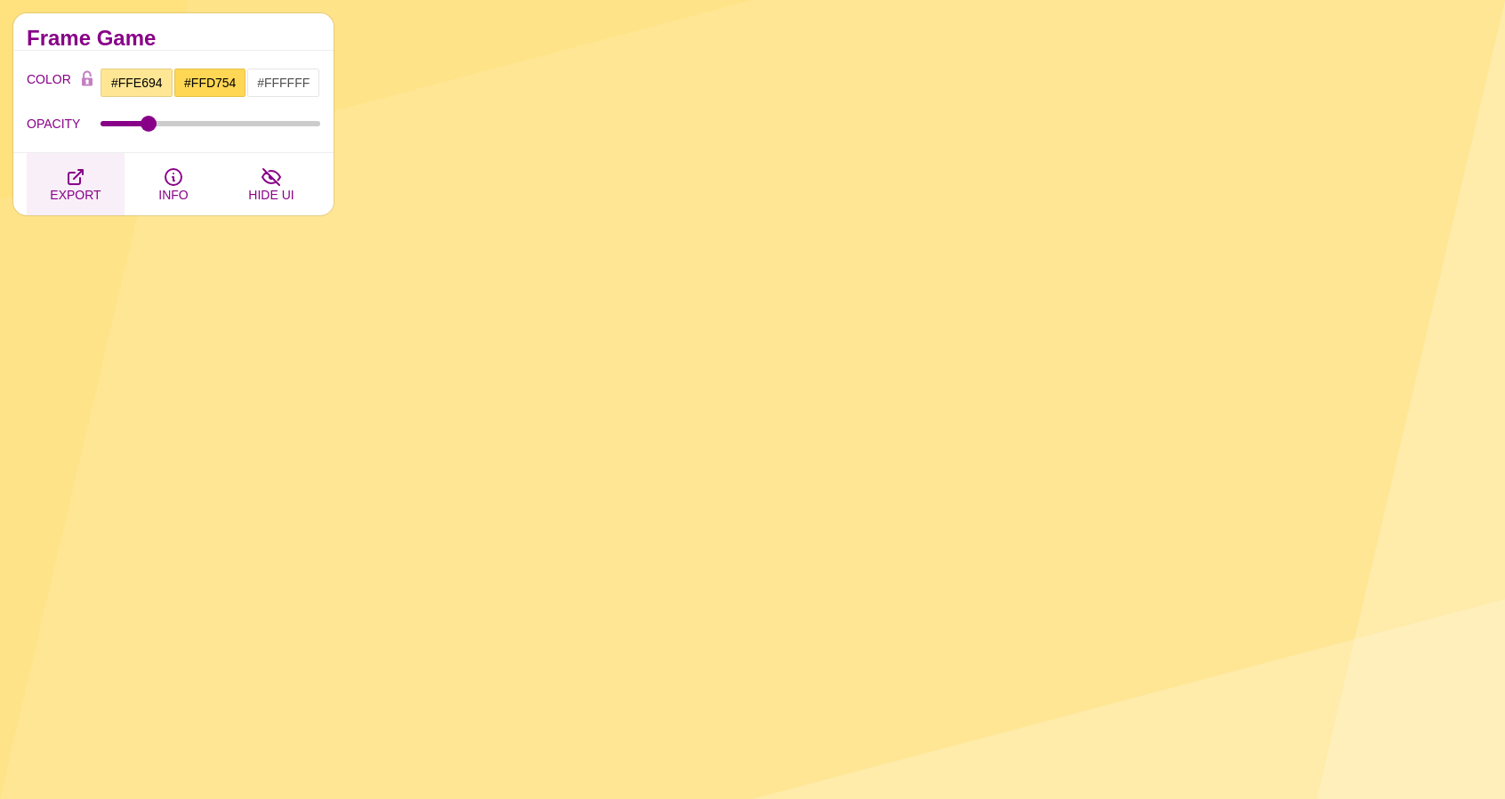
click at [81, 177] on icon "button" at bounding box center [75, 176] width 21 height 21
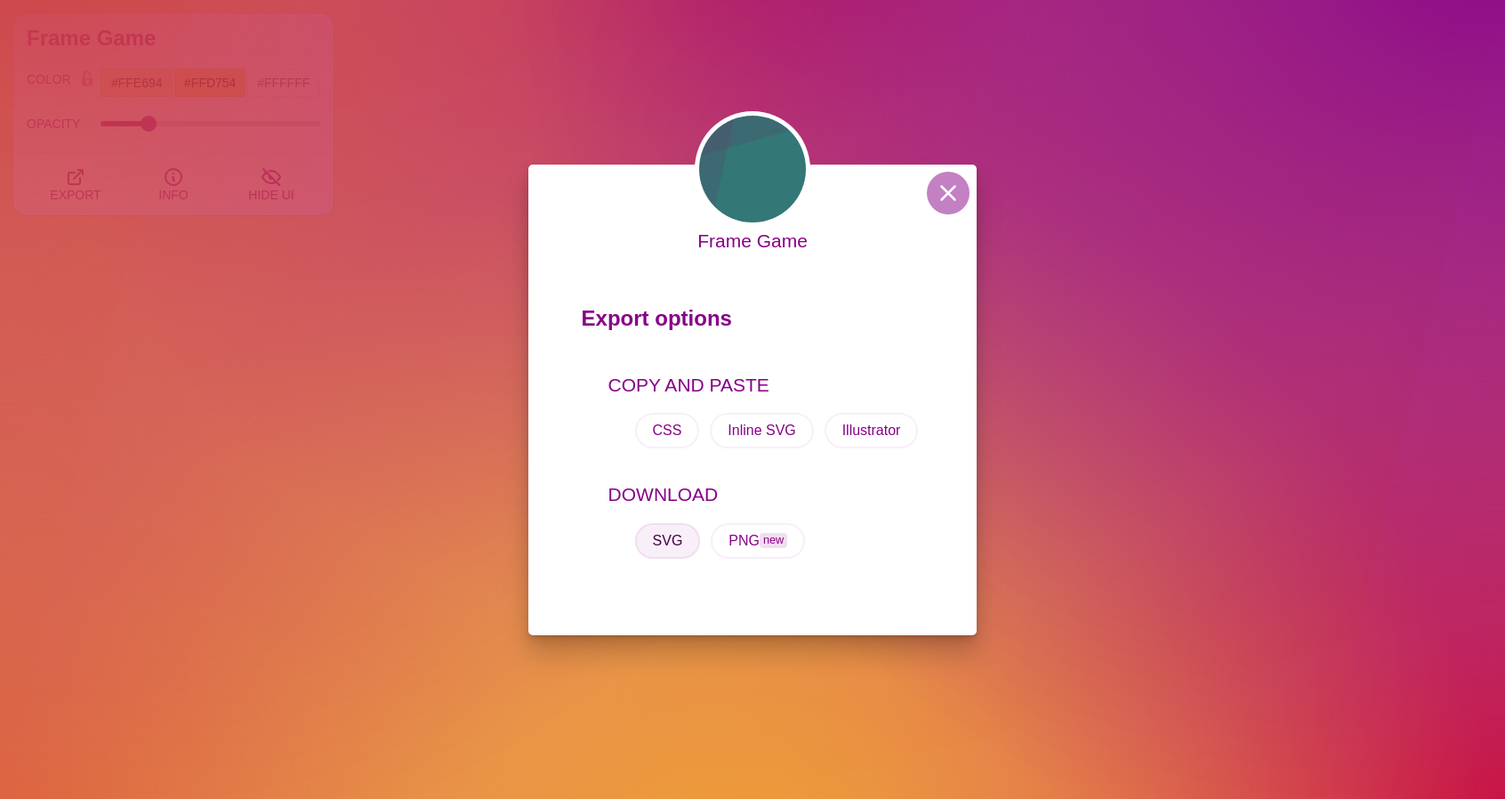
click at [675, 535] on button "SVG" at bounding box center [668, 541] width 66 height 36
click at [947, 196] on button at bounding box center [948, 193] width 43 height 43
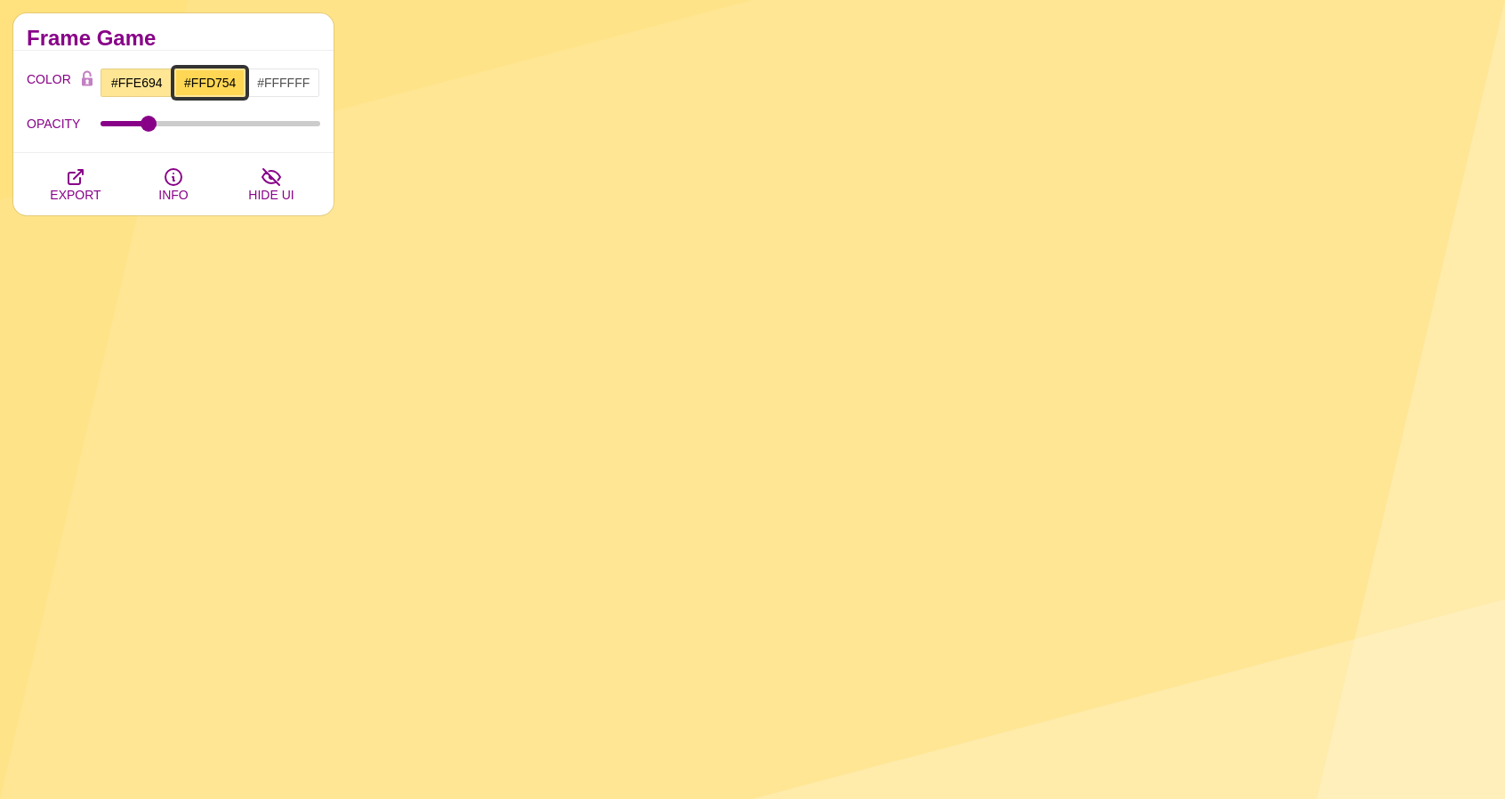
click at [211, 84] on input "#FFD754" at bounding box center [210, 83] width 74 height 30
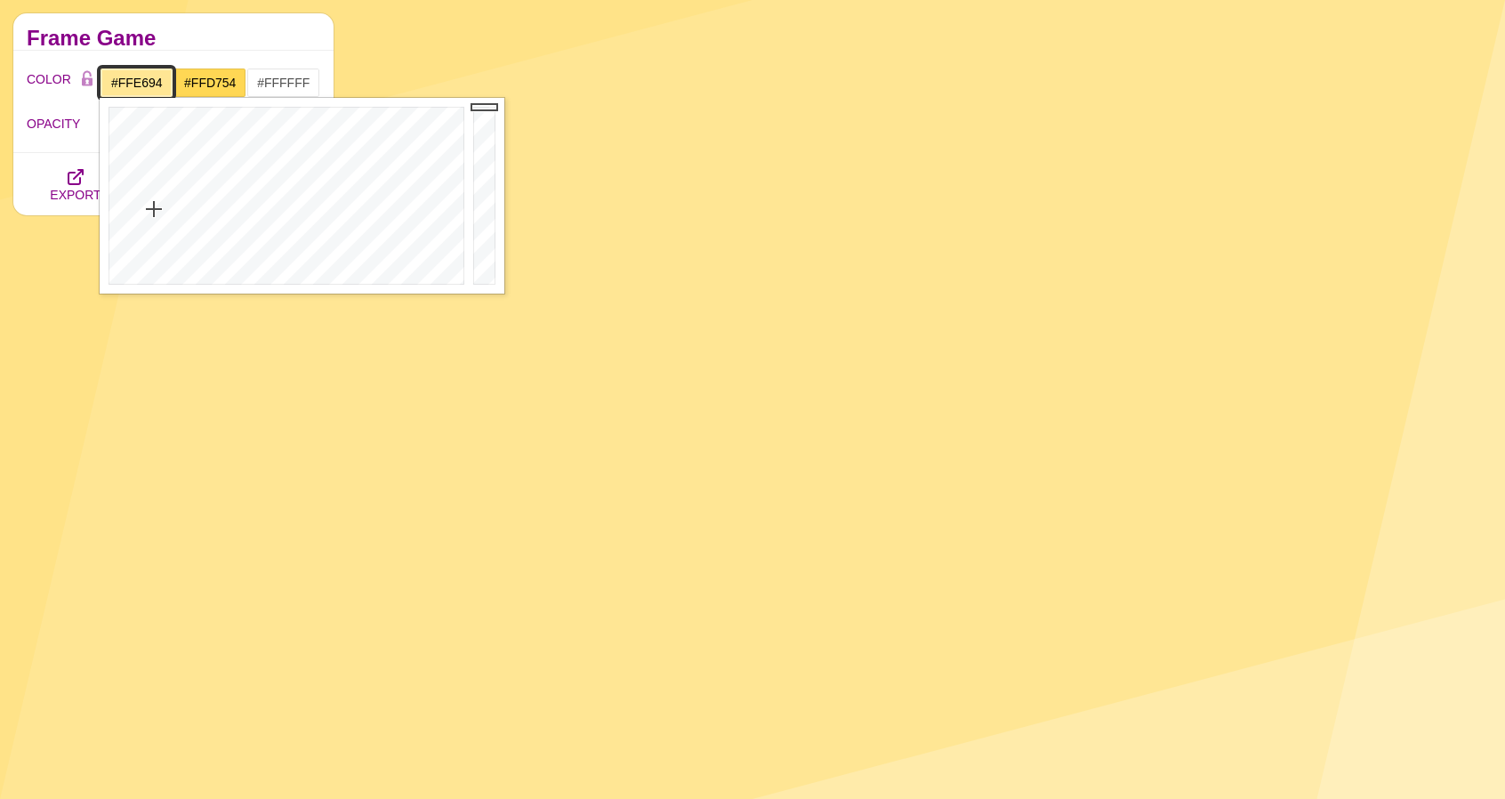
click at [141, 84] on input "#FFE694" at bounding box center [137, 83] width 74 height 30
paste input "D75"
type input "#FFD754"
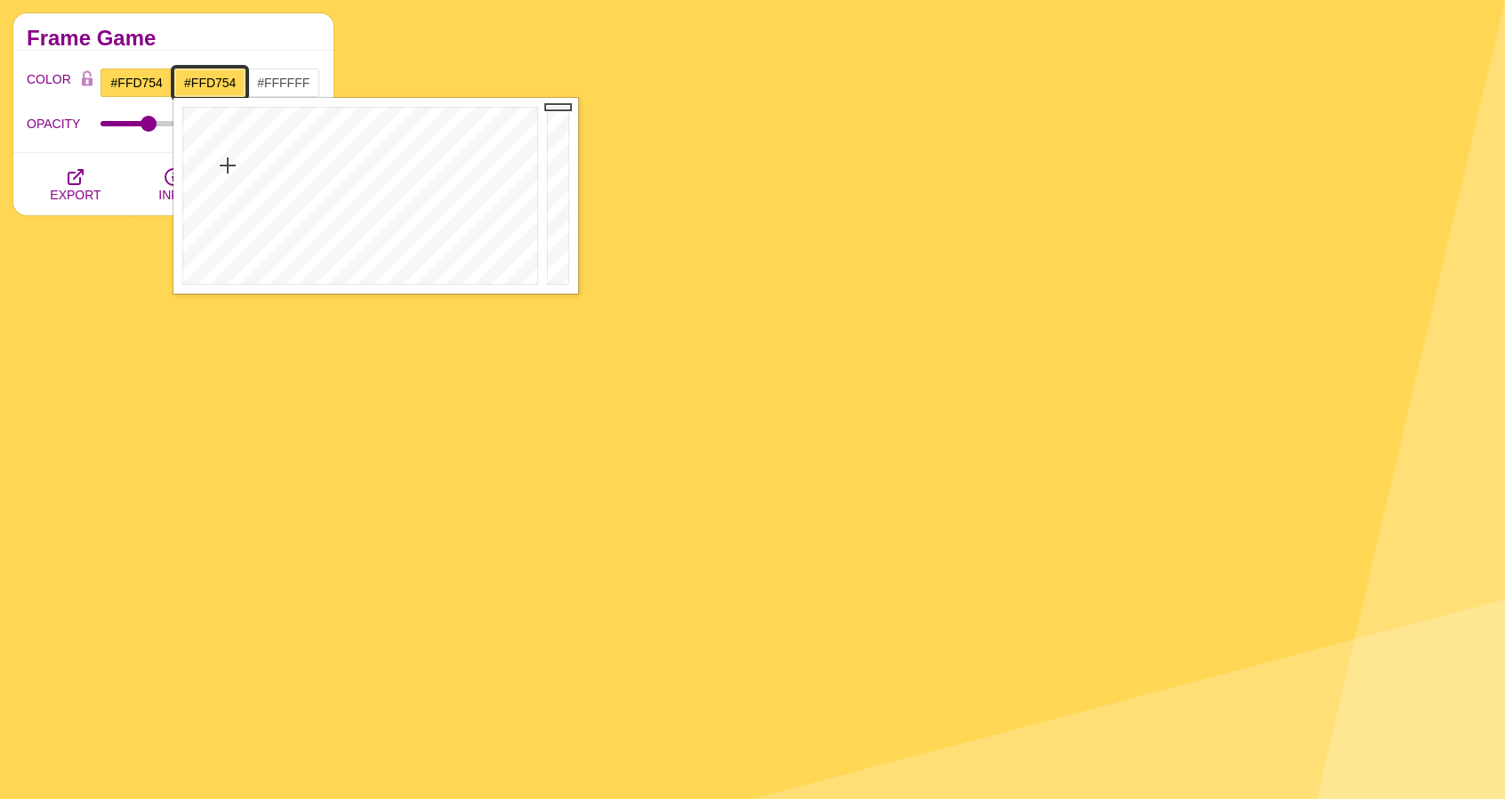
click at [198, 75] on input "#FFD754" at bounding box center [210, 83] width 74 height 30
paste input "FFF0BF"
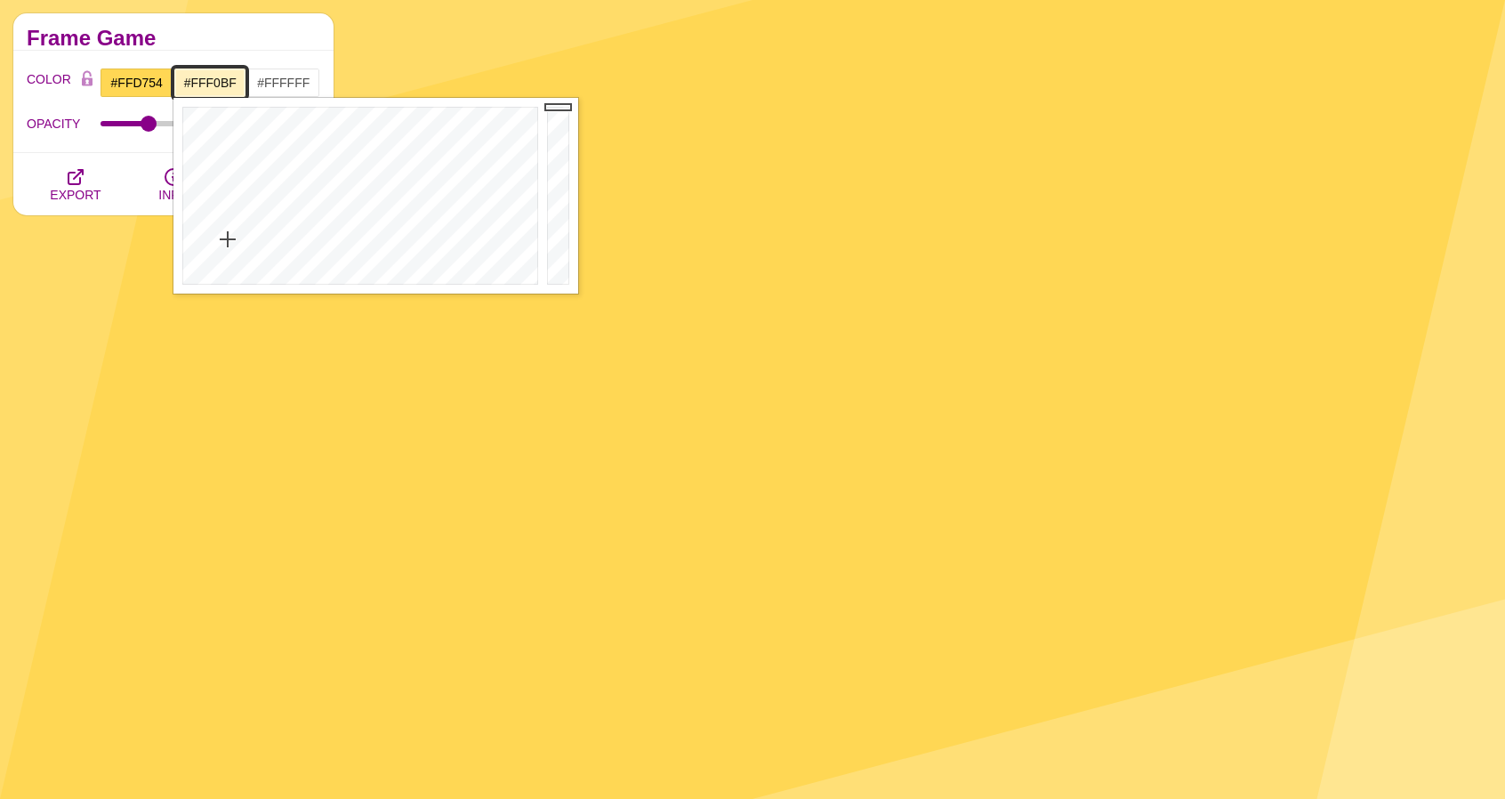
click at [225, 81] on input "#FFF0BF" at bounding box center [210, 83] width 74 height 30
type input "#FFFFFF"
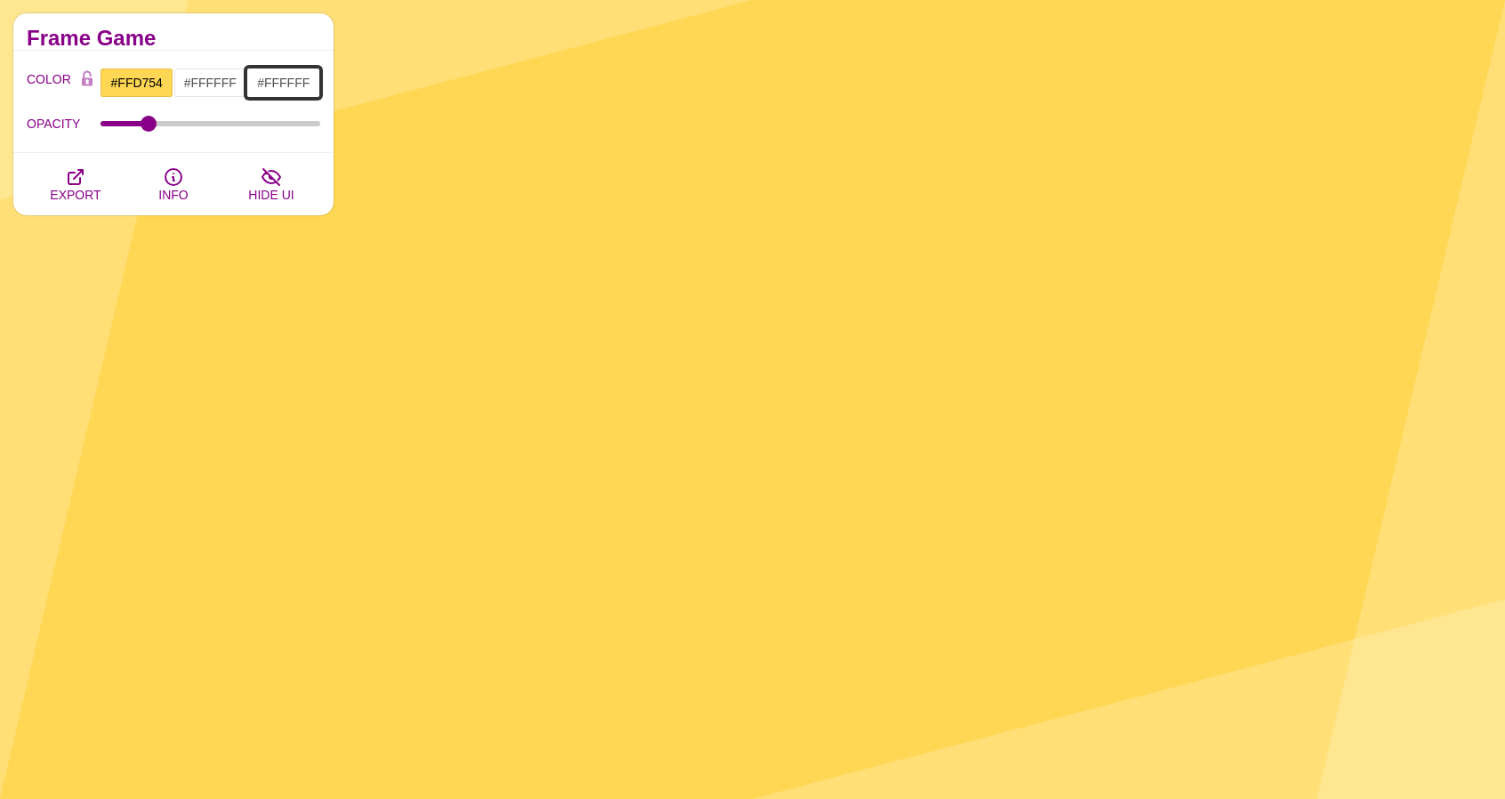
click at [272, 86] on input "#FFFFFF" at bounding box center [283, 83] width 74 height 30
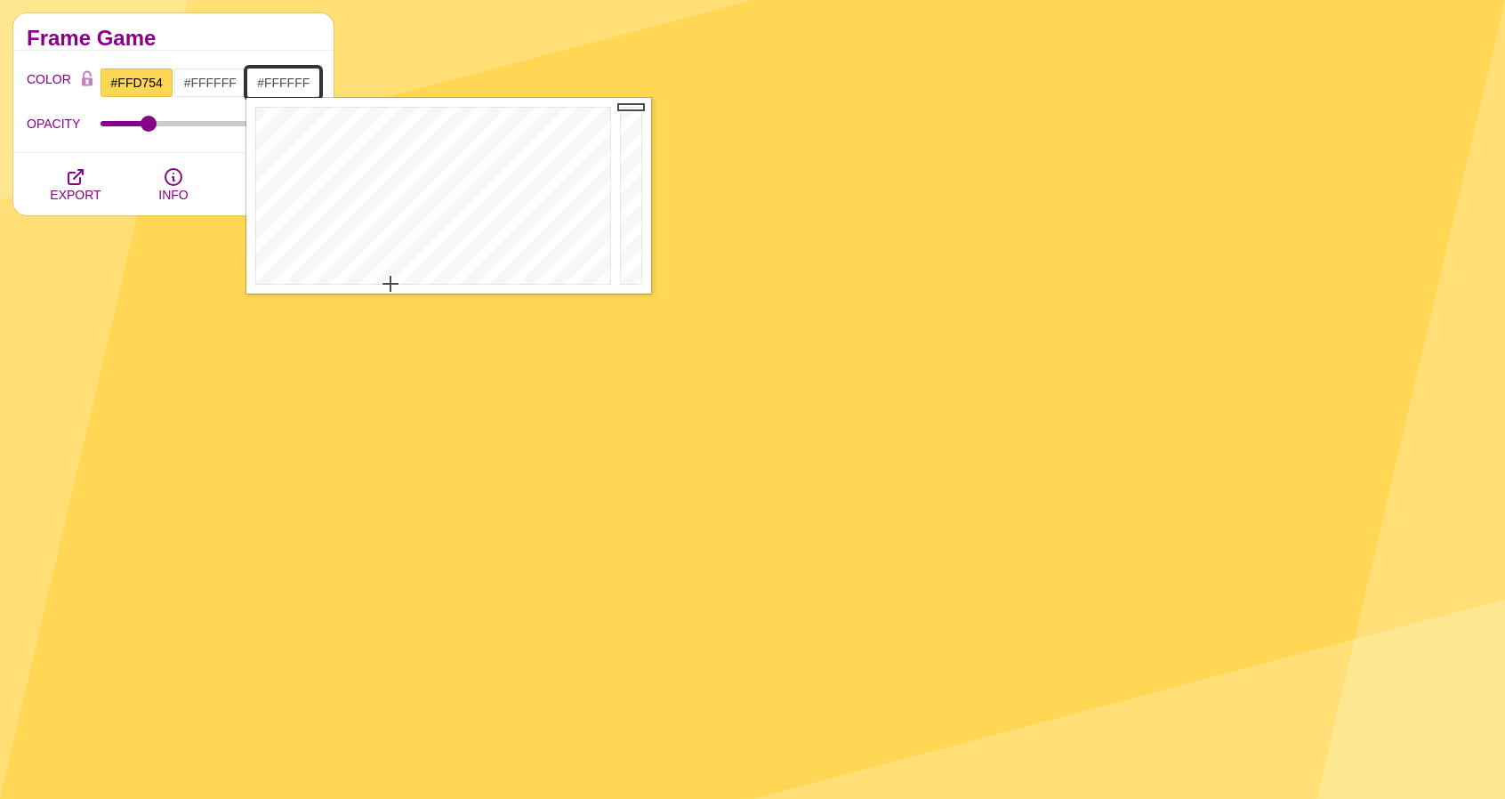
paste input "text"
paste input "FFEBA9"
type input "#FFEBA9"
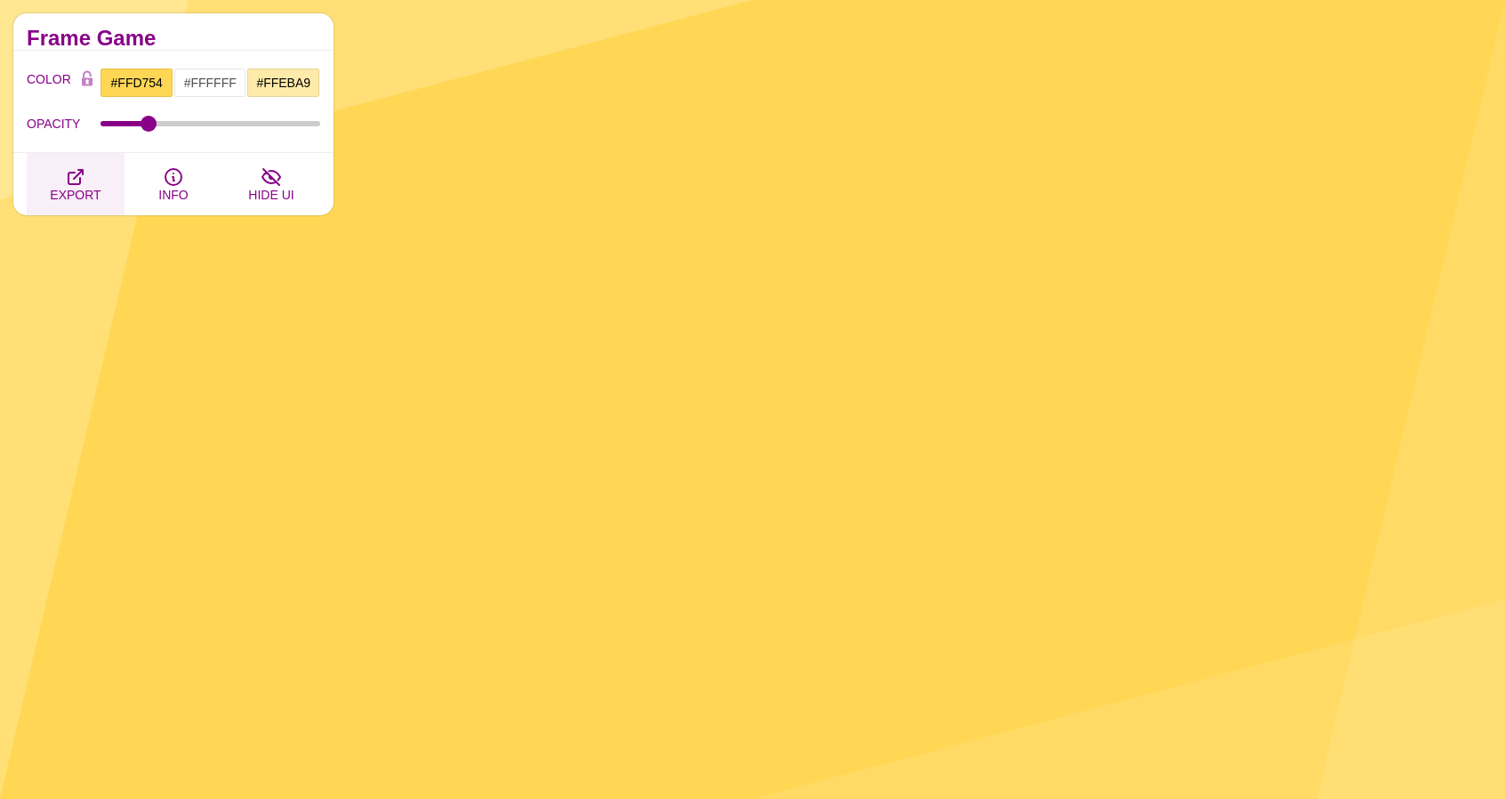
click at [91, 183] on button "EXPORT" at bounding box center [76, 184] width 98 height 62
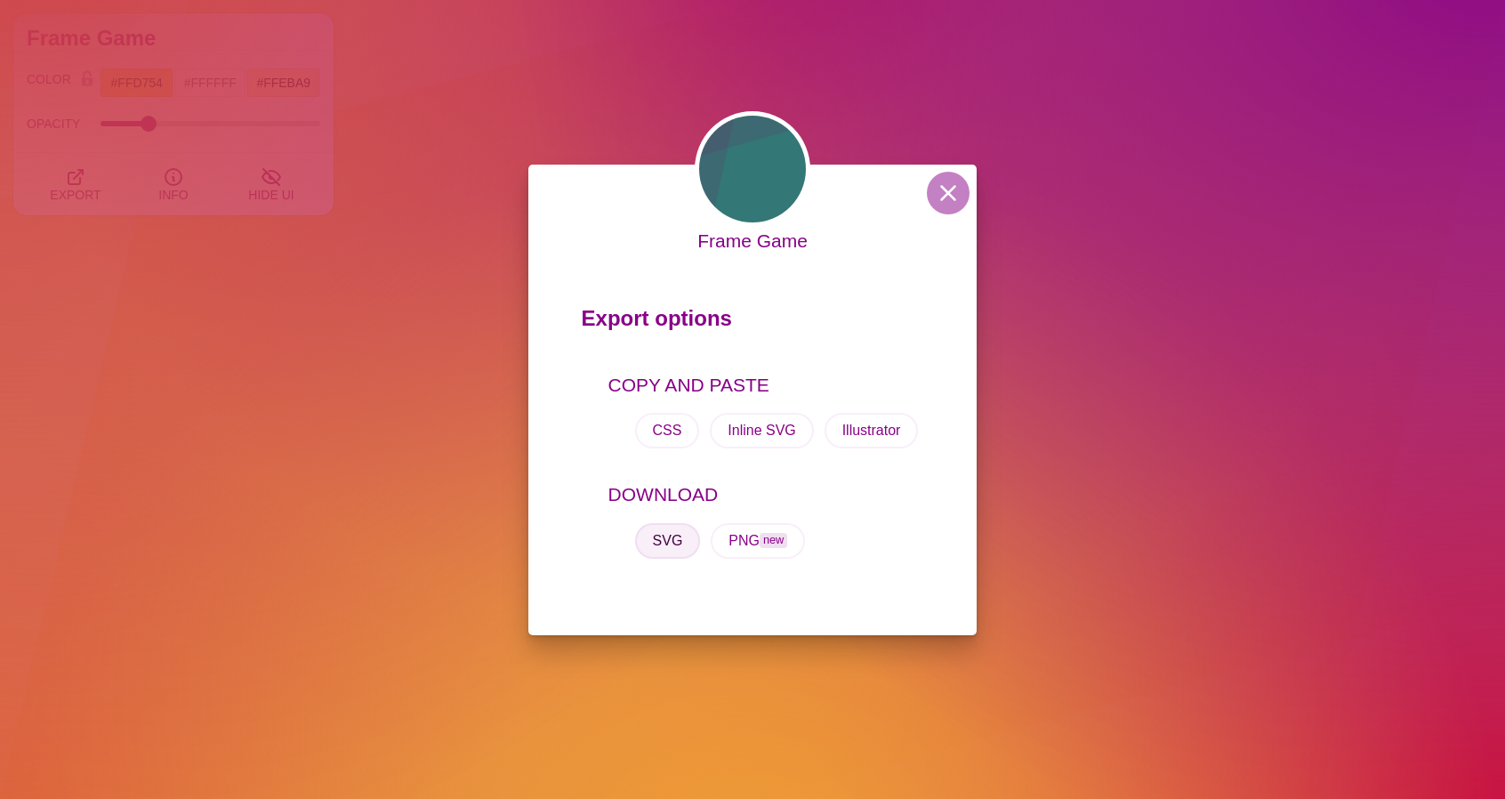
click at [687, 549] on button "SVG" at bounding box center [668, 541] width 66 height 36
click at [948, 196] on button at bounding box center [948, 193] width 43 height 43
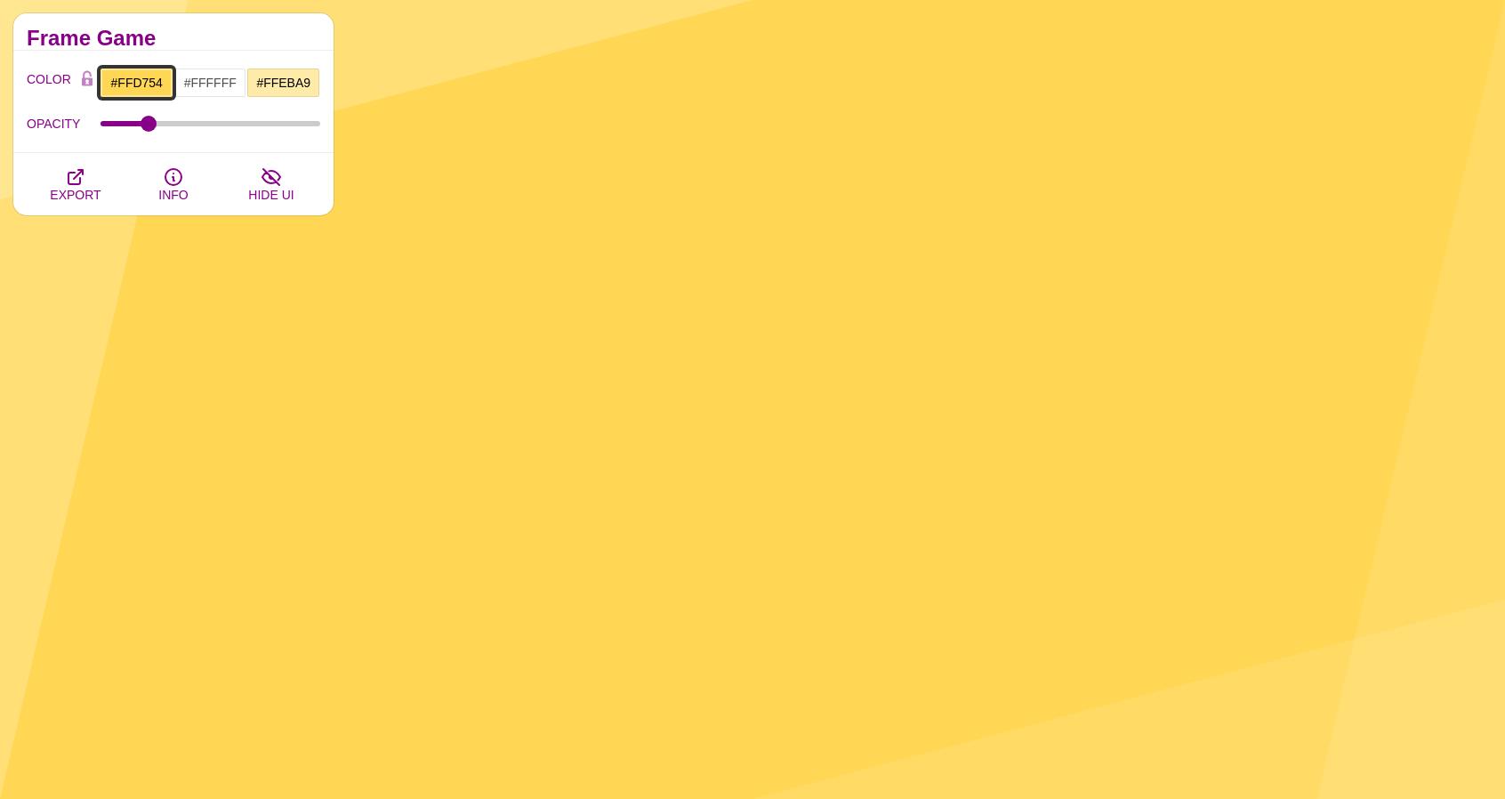
click at [136, 84] on input "#FFD754" at bounding box center [137, 83] width 74 height 30
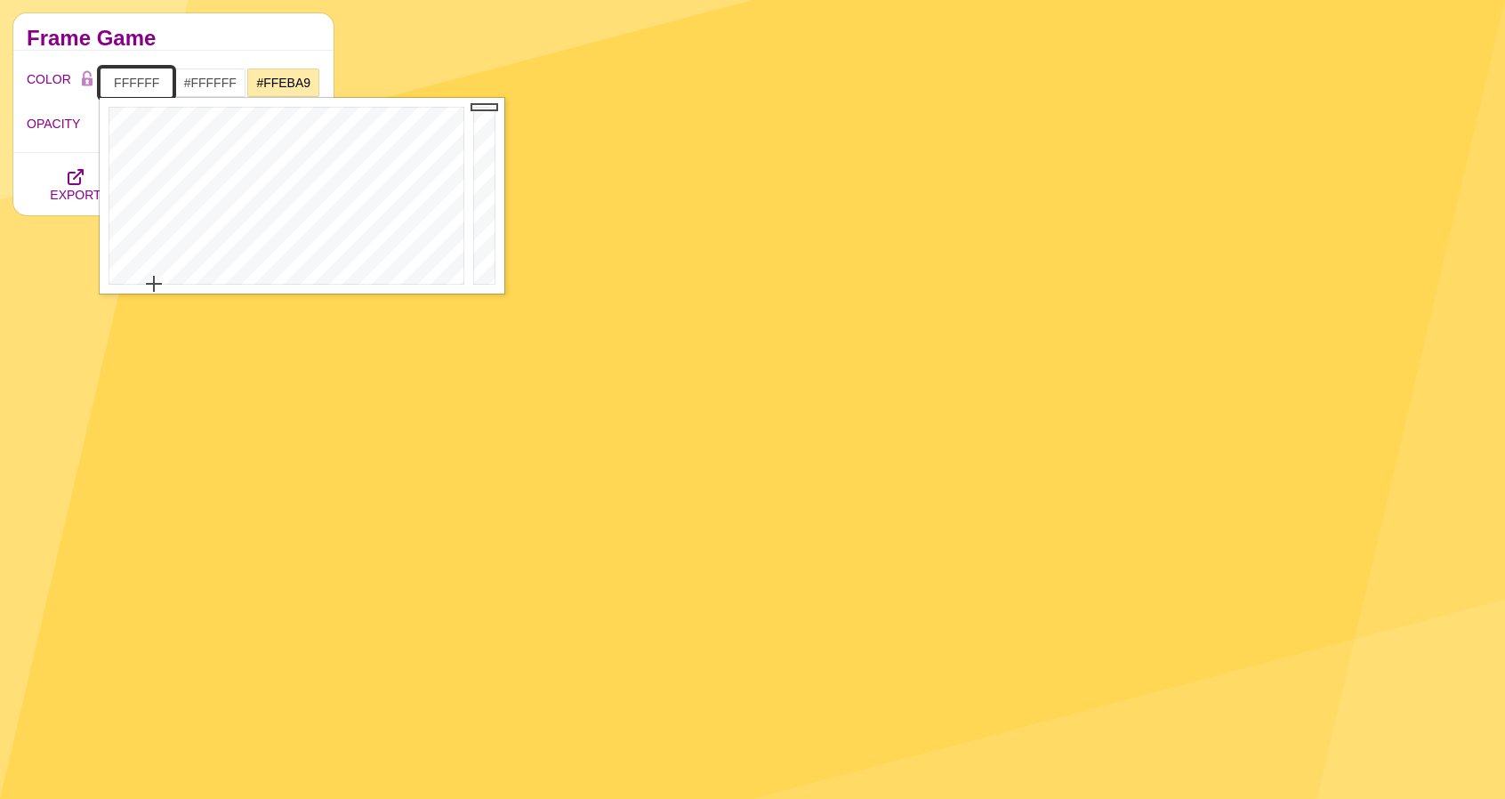
type input "#FFFFFF"
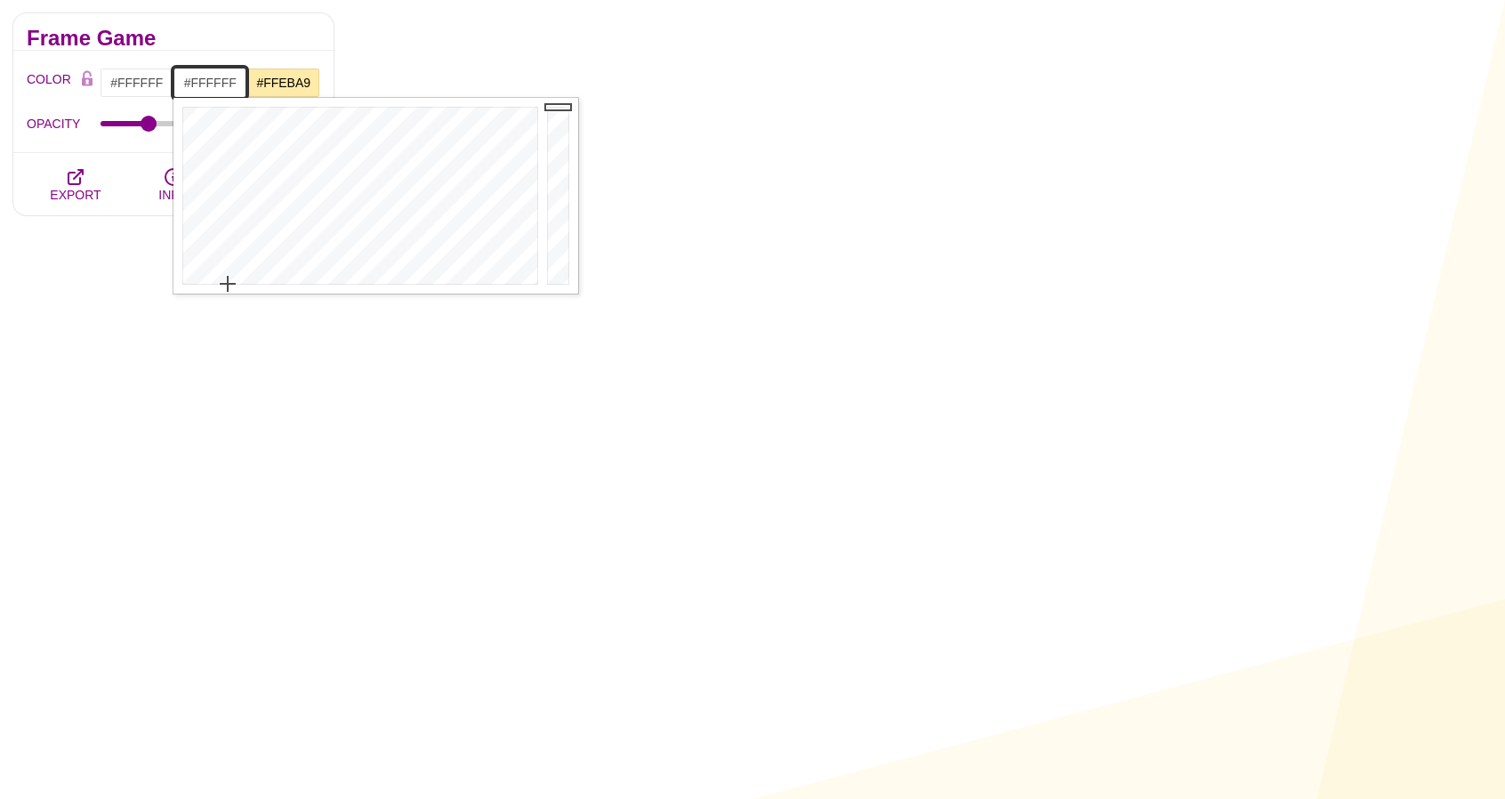
click at [203, 81] on input "#FFFFFF" at bounding box center [210, 83] width 74 height 30
paste input "D754"
type input "#FFD754"
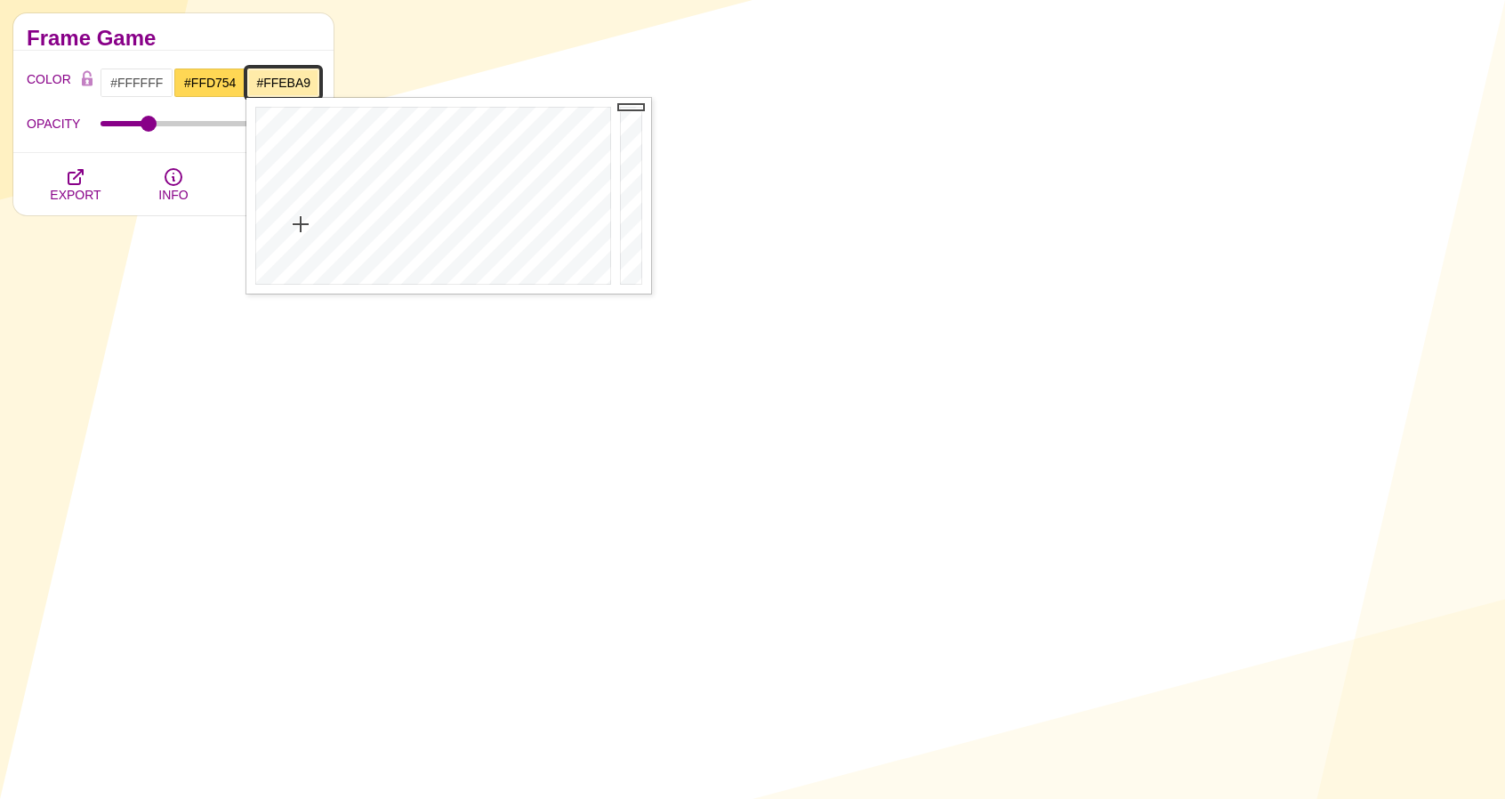
click at [298, 81] on input "#FFEBA9" at bounding box center [283, 83] width 74 height 30
paste input "D754"
type input "#FFD754"
click at [301, 39] on h2 "Frame Game" at bounding box center [173, 38] width 293 height 14
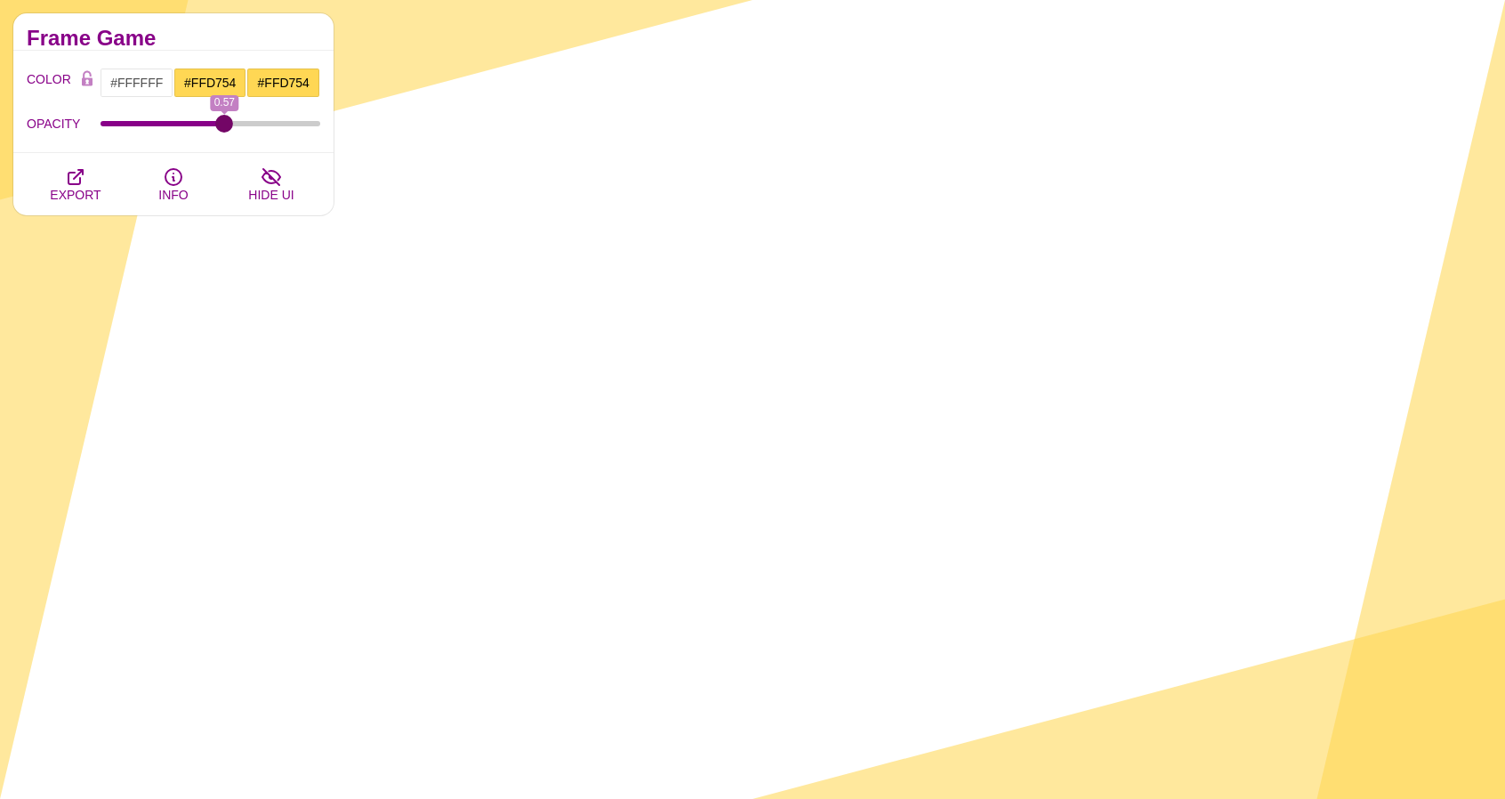
drag, startPoint x: 157, startPoint y: 122, endPoint x: 223, endPoint y: 122, distance: 65.8
type input "0.57"
click at [223, 122] on input "OPACITY" at bounding box center [210, 123] width 221 height 7
click at [84, 188] on span "EXPORT" at bounding box center [75, 195] width 51 height 14
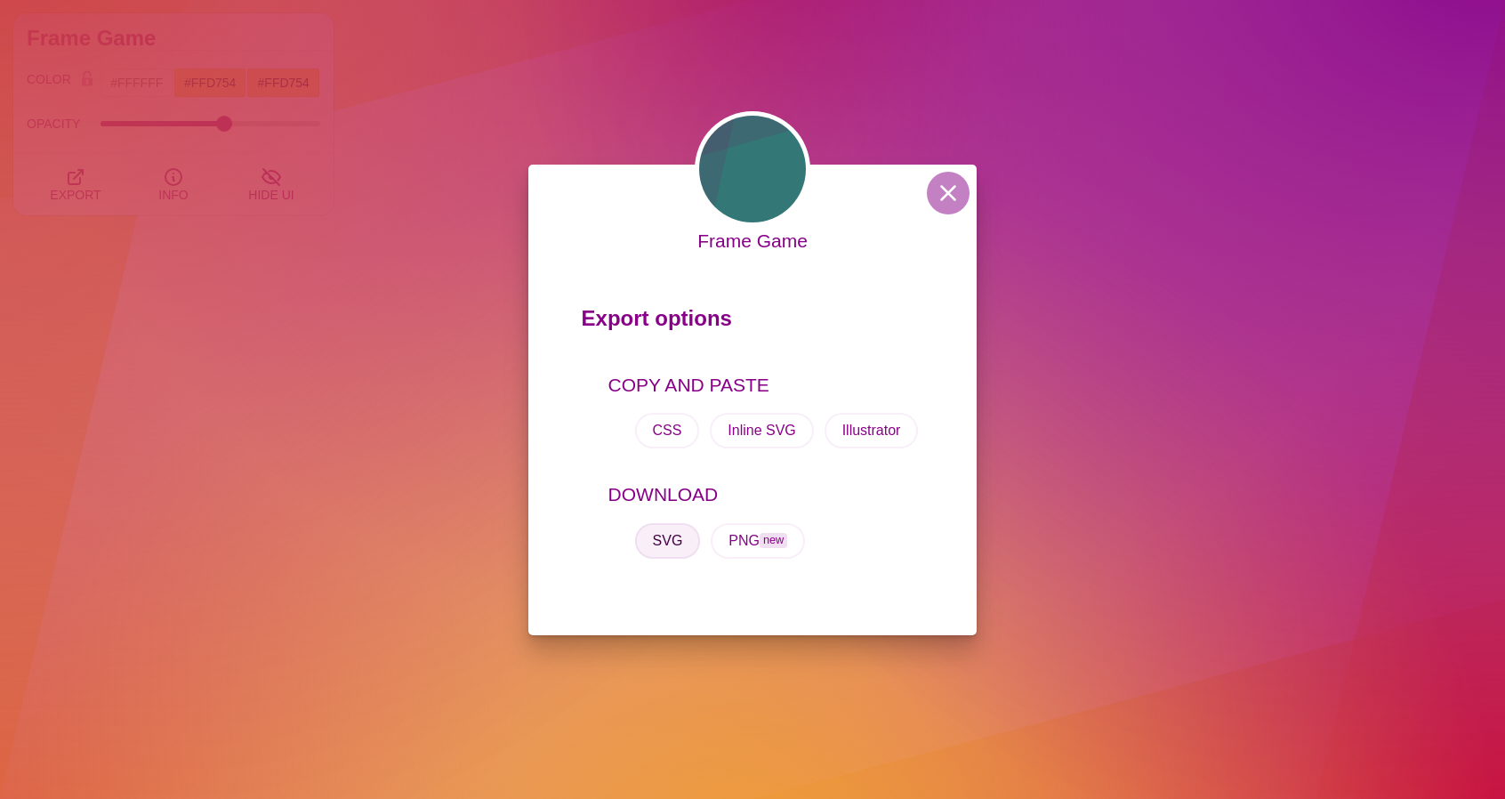
click at [669, 545] on button "SVG" at bounding box center [668, 541] width 66 height 36
